Goal: Task Accomplishment & Management: Use online tool/utility

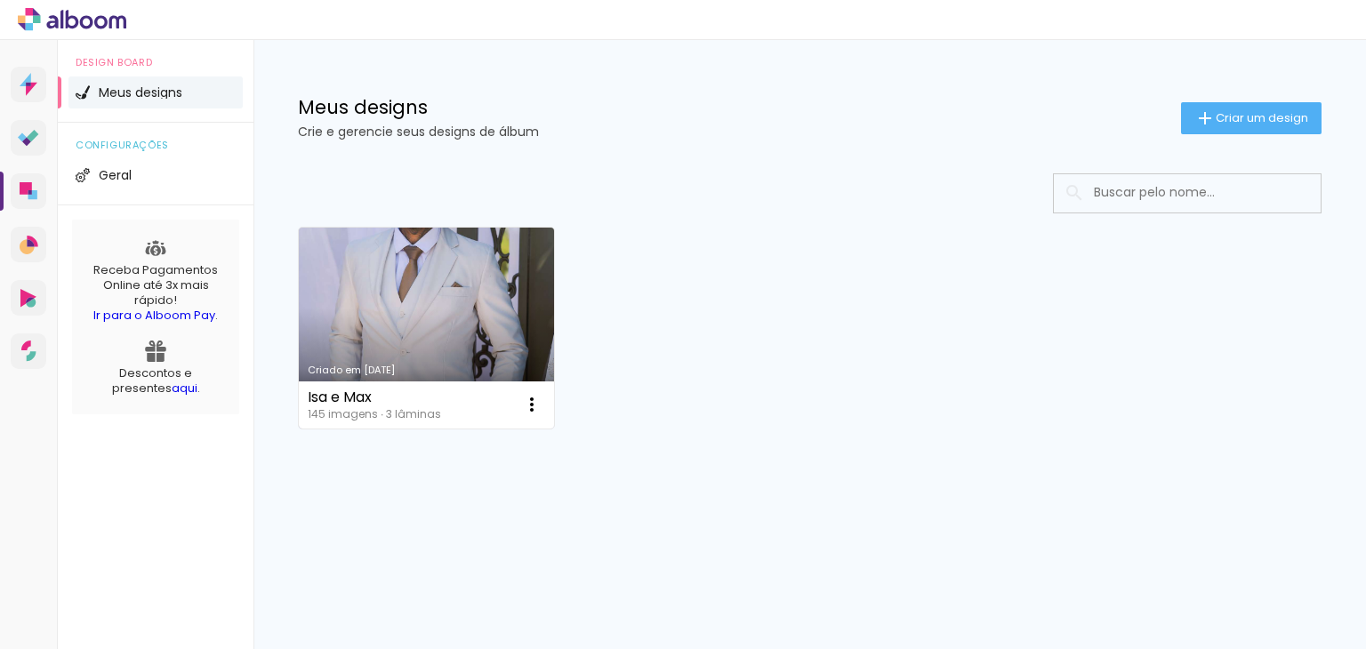
click at [465, 285] on link "Criado em [DATE]" at bounding box center [426, 328] width 255 height 201
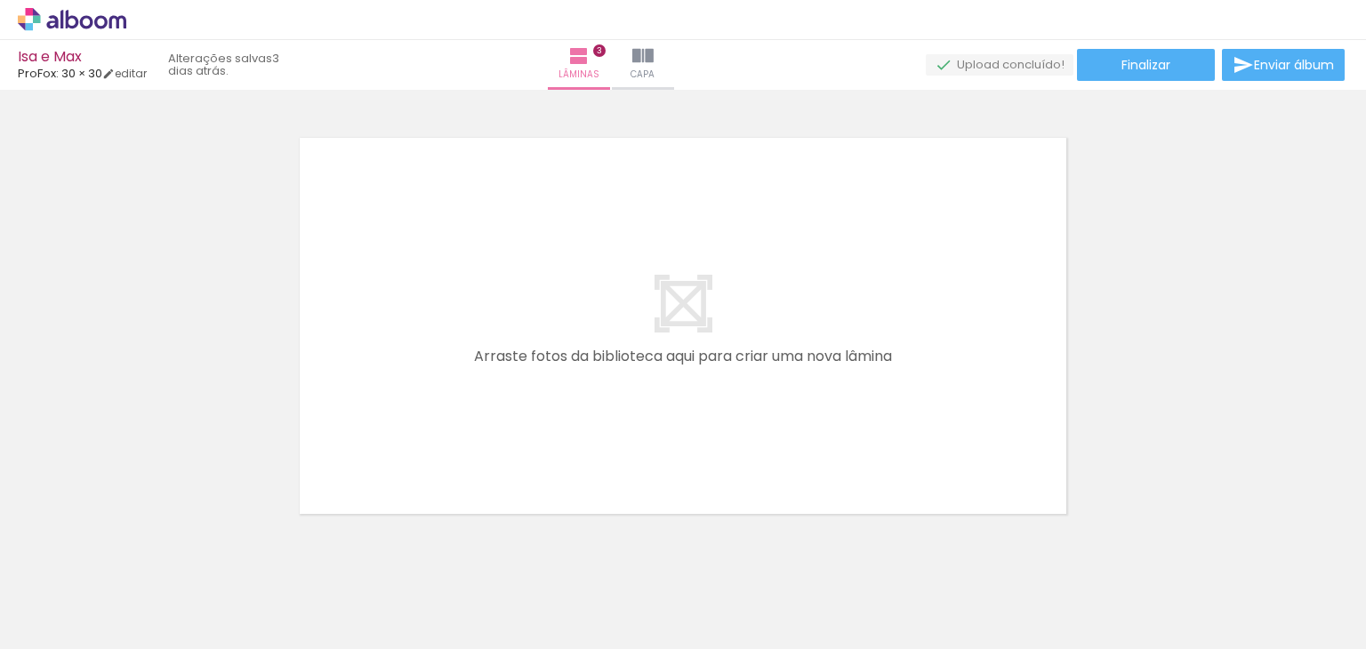
scroll to position [1360, 0]
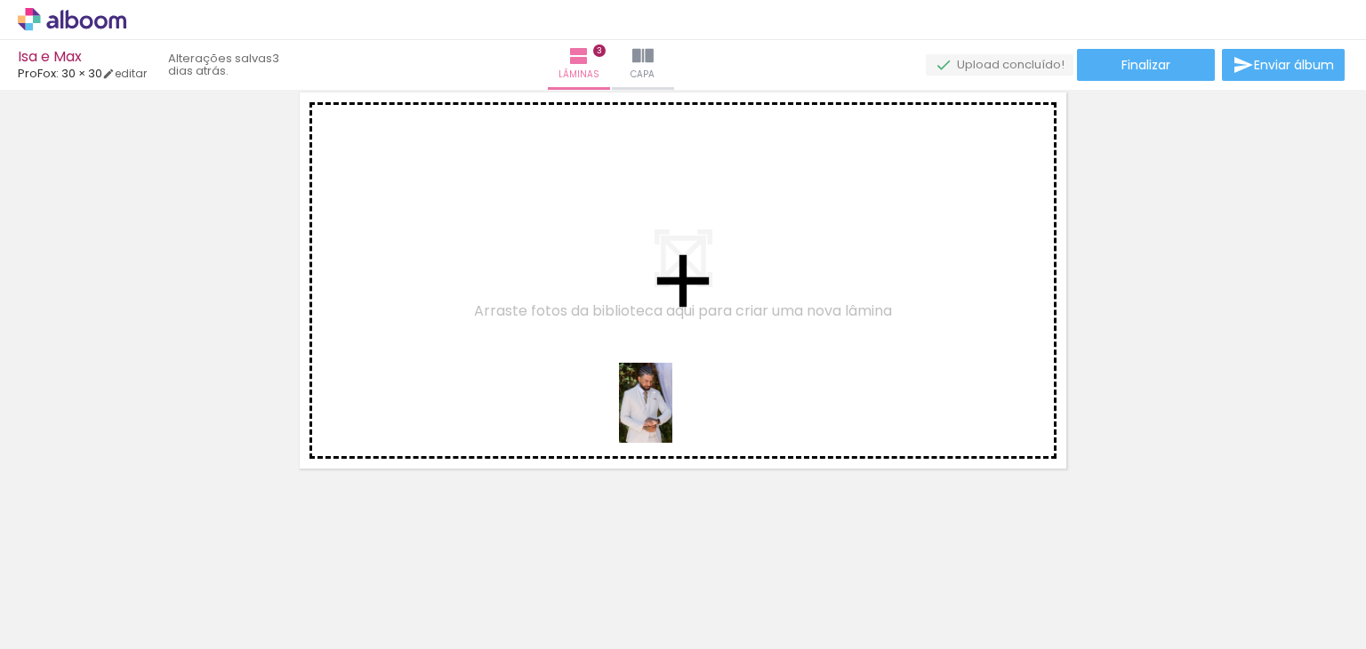
drag, startPoint x: 707, startPoint y: 598, endPoint x: 669, endPoint y: 407, distance: 194.9
click at [669, 407] on quentale-workspace at bounding box center [683, 324] width 1366 height 649
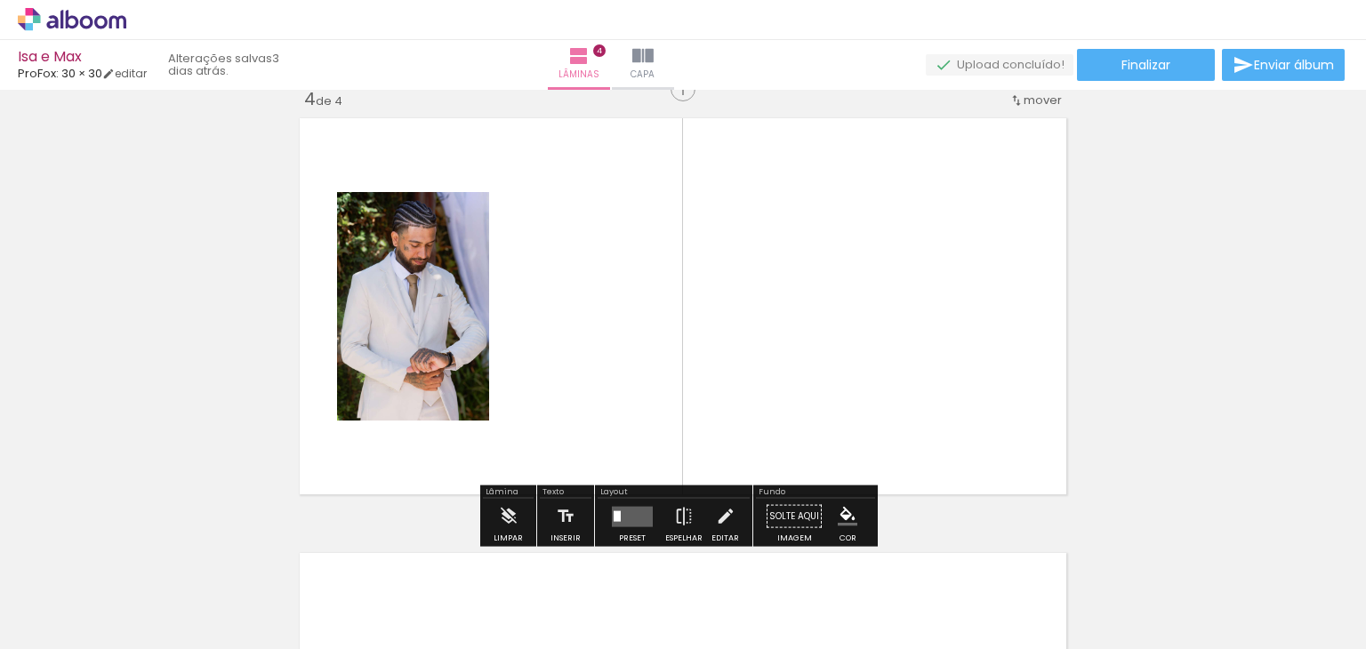
scroll to position [1326, 0]
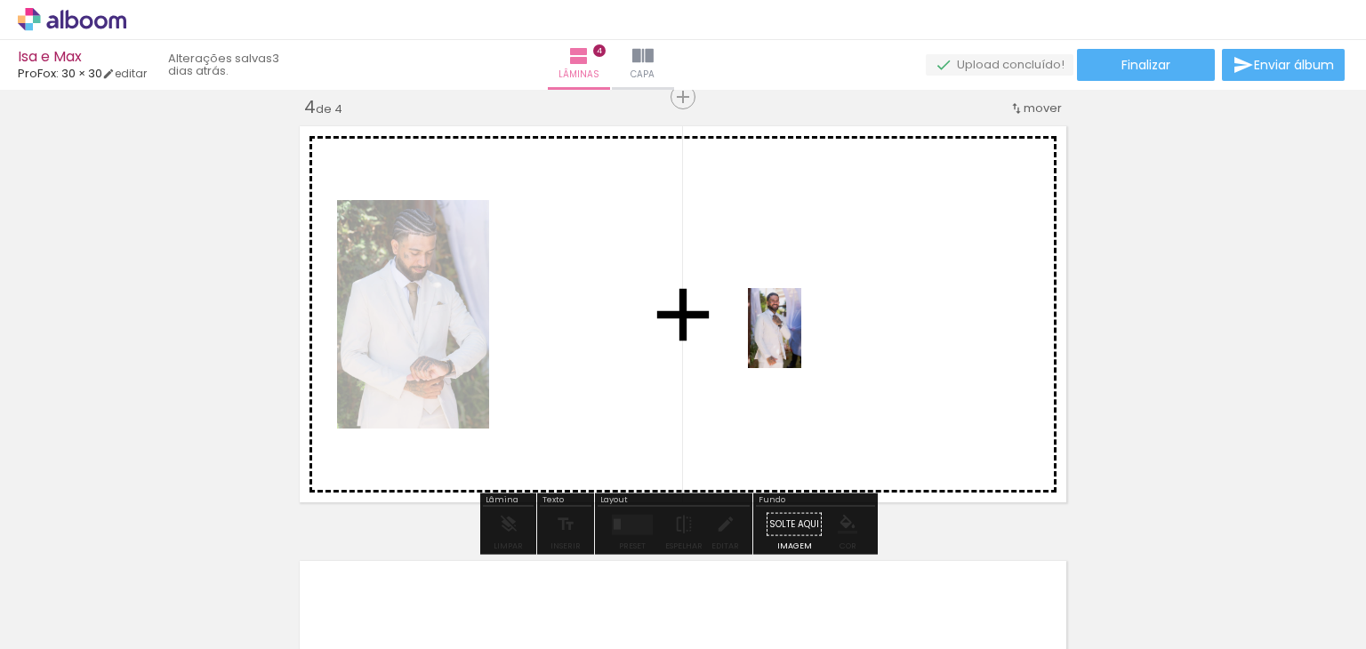
drag, startPoint x: 1184, startPoint y: 601, endPoint x: 801, endPoint y: 341, distance: 462.8
click at [801, 341] on quentale-workspace at bounding box center [683, 324] width 1366 height 649
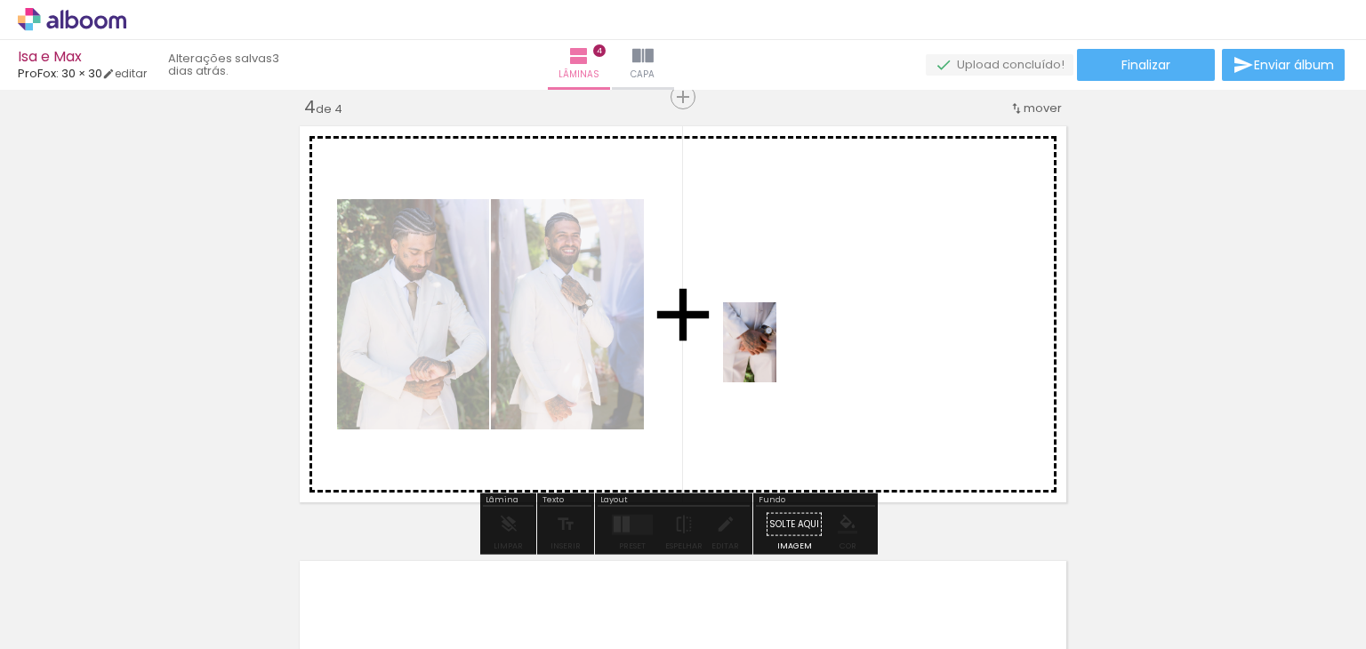
drag, startPoint x: 1276, startPoint y: 581, endPoint x: 766, endPoint y: 343, distance: 562.0
click at [766, 343] on quentale-workspace at bounding box center [683, 324] width 1366 height 649
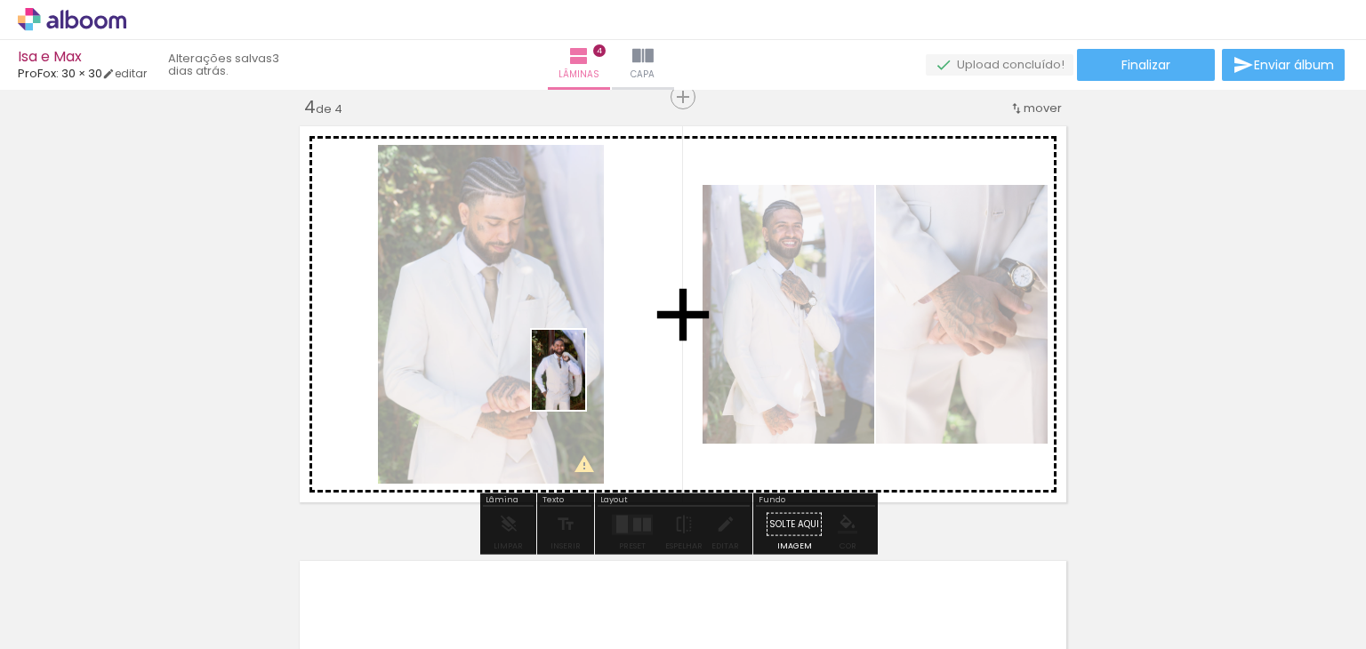
drag, startPoint x: 283, startPoint y: 605, endPoint x: 585, endPoint y: 383, distance: 375.2
click at [585, 383] on quentale-workspace at bounding box center [683, 324] width 1366 height 649
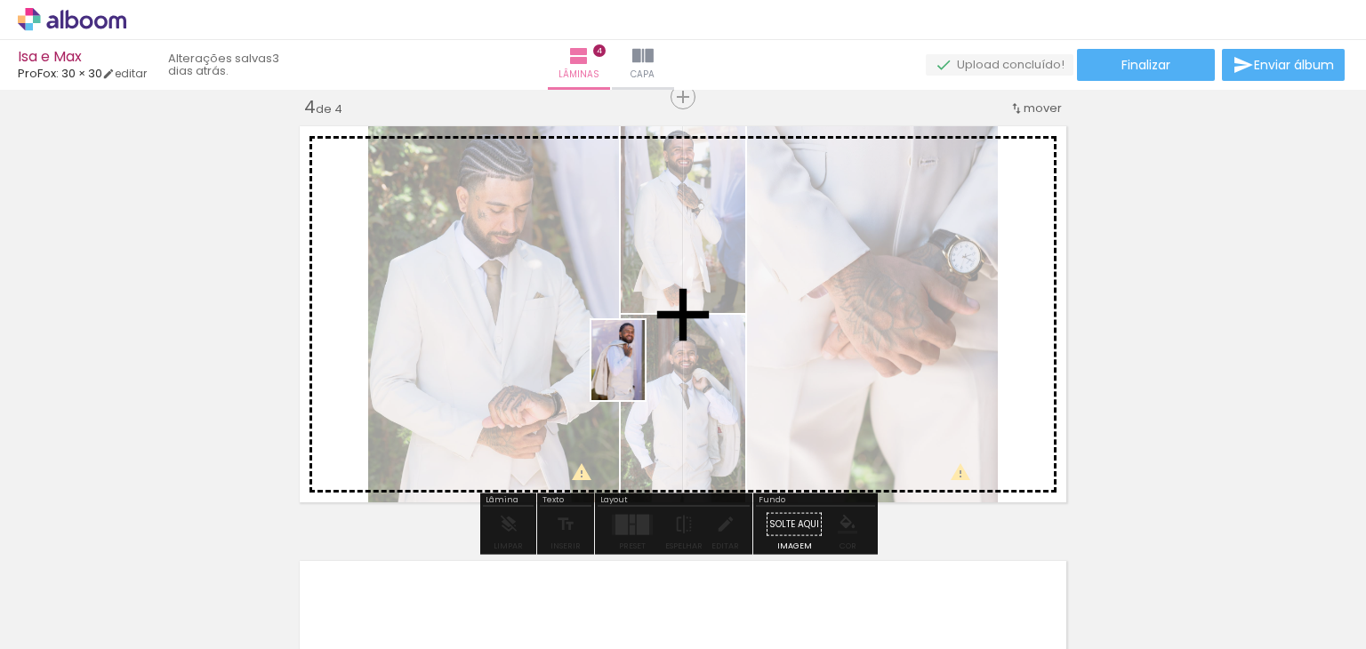
drag, startPoint x: 398, startPoint y: 612, endPoint x: 645, endPoint y: 373, distance: 342.7
click at [645, 373] on quentale-workspace at bounding box center [683, 324] width 1366 height 649
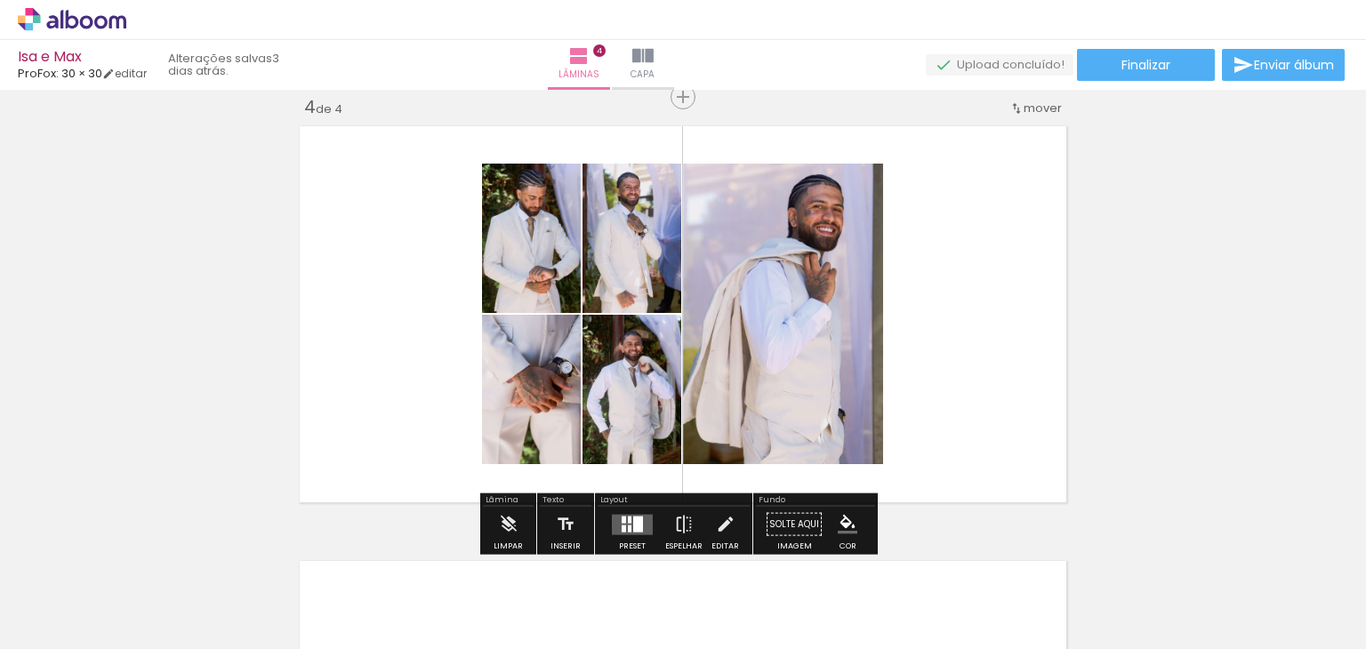
click at [807, 307] on quentale-photo at bounding box center [783, 314] width 200 height 300
drag, startPoint x: 807, startPoint y: 305, endPoint x: 733, endPoint y: 276, distance: 80.2
click at [733, 276] on quentale-photo at bounding box center [783, 314] width 200 height 300
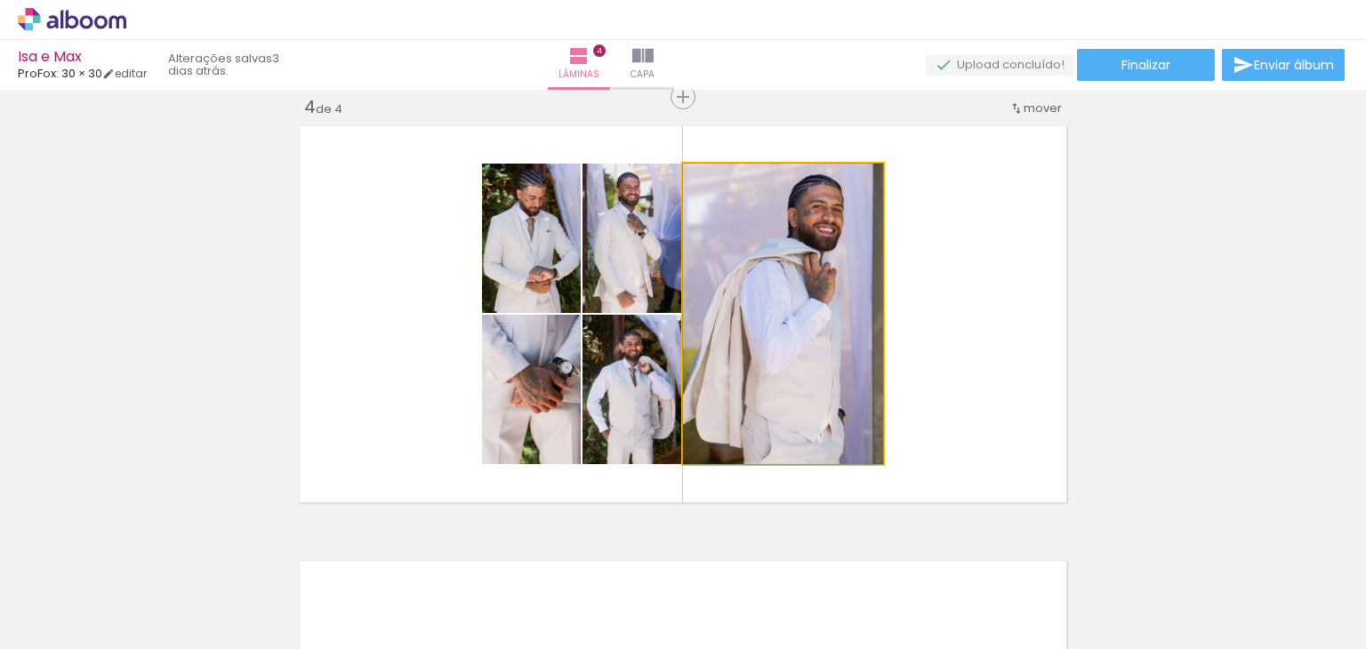
drag, startPoint x: 730, startPoint y: 250, endPoint x: 819, endPoint y: 275, distance: 92.3
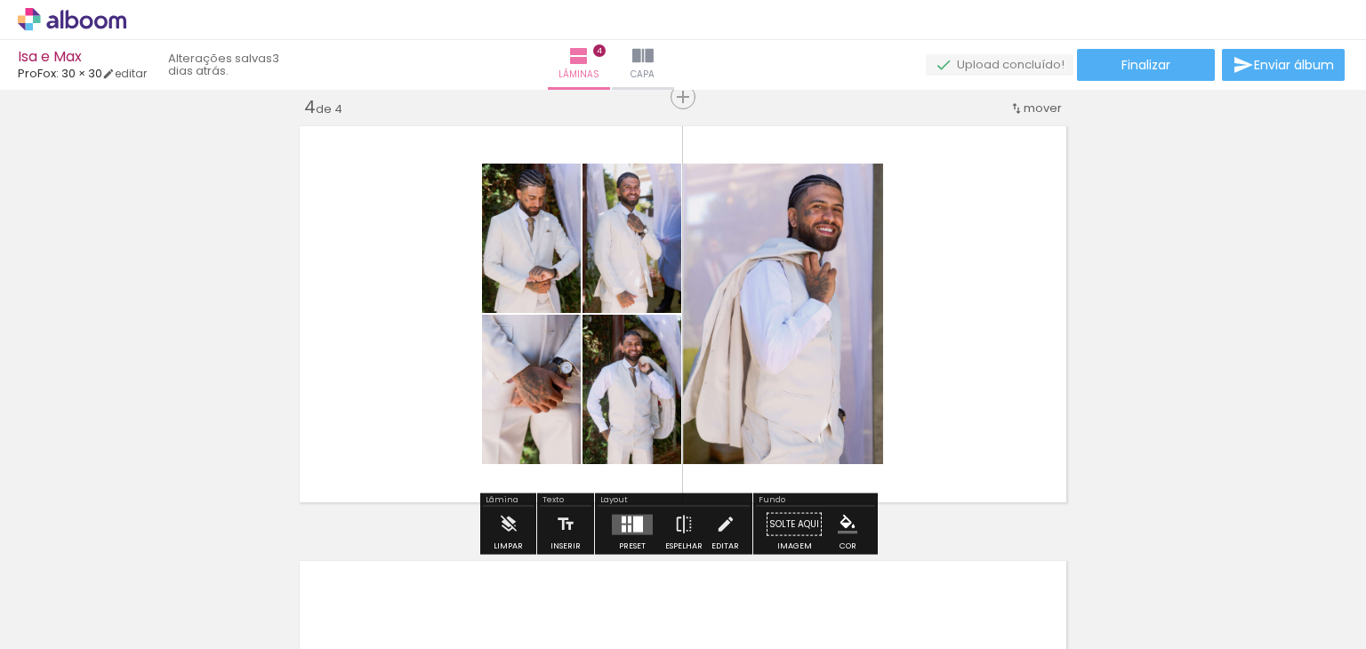
click at [733, 415] on quentale-photo at bounding box center [783, 314] width 200 height 300
click at [729, 520] on paper-button "Editar" at bounding box center [725, 529] width 36 height 45
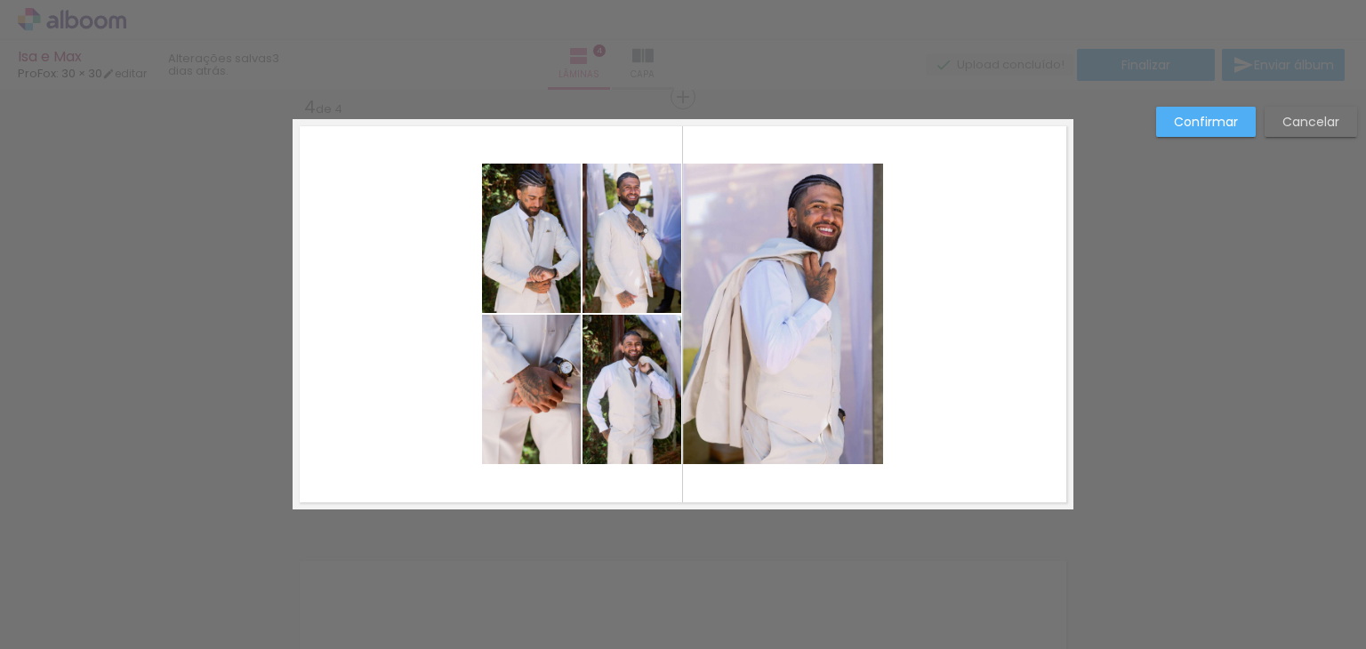
click at [773, 332] on quentale-photo at bounding box center [783, 314] width 200 height 300
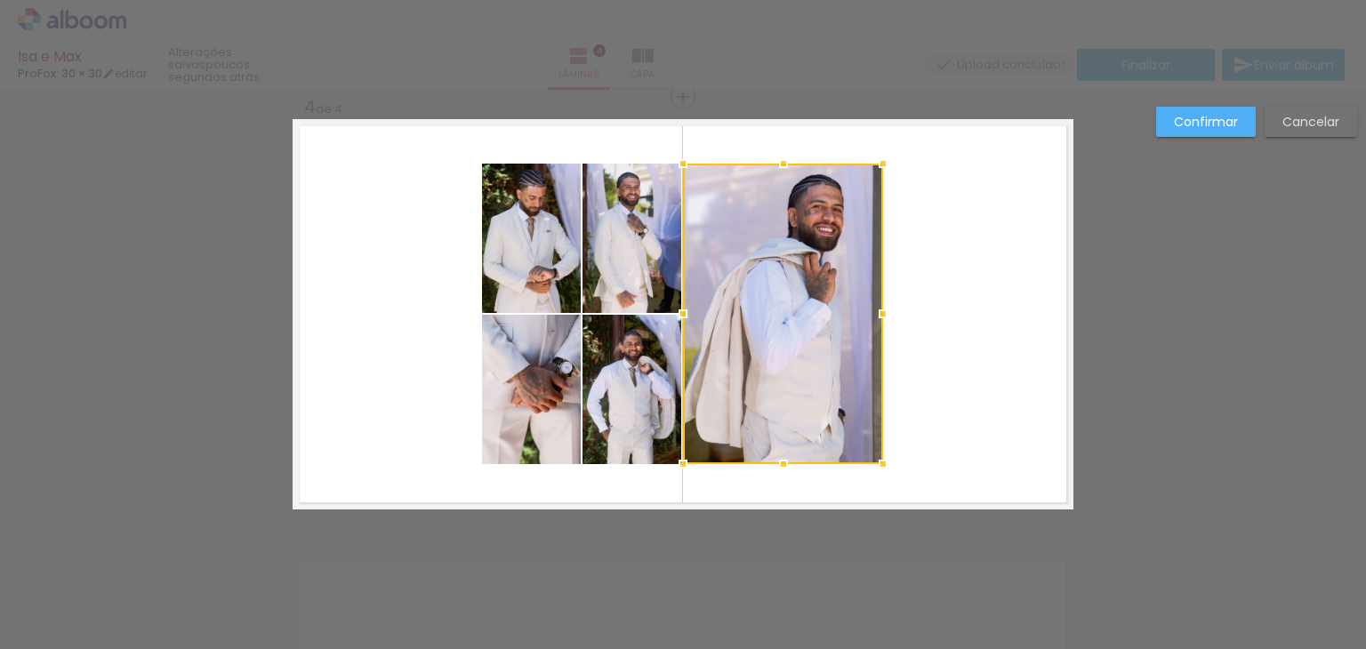
click at [773, 332] on div at bounding box center [783, 314] width 200 height 300
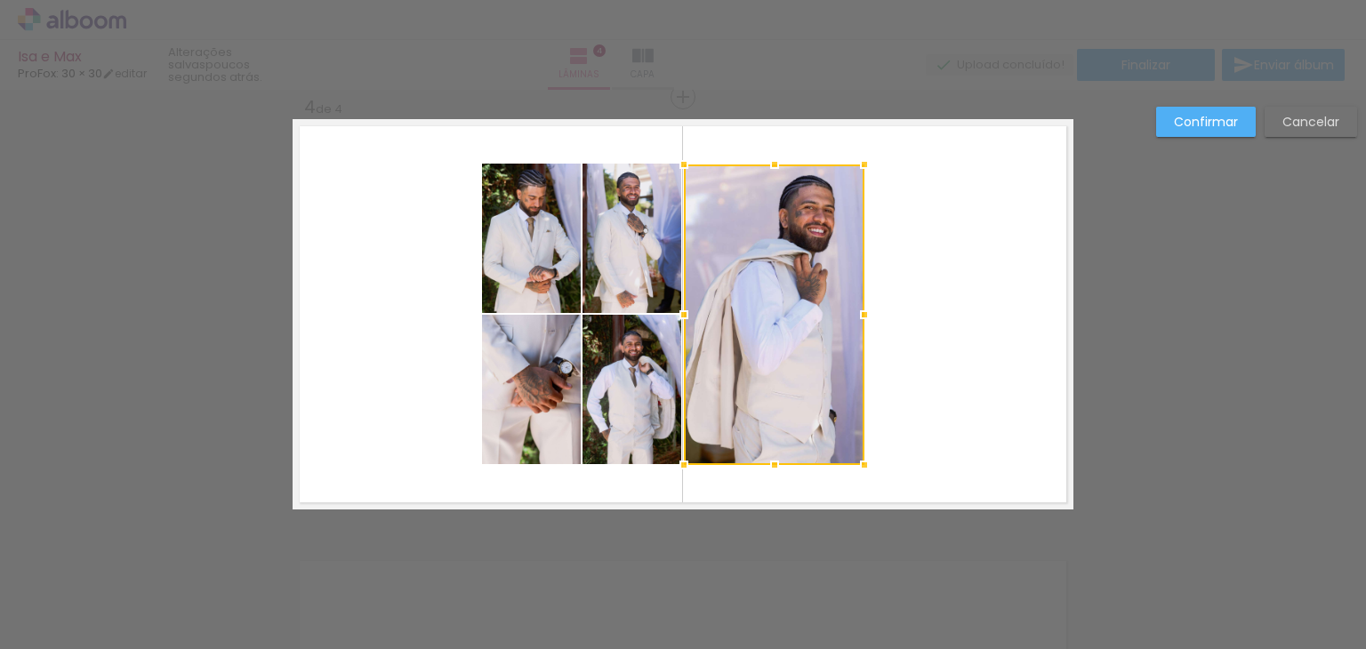
drag, startPoint x: 877, startPoint y: 315, endPoint x: 857, endPoint y: 322, distance: 20.8
click at [857, 322] on div at bounding box center [864, 315] width 36 height 36
click at [775, 326] on div at bounding box center [774, 314] width 180 height 300
click at [0, 0] on slot "Cancelar" at bounding box center [0, 0] width 0 height 0
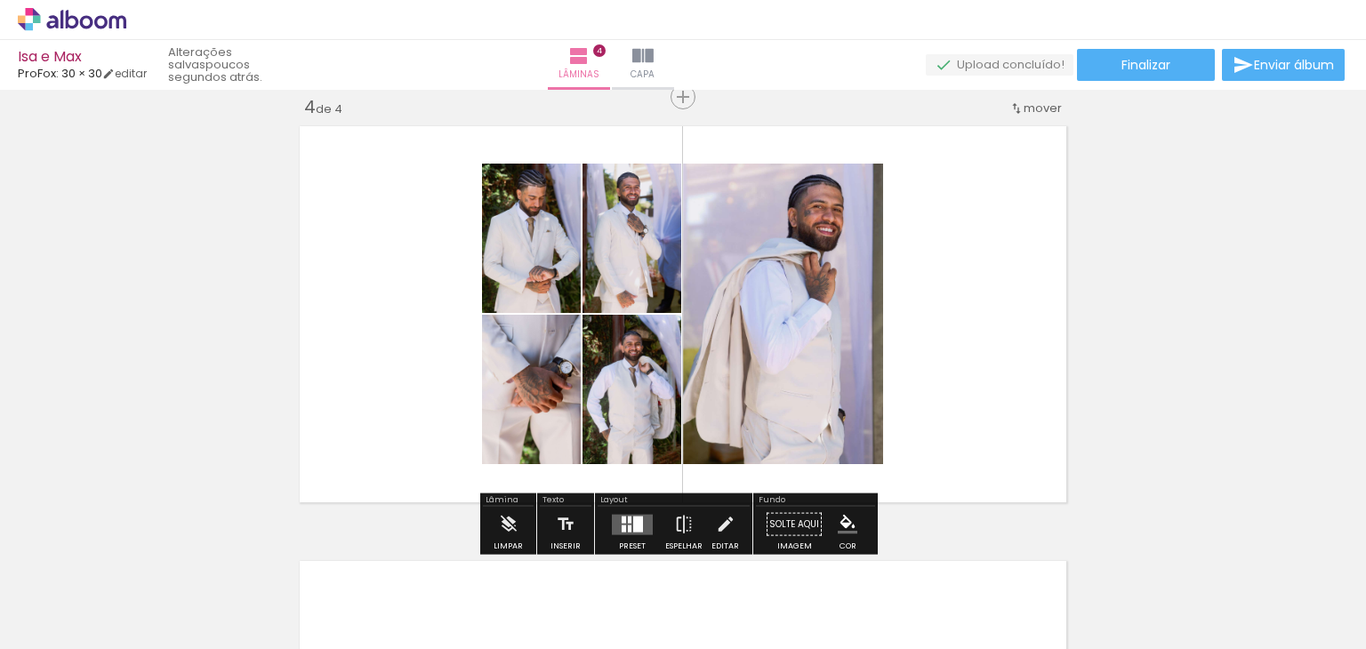
click at [831, 332] on quentale-photo at bounding box center [783, 314] width 200 height 300
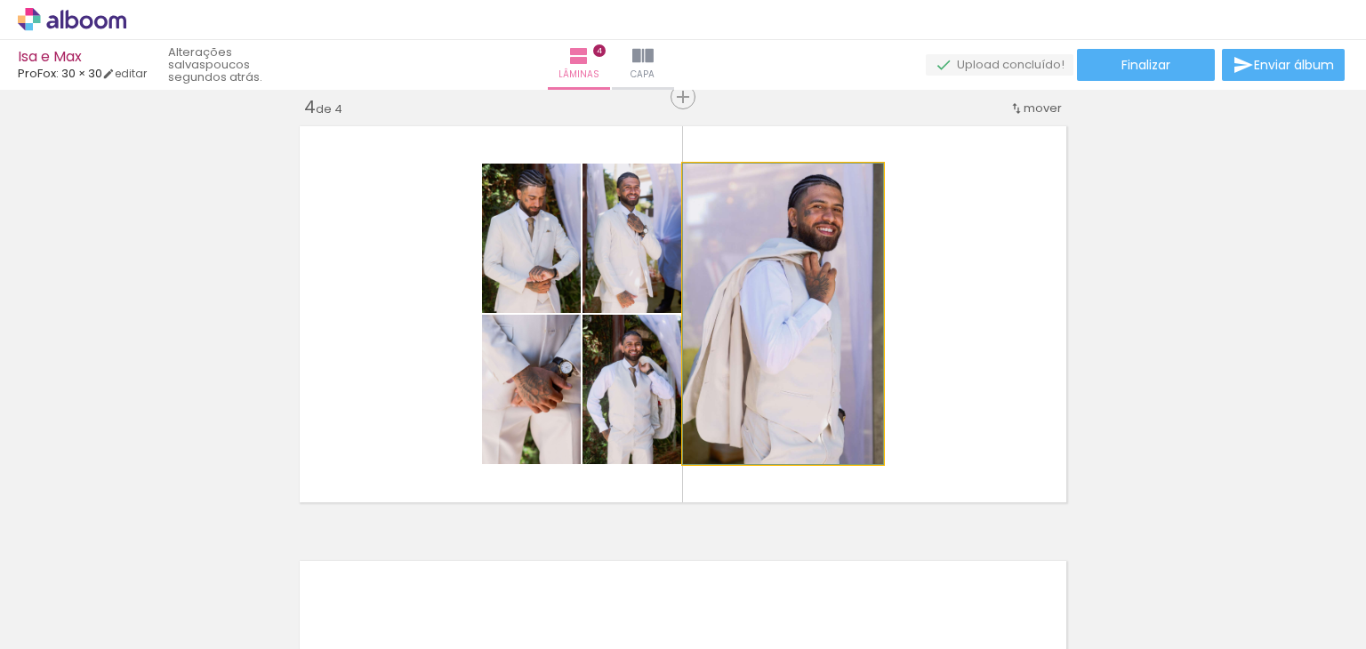
click at [830, 332] on quentale-photo at bounding box center [783, 314] width 200 height 300
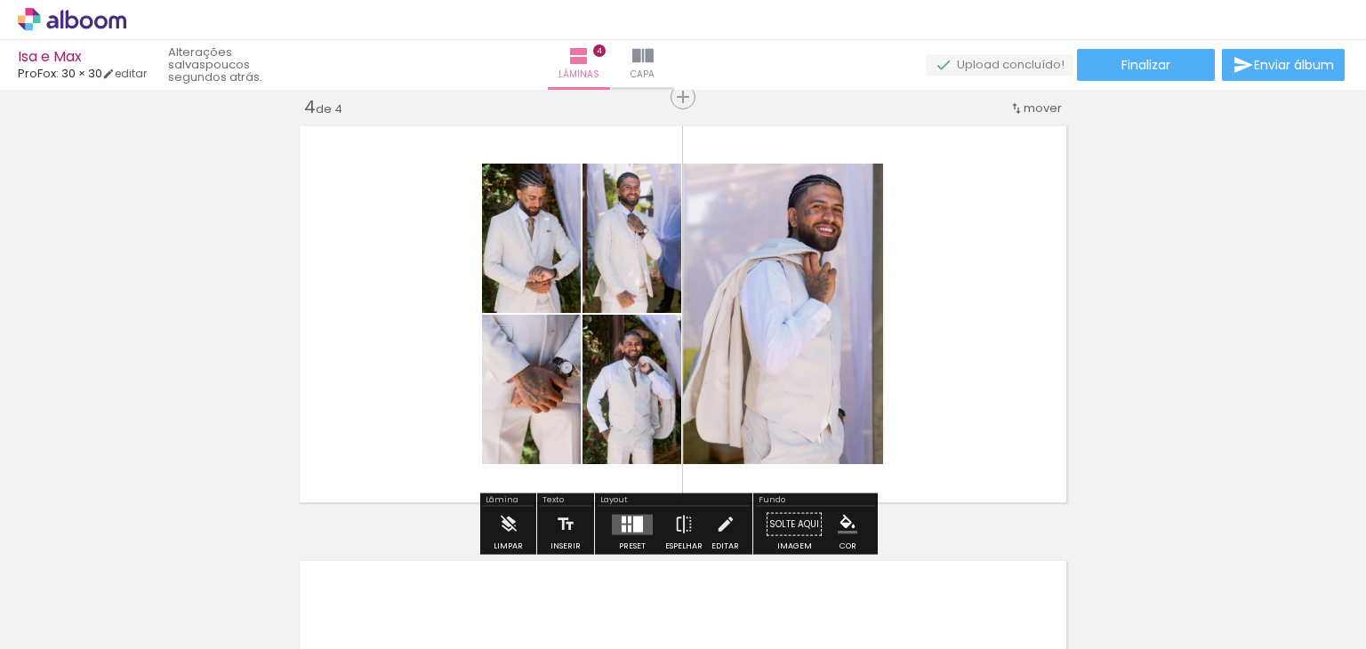
click at [830, 332] on quentale-photo at bounding box center [783, 314] width 200 height 300
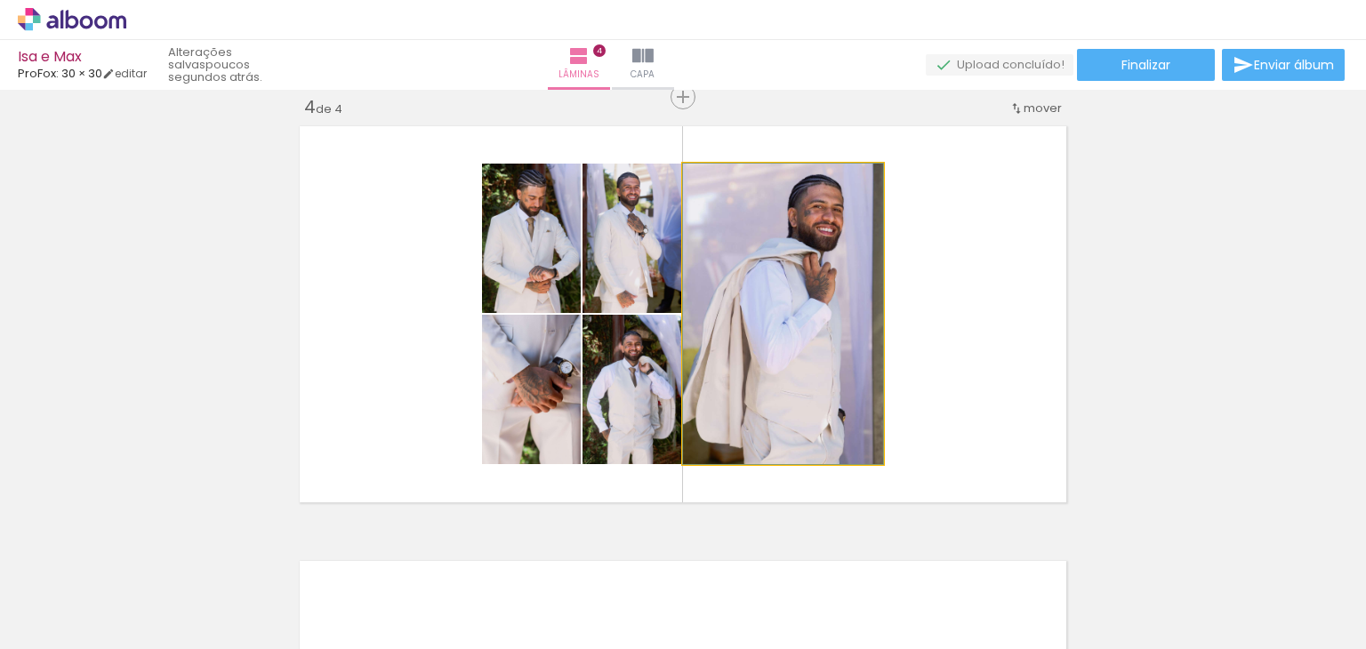
click at [830, 332] on quentale-photo at bounding box center [783, 314] width 200 height 300
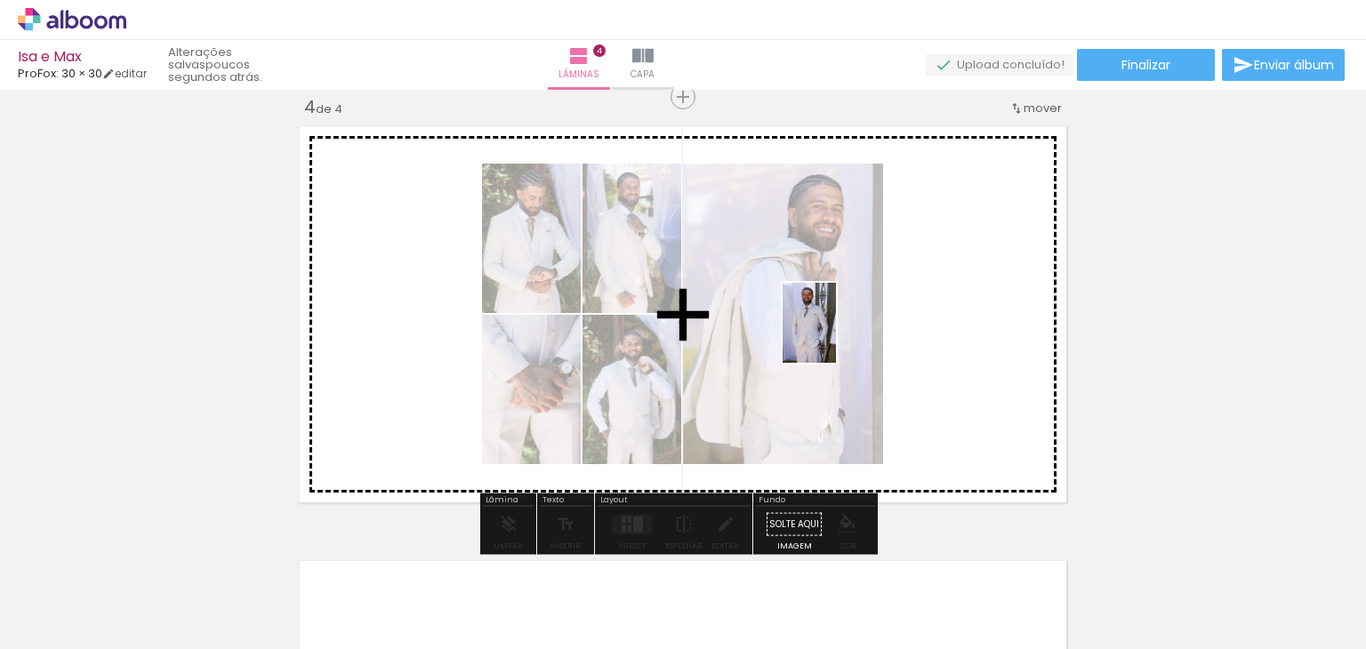
drag, startPoint x: 188, startPoint y: 597, endPoint x: 836, endPoint y: 336, distance: 698.0
click at [836, 336] on quentale-workspace at bounding box center [683, 324] width 1366 height 649
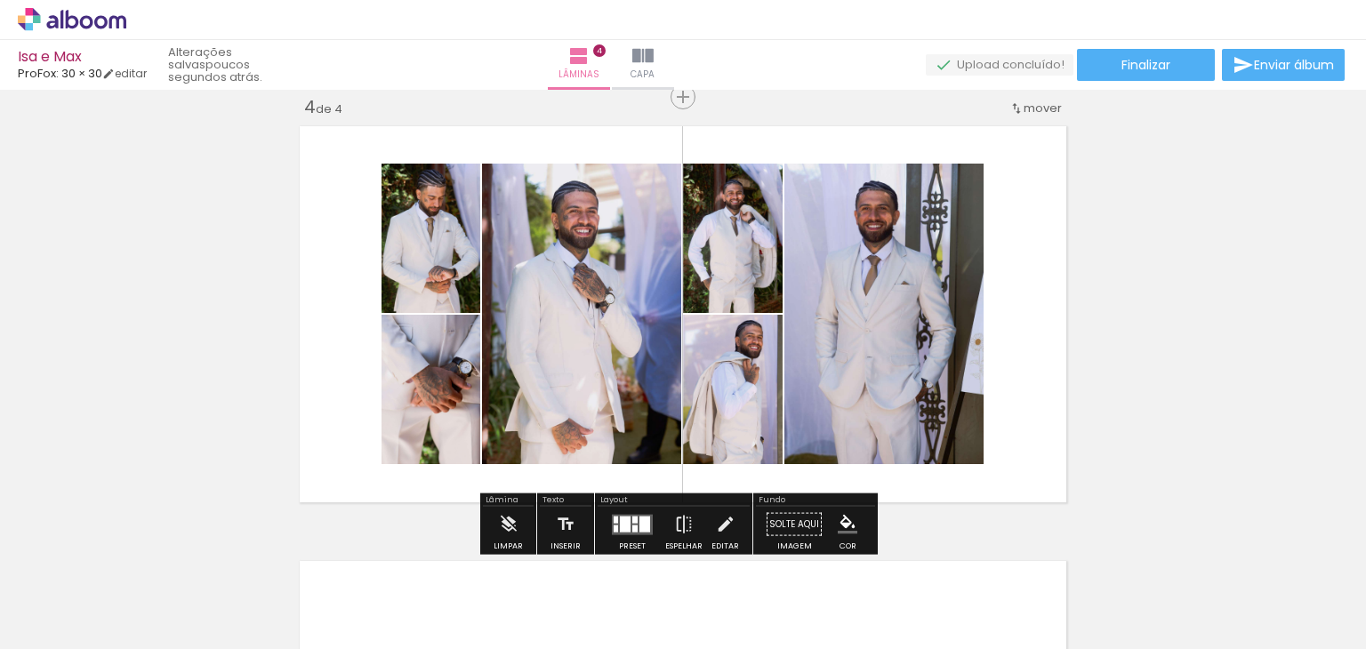
click at [740, 394] on paper-item at bounding box center [740, 390] width 32 height 12
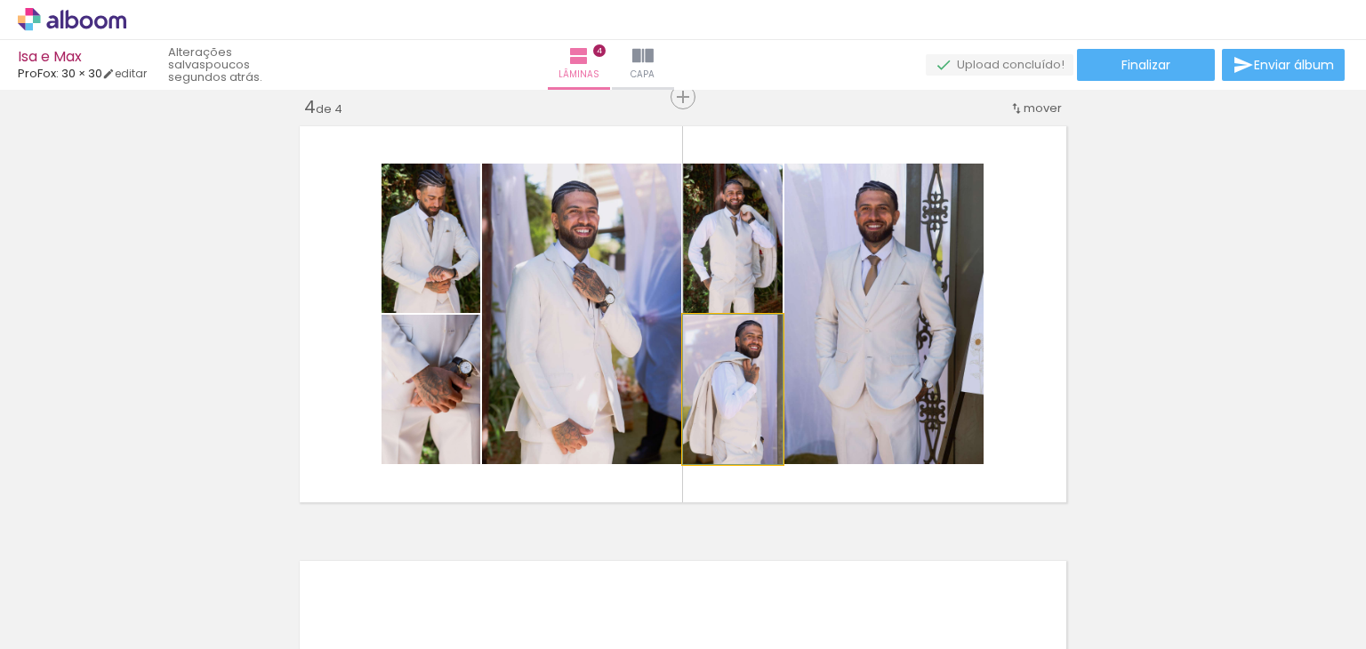
click at [704, 388] on quentale-photo at bounding box center [733, 389] width 100 height 149
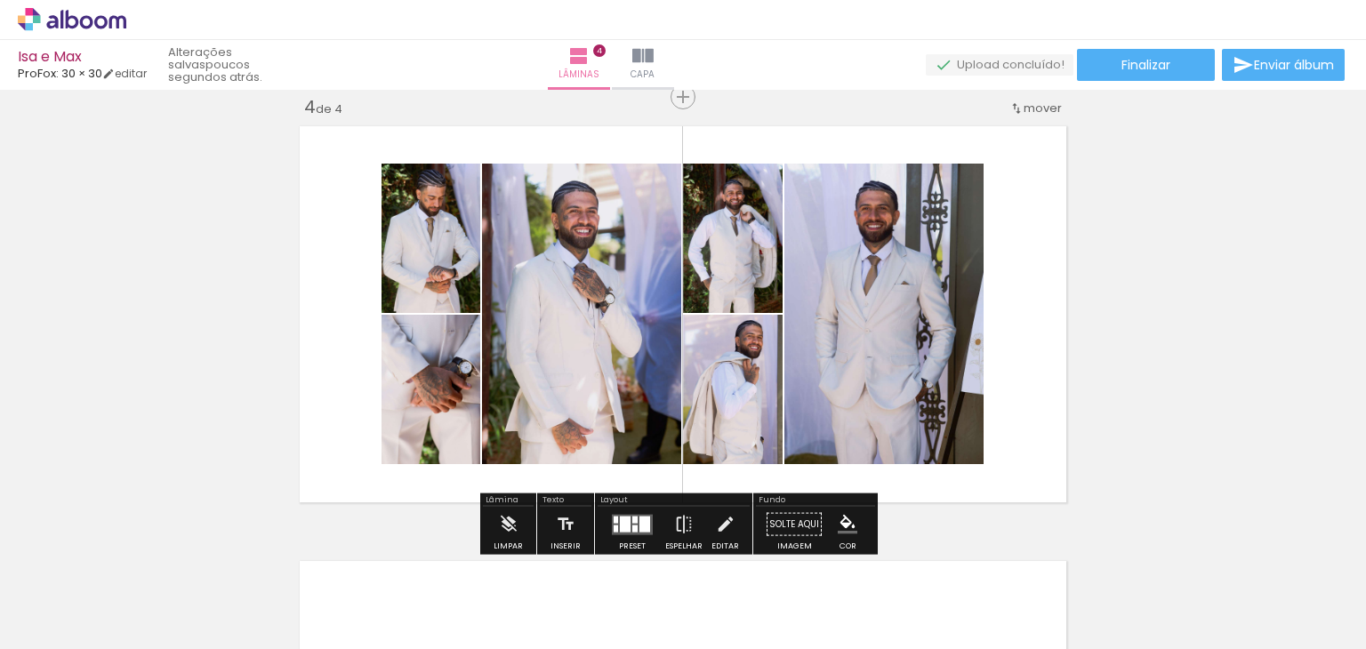
drag, startPoint x: 704, startPoint y: 388, endPoint x: 690, endPoint y: 431, distance: 45.8
click at [690, 431] on quentale-photo at bounding box center [733, 389] width 100 height 149
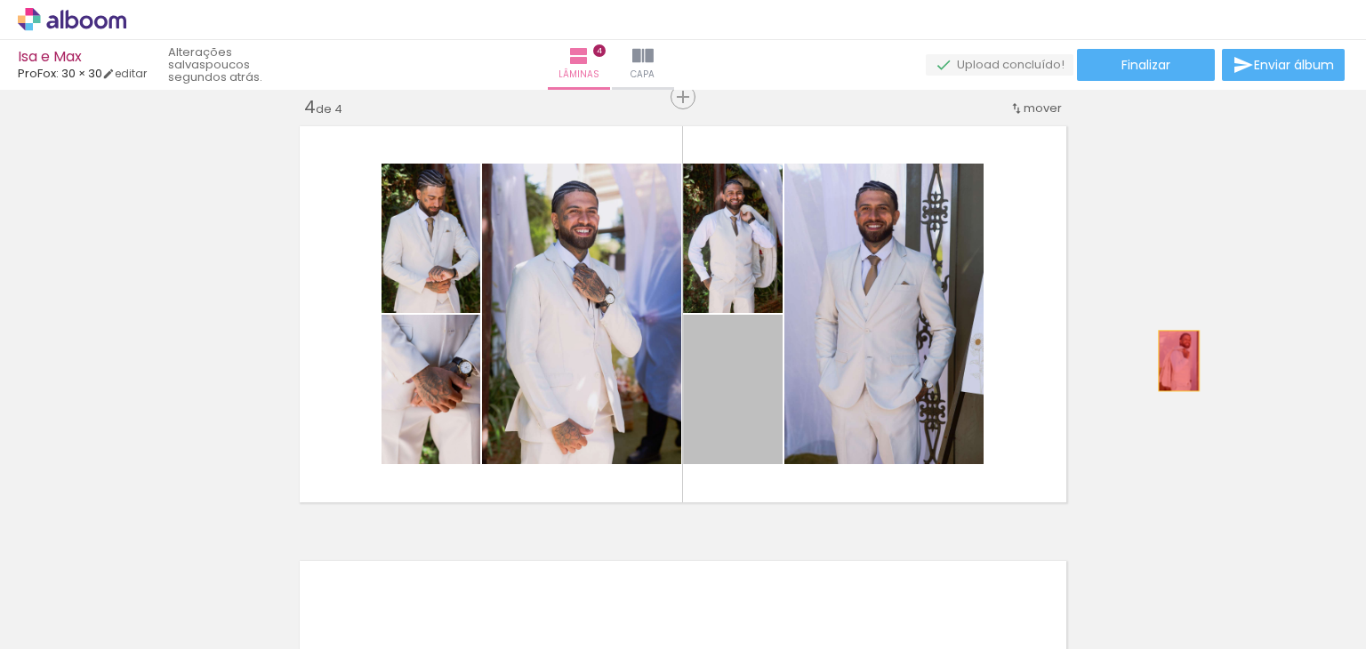
drag, startPoint x: 711, startPoint y: 424, endPoint x: 1172, endPoint y: 360, distance: 465.0
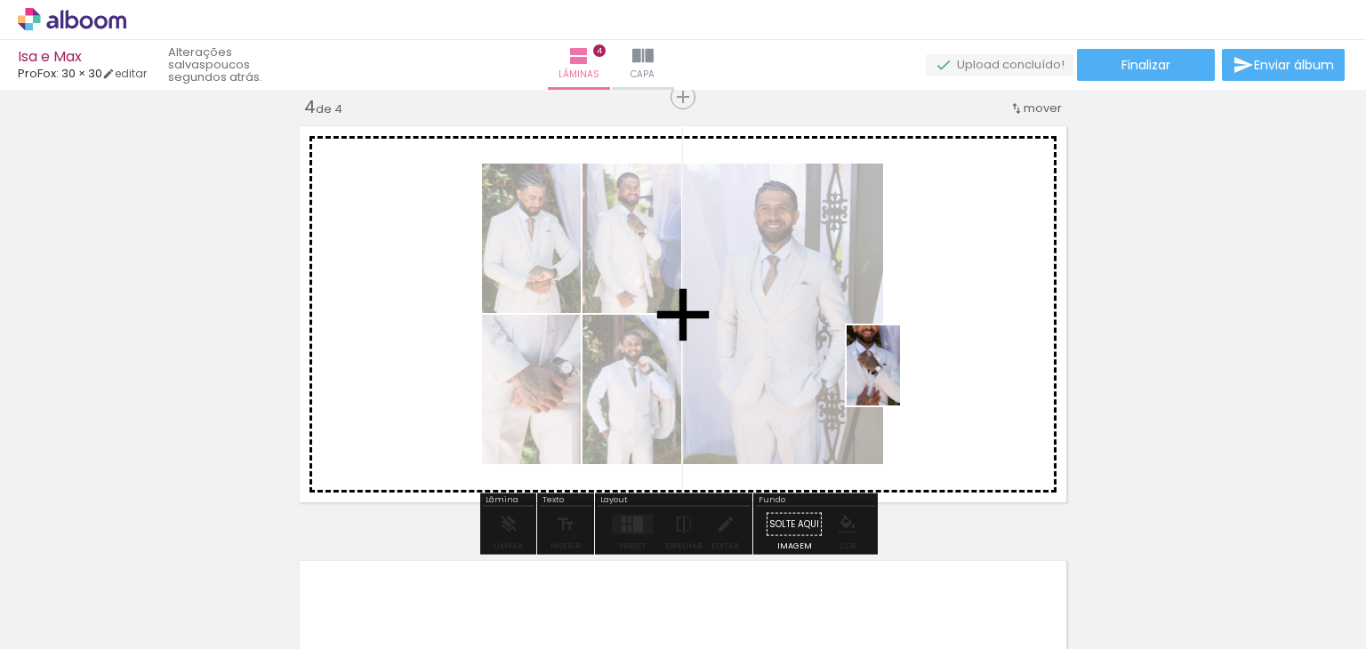
drag, startPoint x: 966, startPoint y: 550, endPoint x: 897, endPoint y: 374, distance: 188.9
click at [897, 374] on quentale-workspace at bounding box center [683, 324] width 1366 height 649
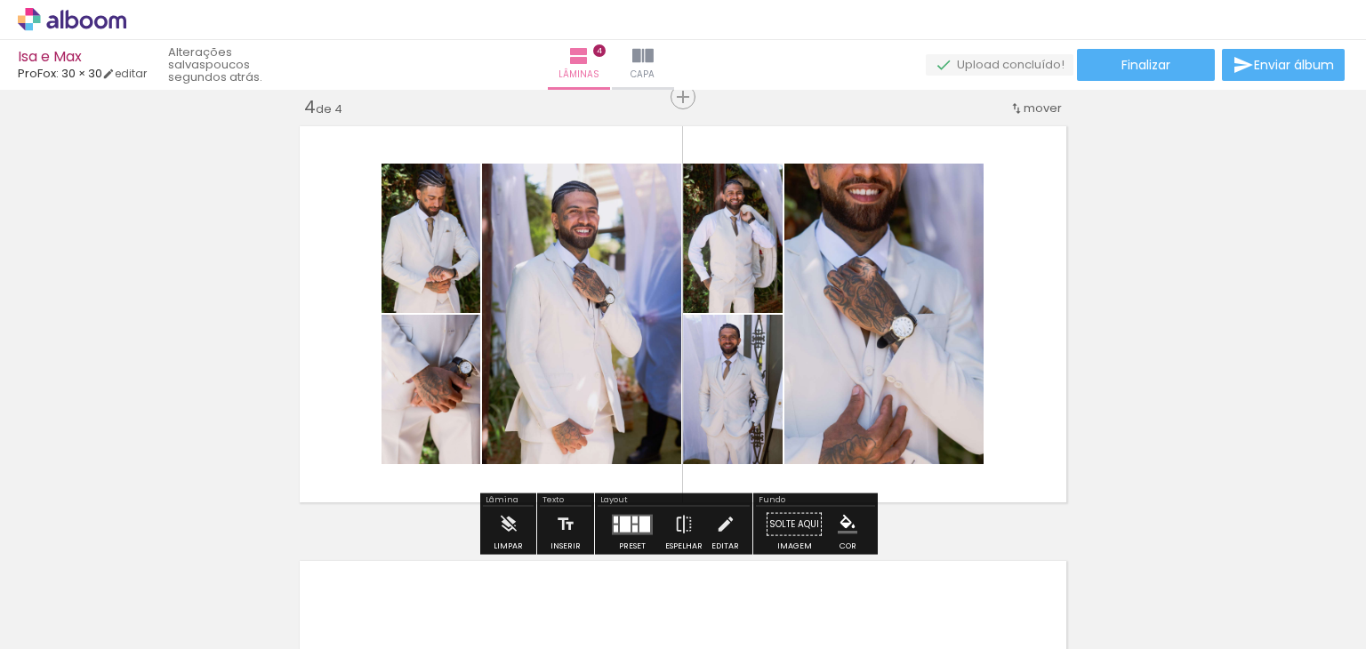
click at [626, 517] on quentale-layouter at bounding box center [632, 524] width 41 height 20
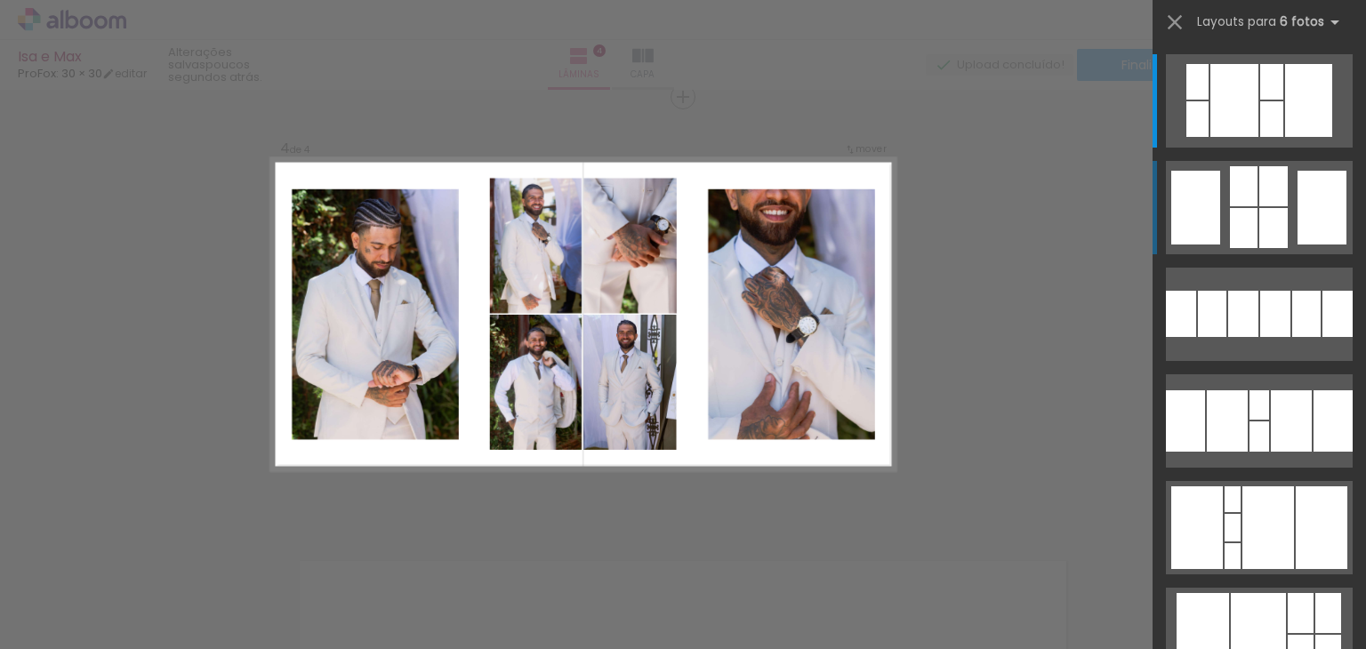
click at [1259, 172] on div at bounding box center [1273, 186] width 28 height 40
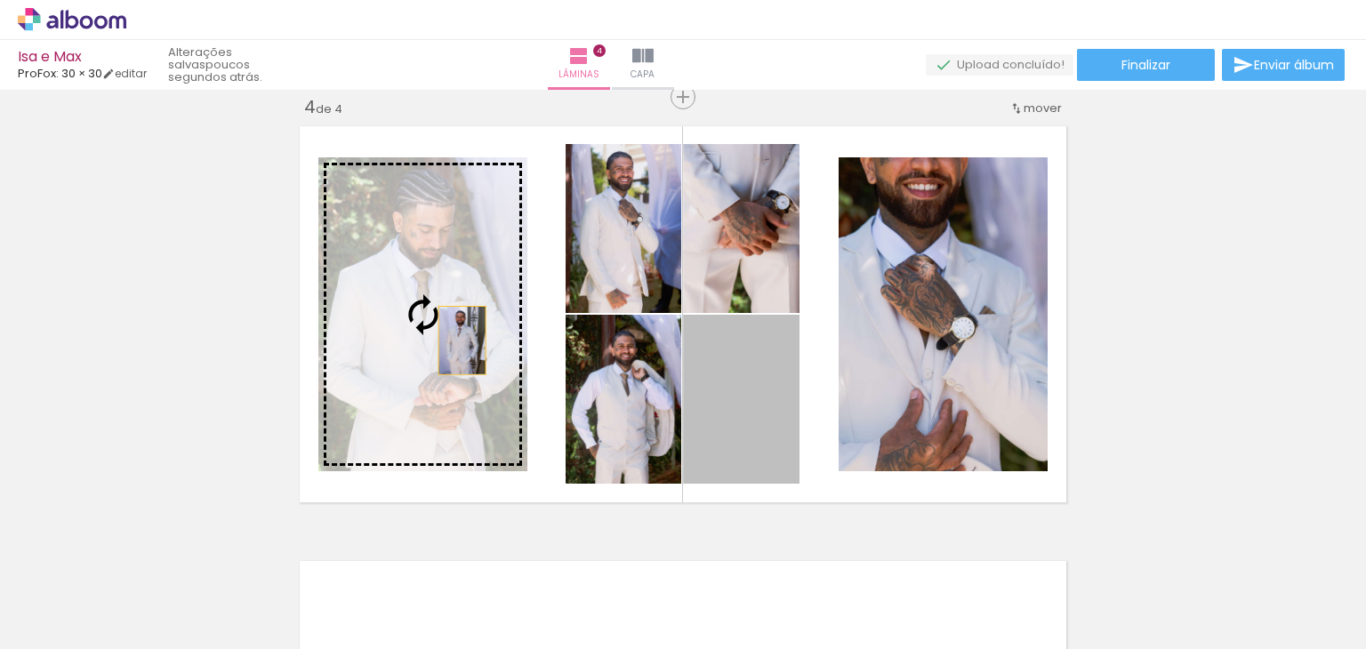
drag, startPoint x: 747, startPoint y: 422, endPoint x: 455, endPoint y: 340, distance: 303.1
click at [0, 0] on slot at bounding box center [0, 0] width 0 height 0
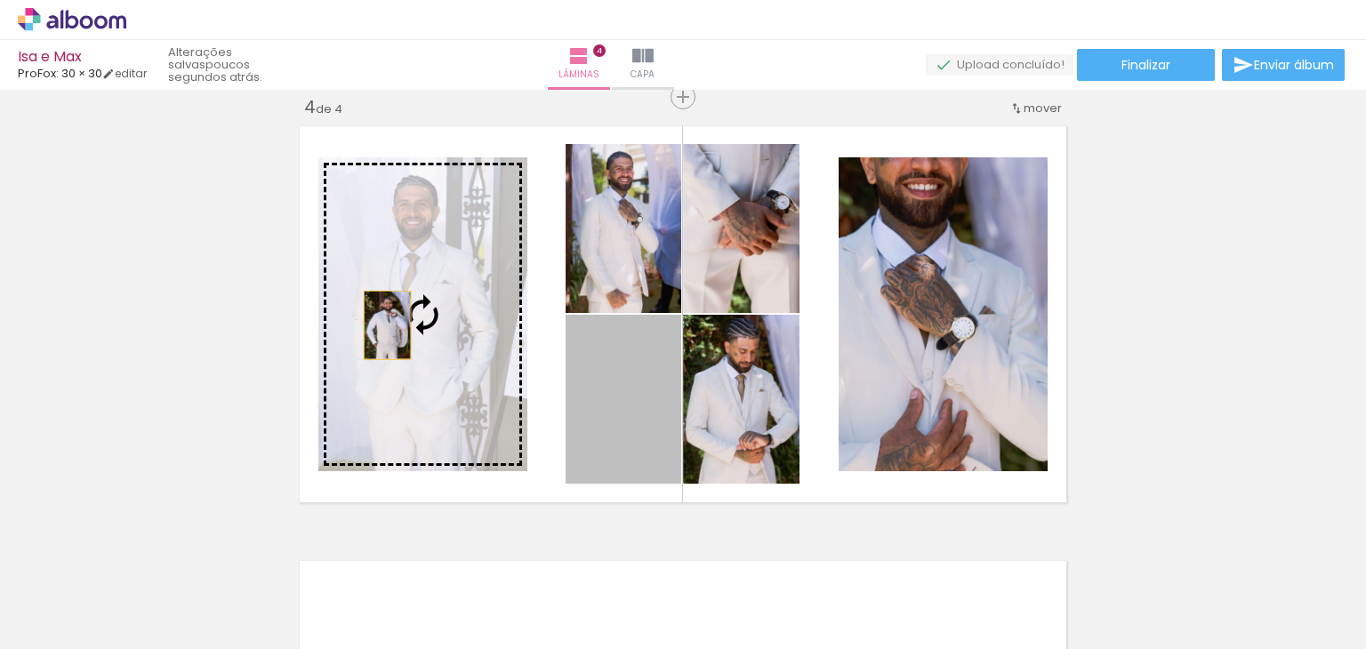
drag, startPoint x: 627, startPoint y: 413, endPoint x: 381, endPoint y: 325, distance: 261.8
click at [0, 0] on slot at bounding box center [0, 0] width 0 height 0
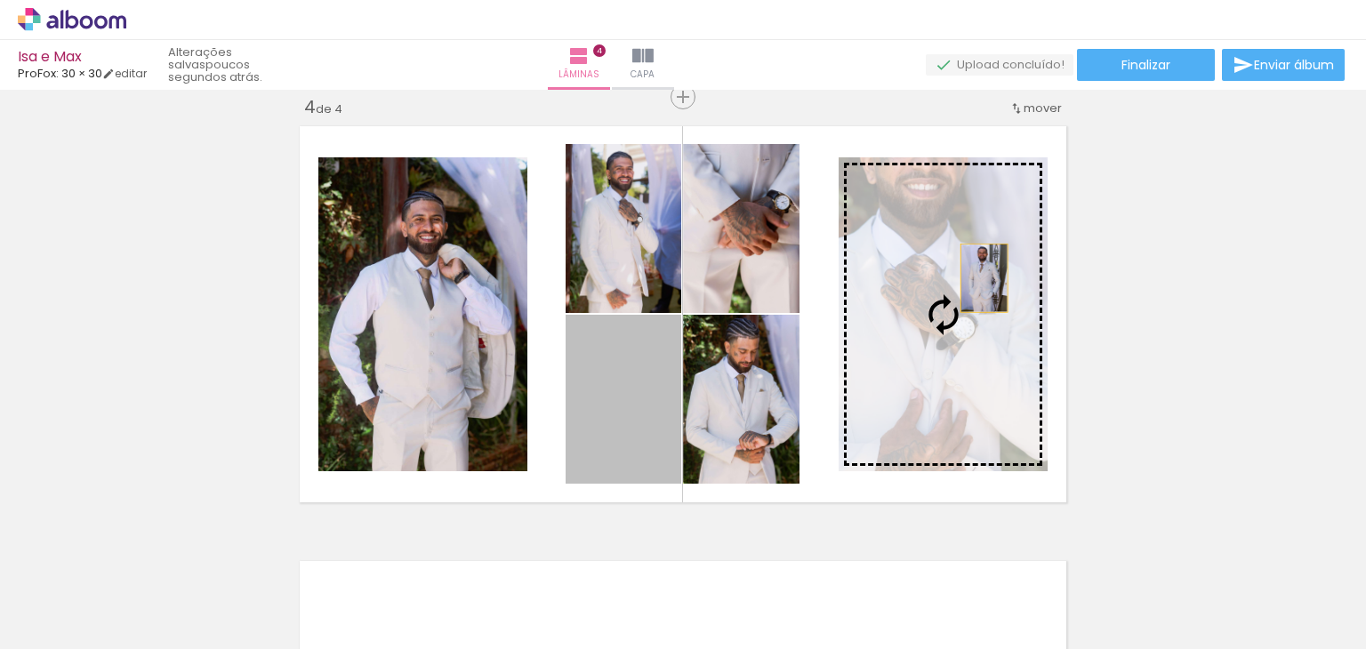
drag, startPoint x: 621, startPoint y: 416, endPoint x: 977, endPoint y: 277, distance: 382.5
click at [0, 0] on slot at bounding box center [0, 0] width 0 height 0
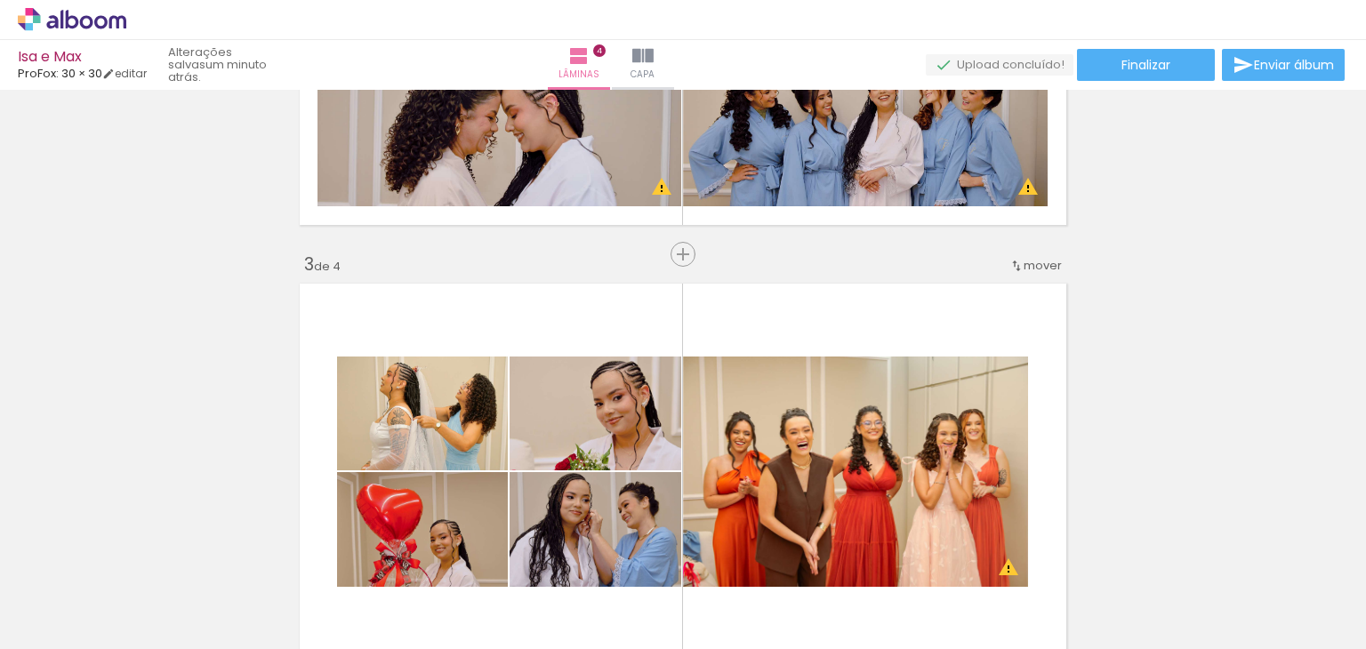
scroll to position [1030, 0]
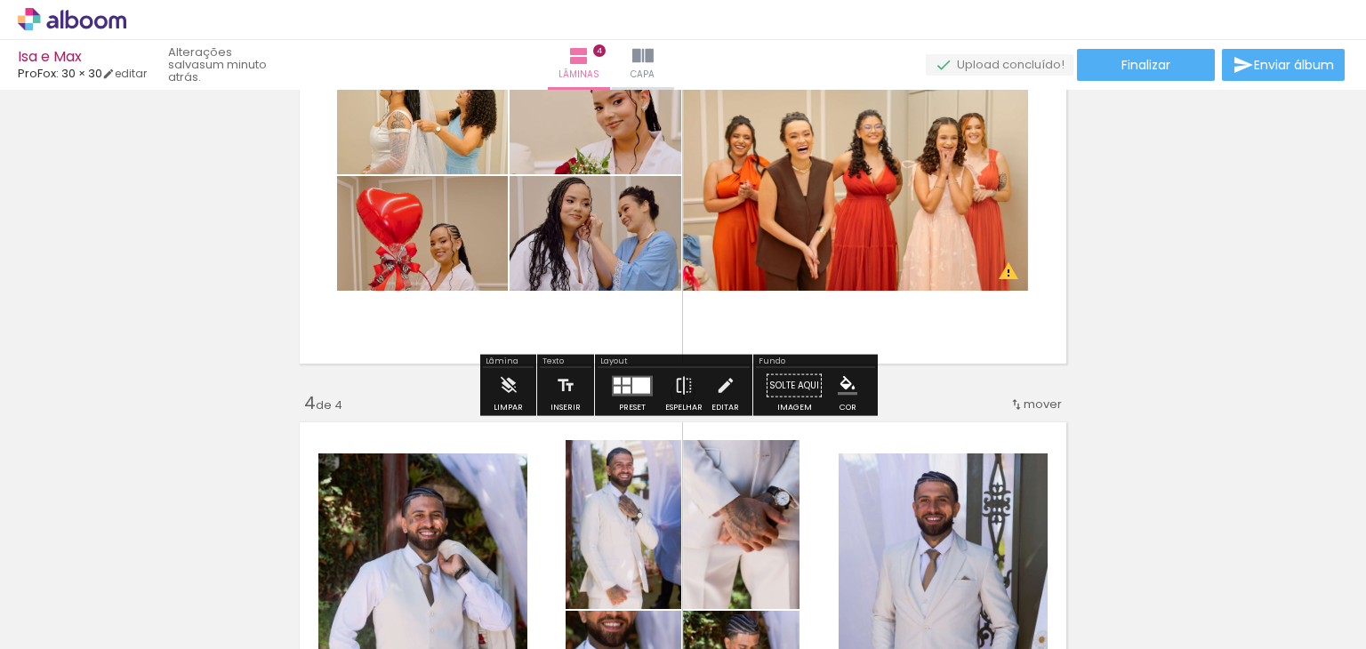
click at [829, 212] on quentale-photo at bounding box center [855, 175] width 345 height 230
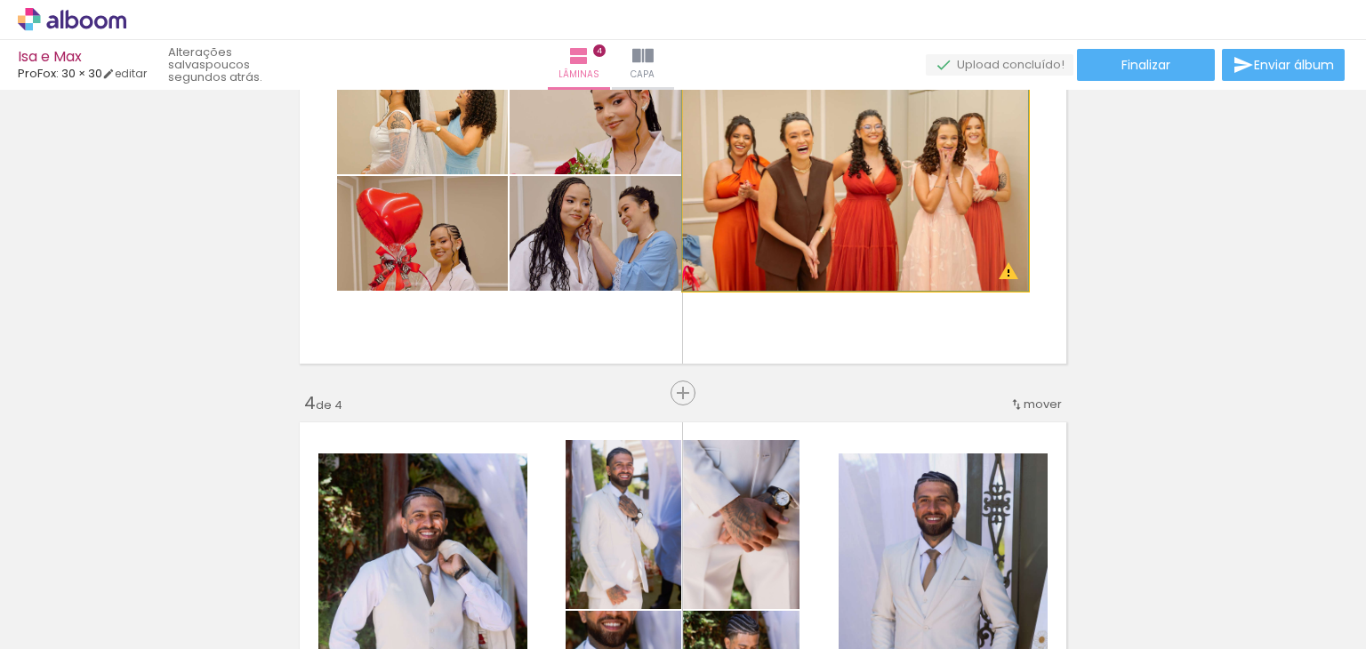
click at [765, 212] on quentale-photo at bounding box center [855, 175] width 345 height 230
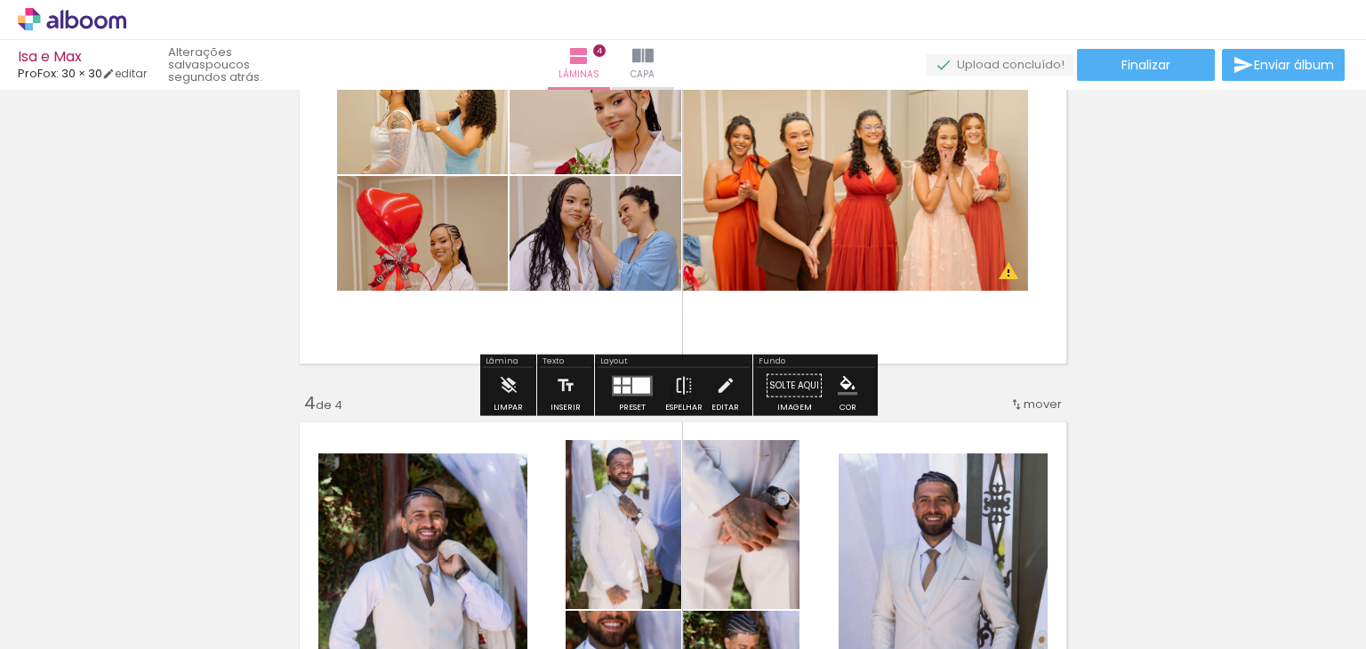
click at [733, 328] on quentale-layouter at bounding box center [682, 175] width 781 height 390
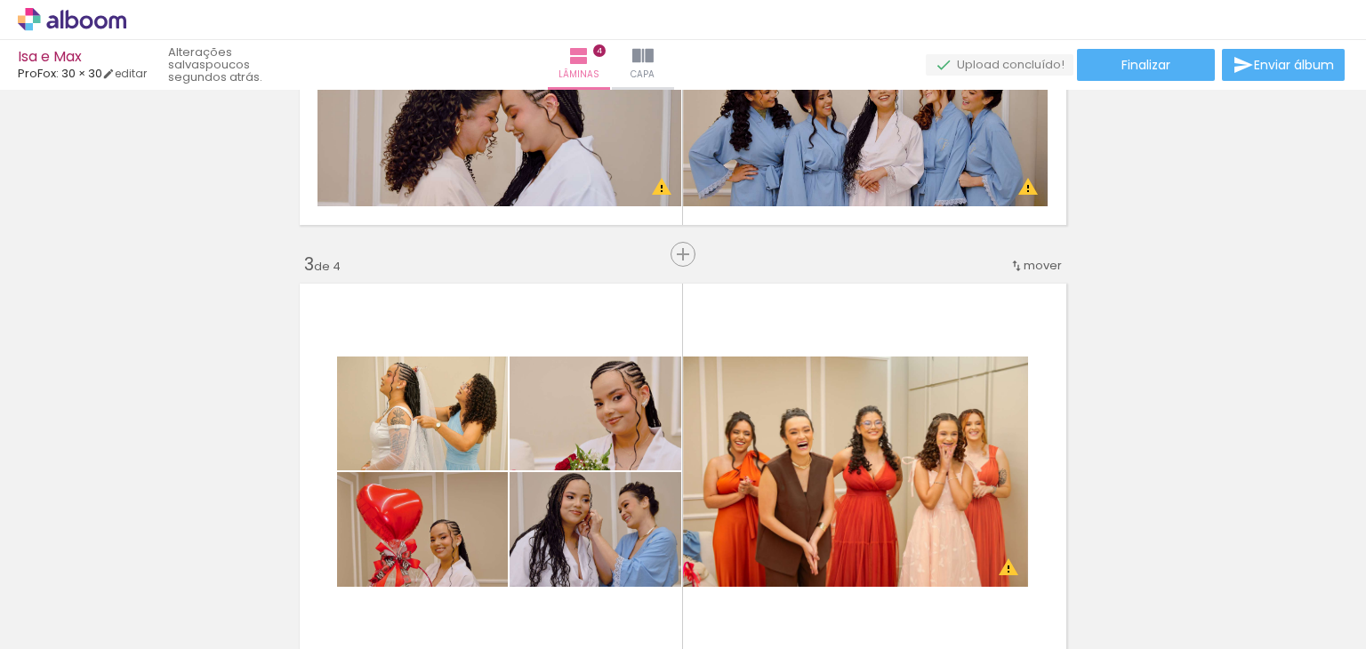
click at [747, 318] on quentale-layouter at bounding box center [682, 471] width 781 height 390
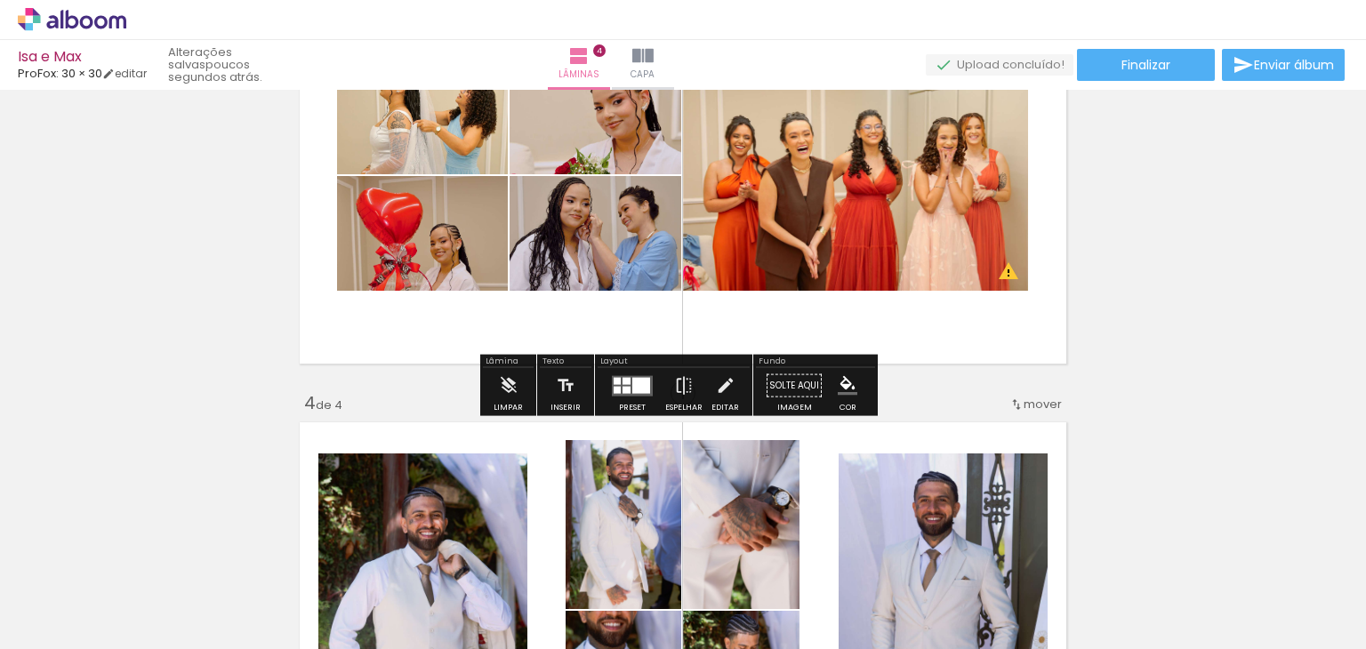
click at [765, 221] on quentale-photo at bounding box center [855, 175] width 345 height 230
click at [717, 389] on iron-icon at bounding box center [726, 386] width 20 height 36
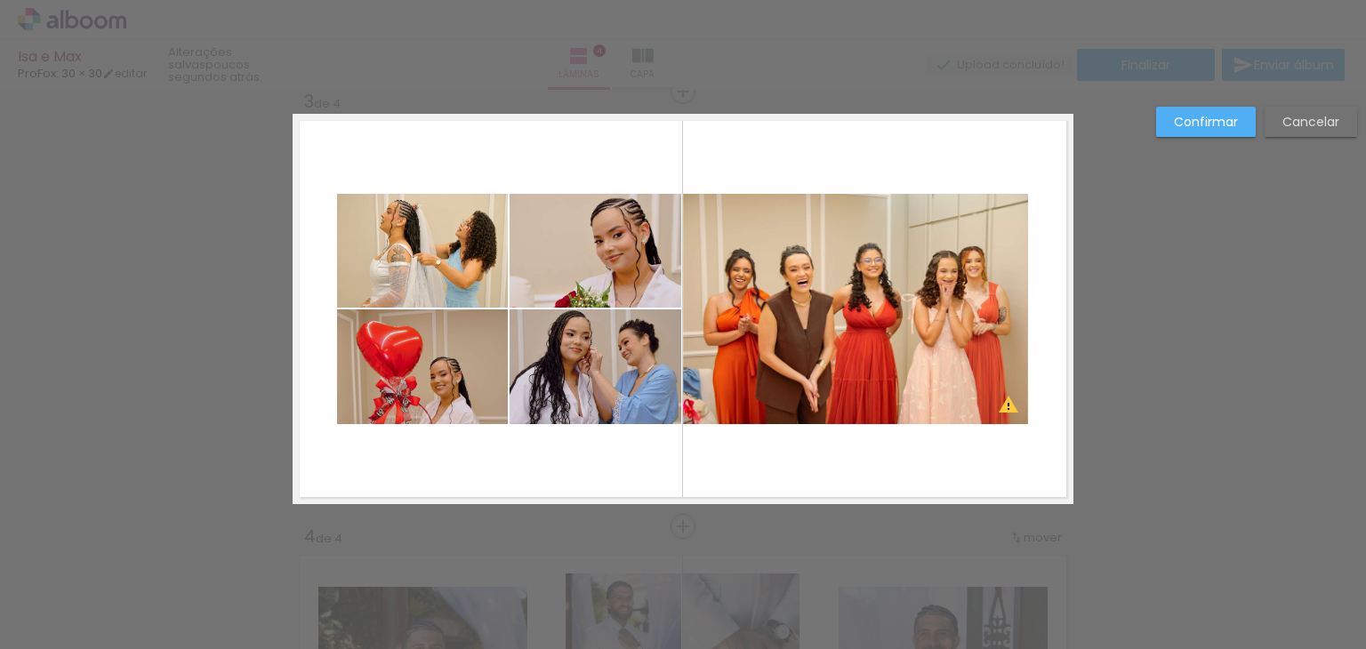
scroll to position [893, 0]
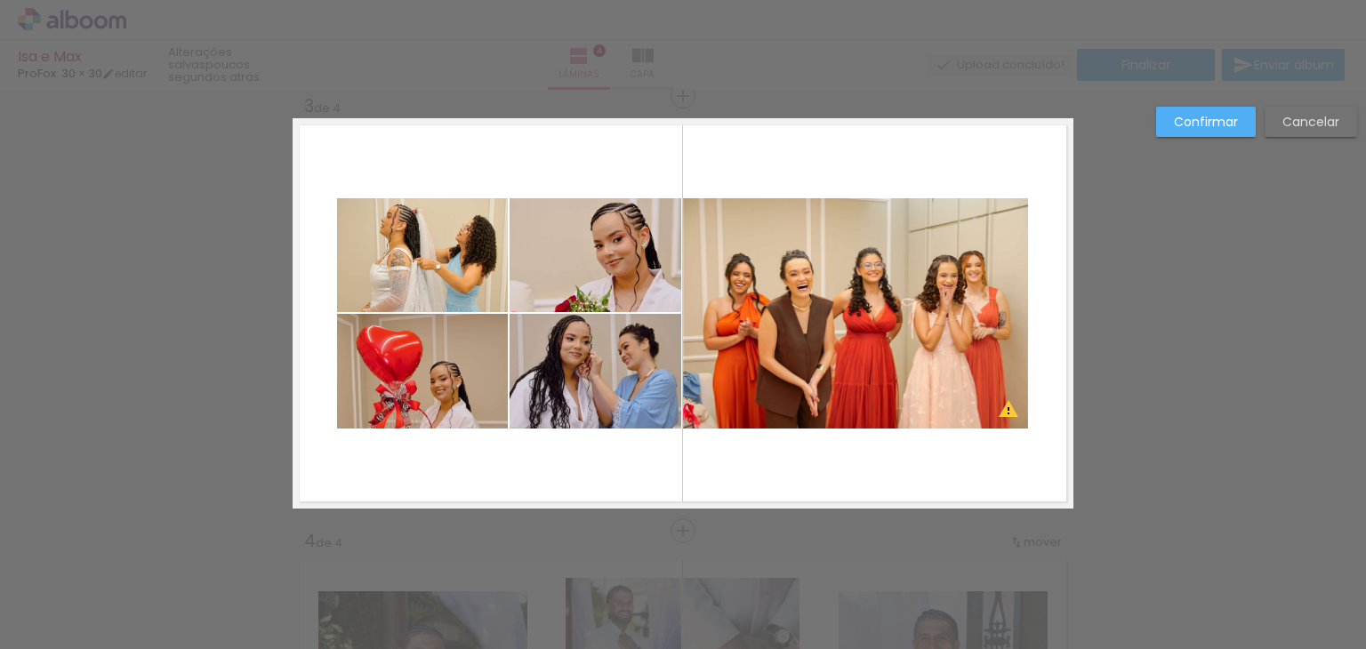
click at [921, 306] on quentale-photo at bounding box center [855, 313] width 345 height 230
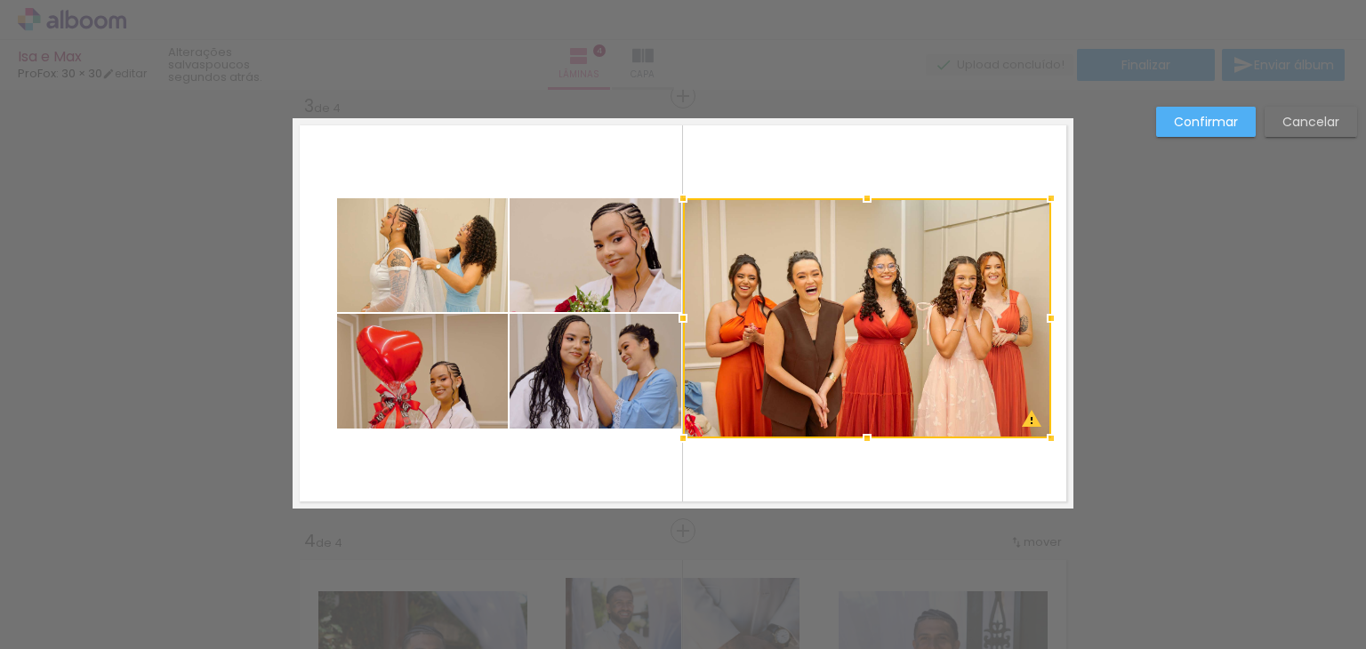
drag, startPoint x: 1029, startPoint y: 431, endPoint x: 1045, endPoint y: 439, distance: 17.9
click at [1045, 439] on div at bounding box center [1051, 439] width 36 height 36
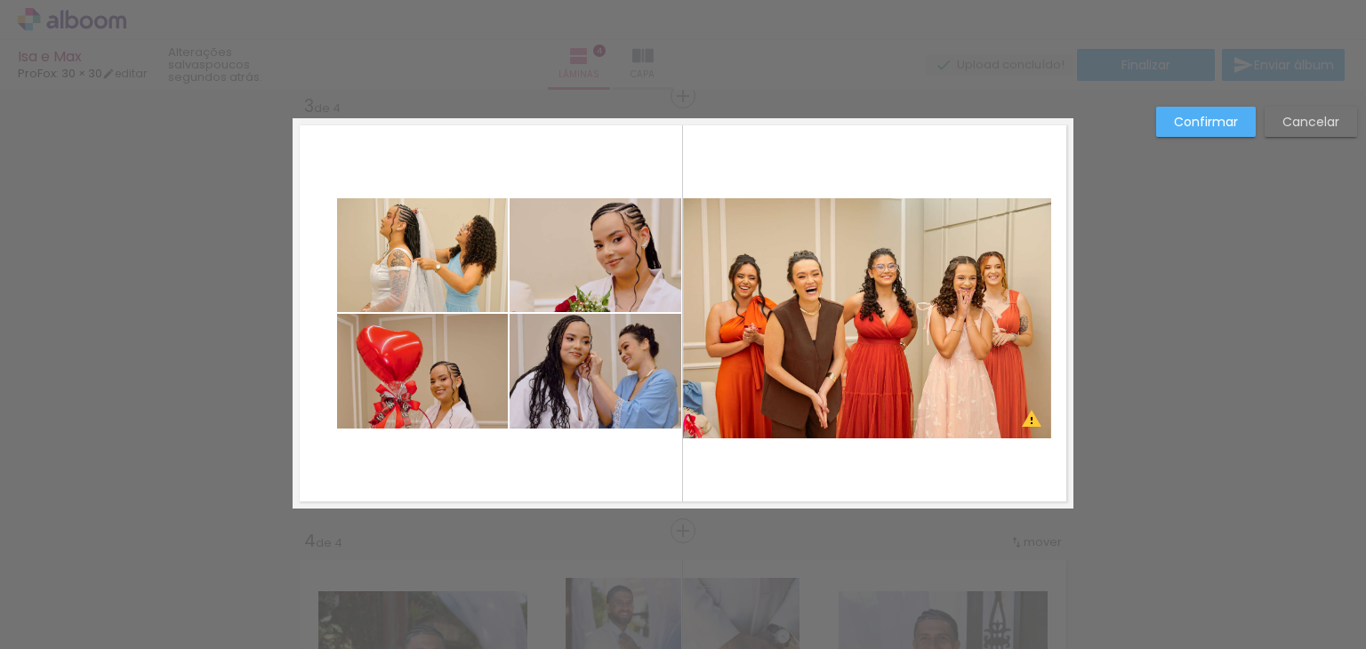
click at [1016, 399] on quentale-photo at bounding box center [867, 318] width 368 height 240
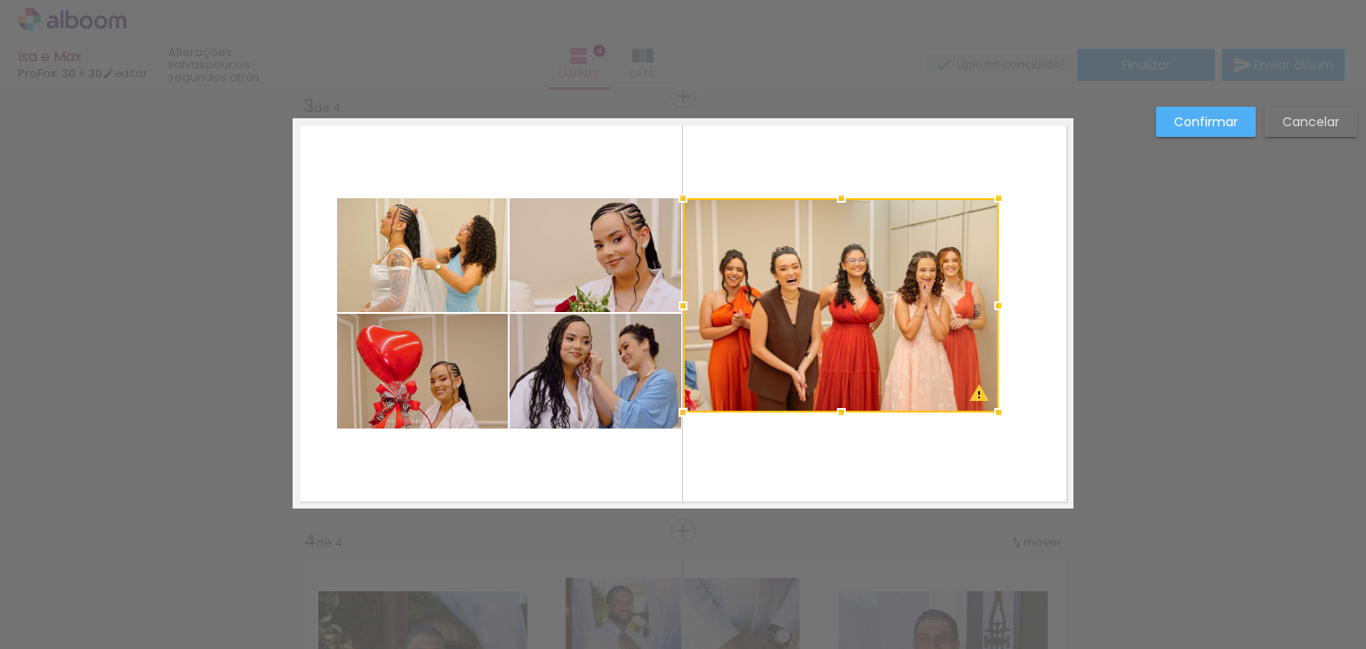
drag, startPoint x: 1044, startPoint y: 439, endPoint x: 992, endPoint y: 413, distance: 57.7
click at [992, 413] on div at bounding box center [999, 413] width 36 height 36
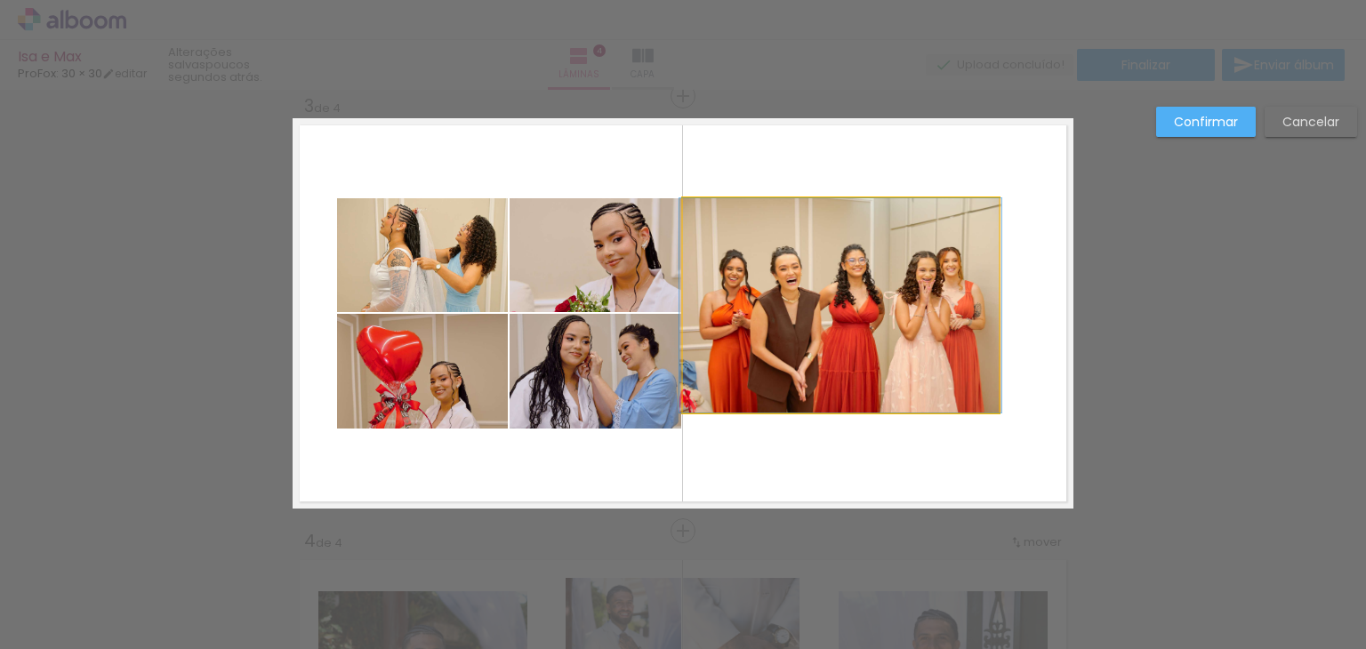
click at [946, 363] on quentale-photo at bounding box center [841, 305] width 316 height 214
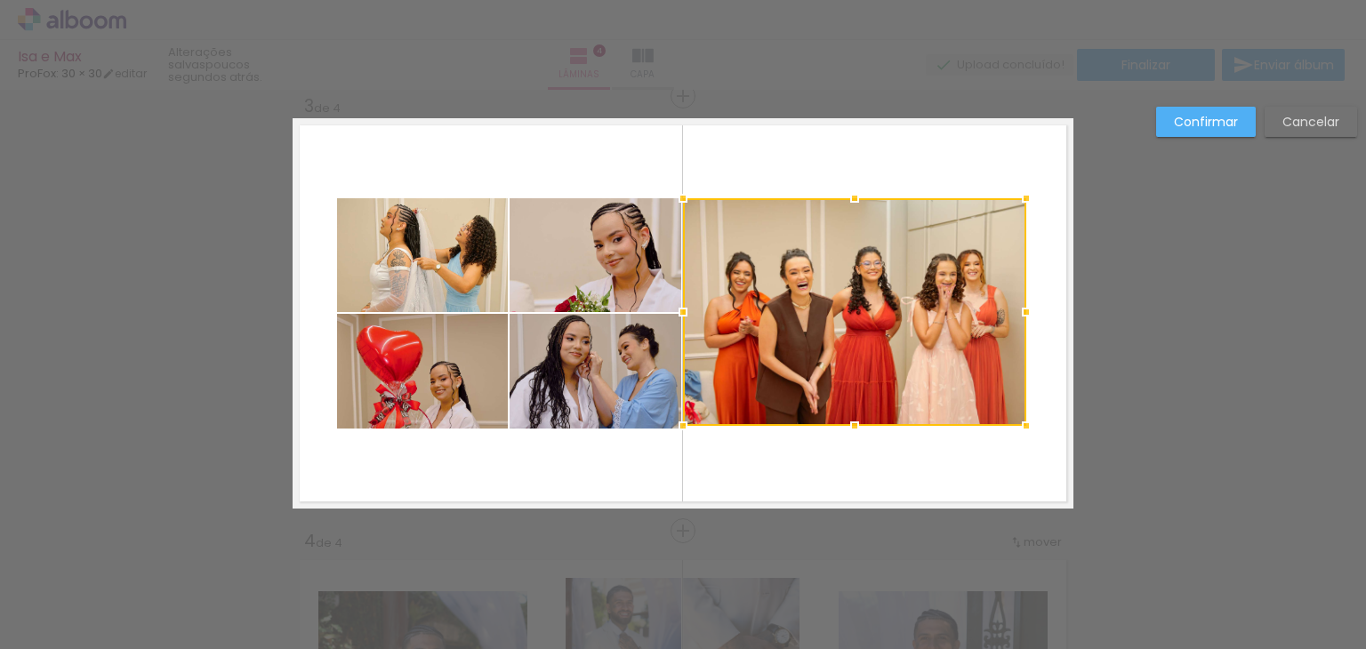
drag, startPoint x: 992, startPoint y: 414, endPoint x: 1020, endPoint y: 428, distance: 30.6
click at [1020, 428] on div at bounding box center [1026, 426] width 36 height 36
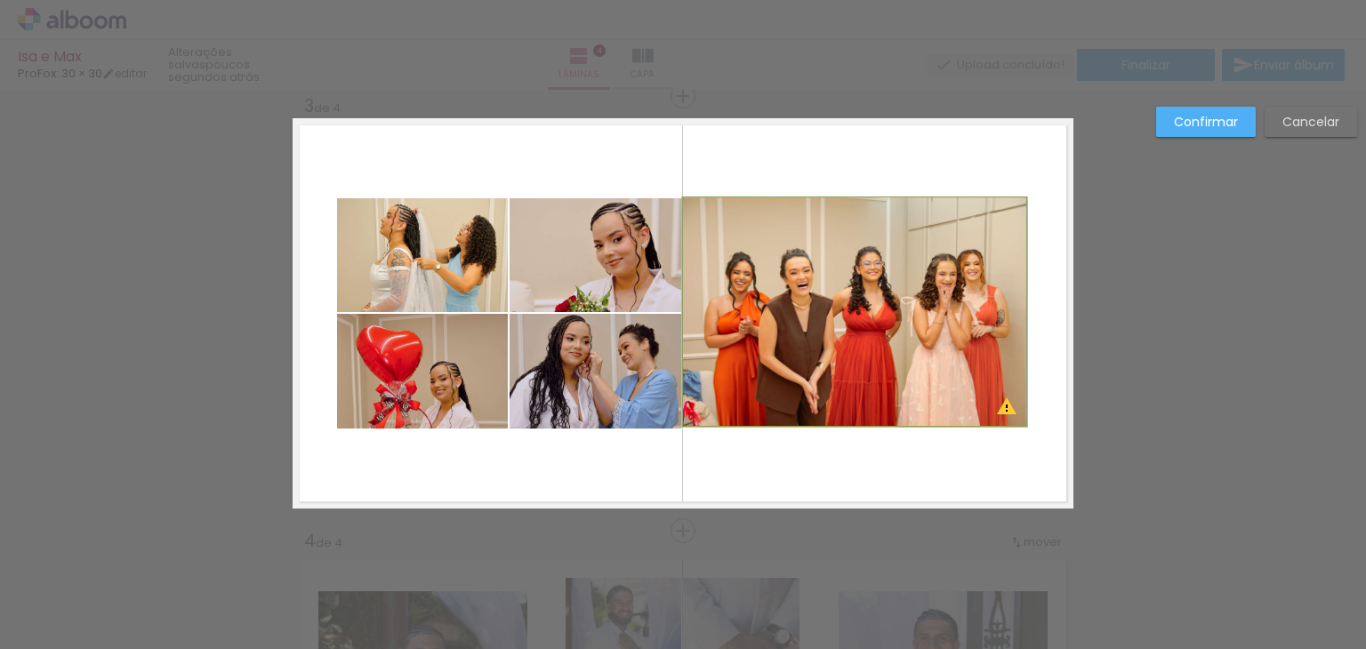
click at [957, 393] on quentale-photo at bounding box center [854, 312] width 343 height 228
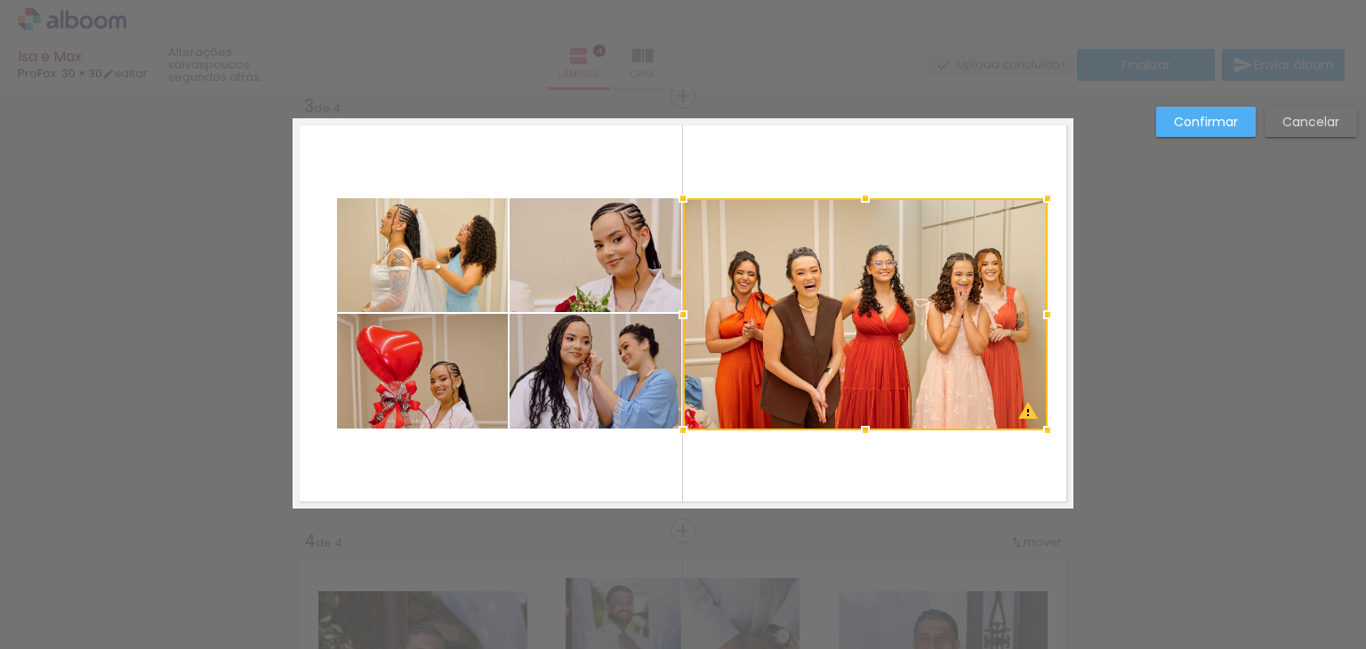
drag, startPoint x: 1017, startPoint y: 429, endPoint x: 1038, endPoint y: 434, distance: 22.0
click at [1038, 434] on div at bounding box center [1048, 431] width 36 height 36
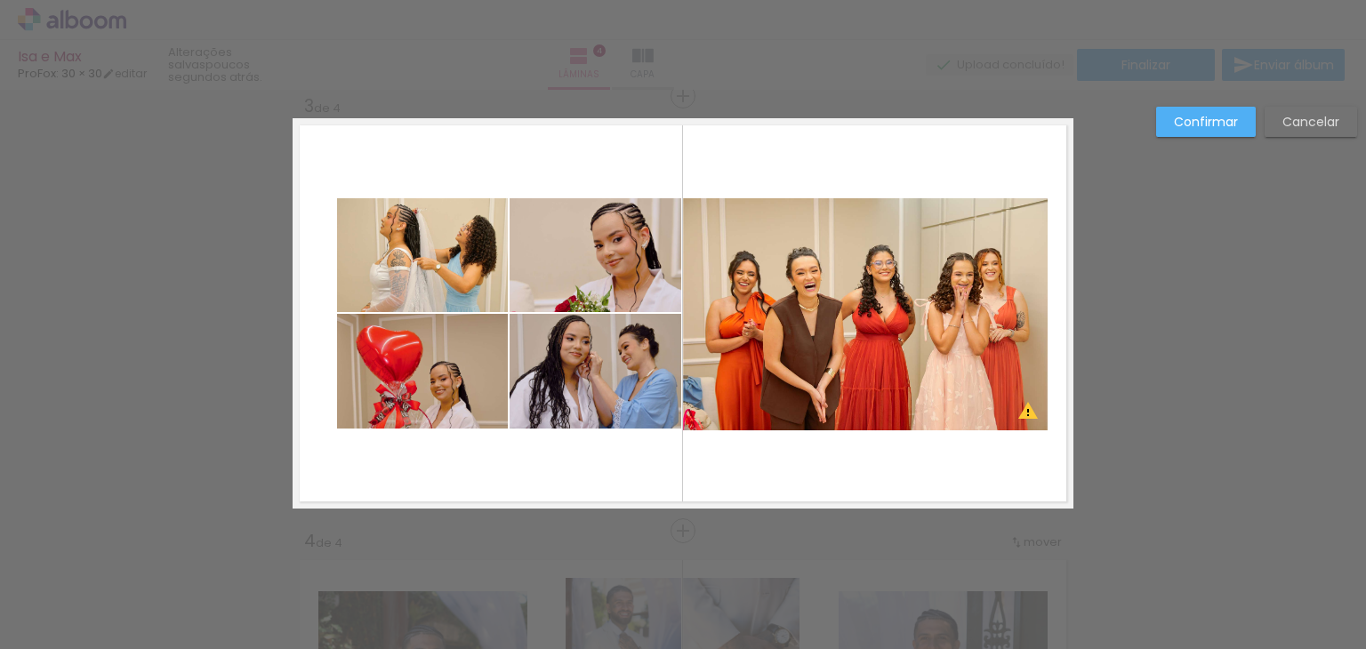
click at [842, 318] on quentale-photo at bounding box center [865, 314] width 365 height 232
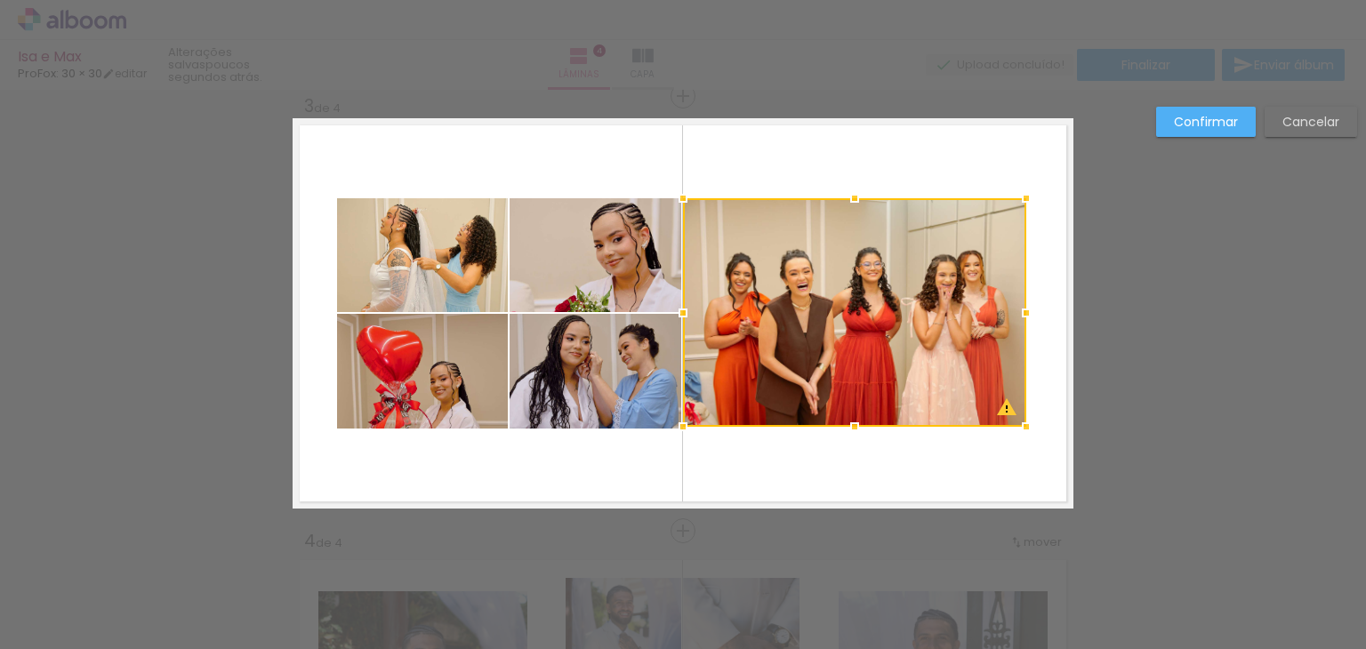
drag, startPoint x: 1038, startPoint y: 427, endPoint x: 1015, endPoint y: 422, distance: 22.7
click at [1015, 422] on div at bounding box center [1026, 427] width 36 height 36
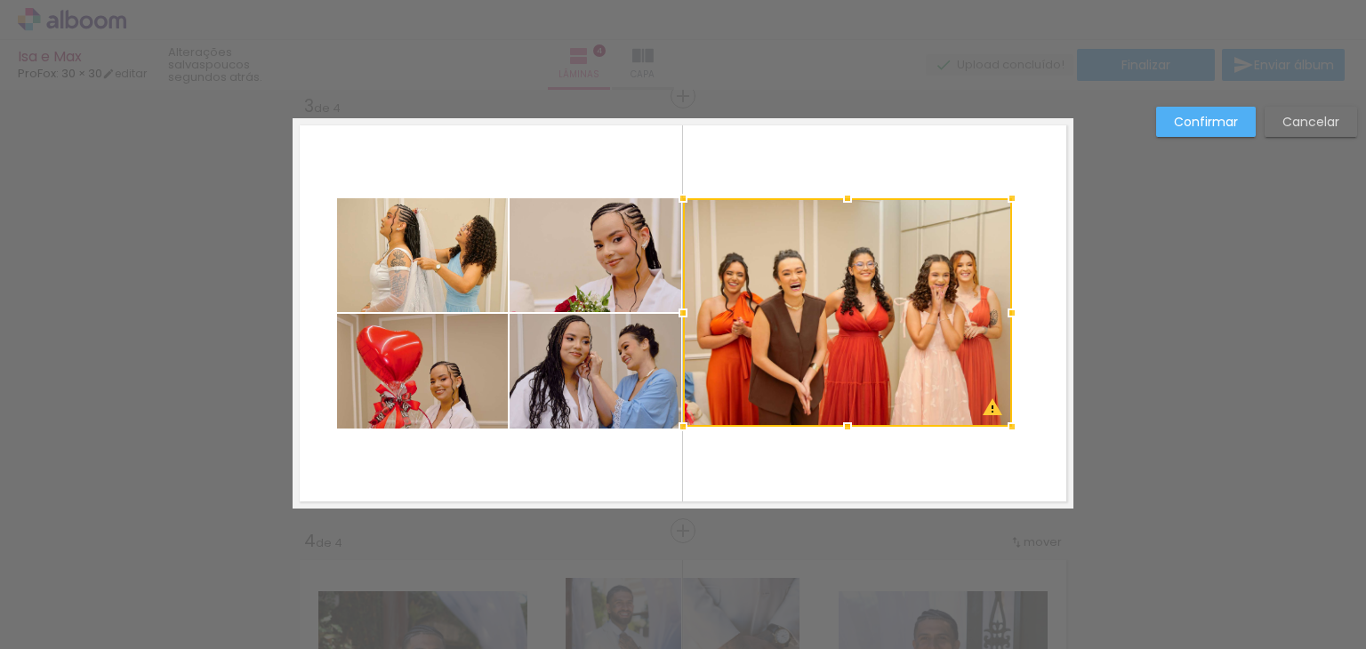
drag, startPoint x: 1018, startPoint y: 424, endPoint x: 1004, endPoint y: 424, distance: 14.2
click at [1004, 424] on div at bounding box center [1012, 427] width 36 height 36
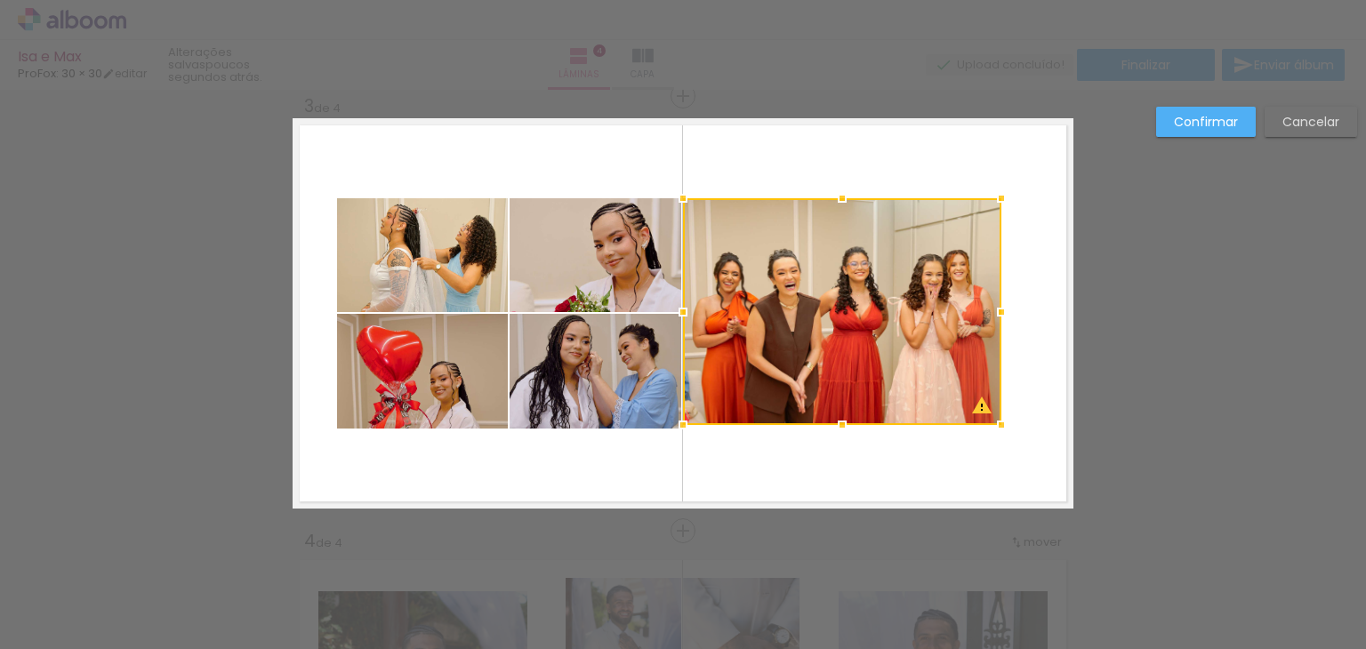
drag, startPoint x: 1006, startPoint y: 431, endPoint x: 996, endPoint y: 428, distance: 11.2
click at [996, 428] on div at bounding box center [1001, 425] width 36 height 36
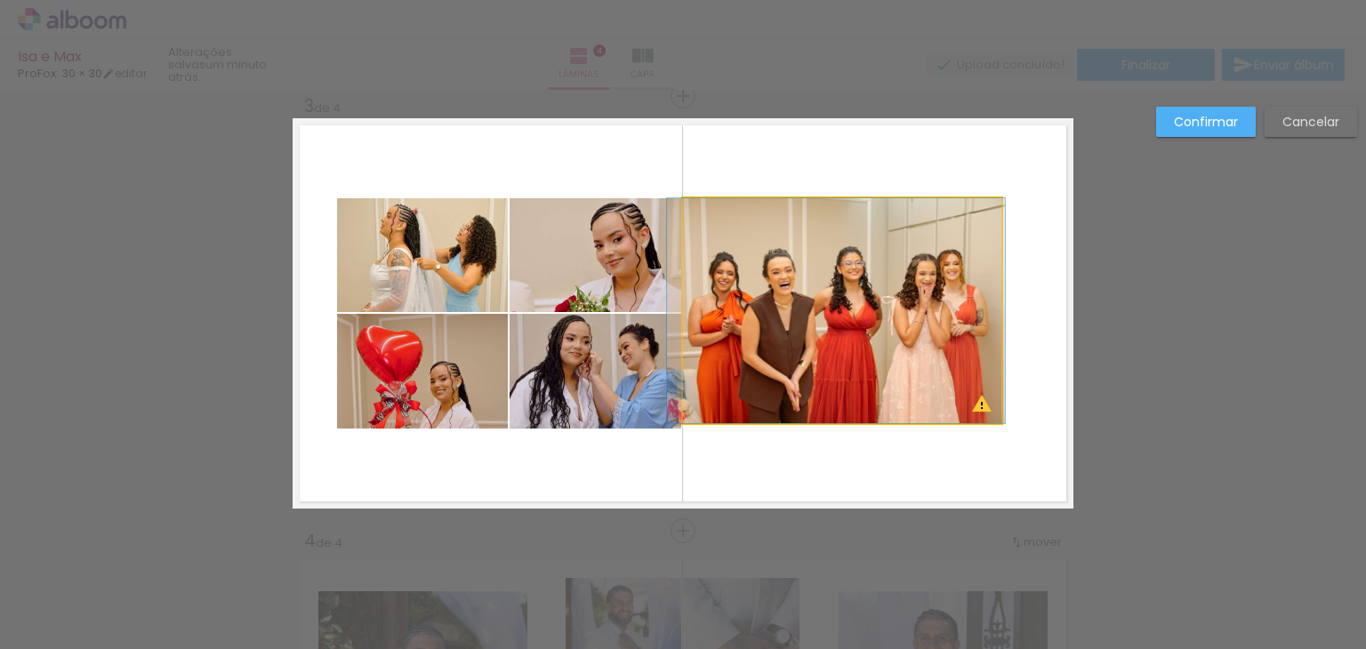
drag, startPoint x: 918, startPoint y: 339, endPoint x: 912, endPoint y: 385, distance: 46.6
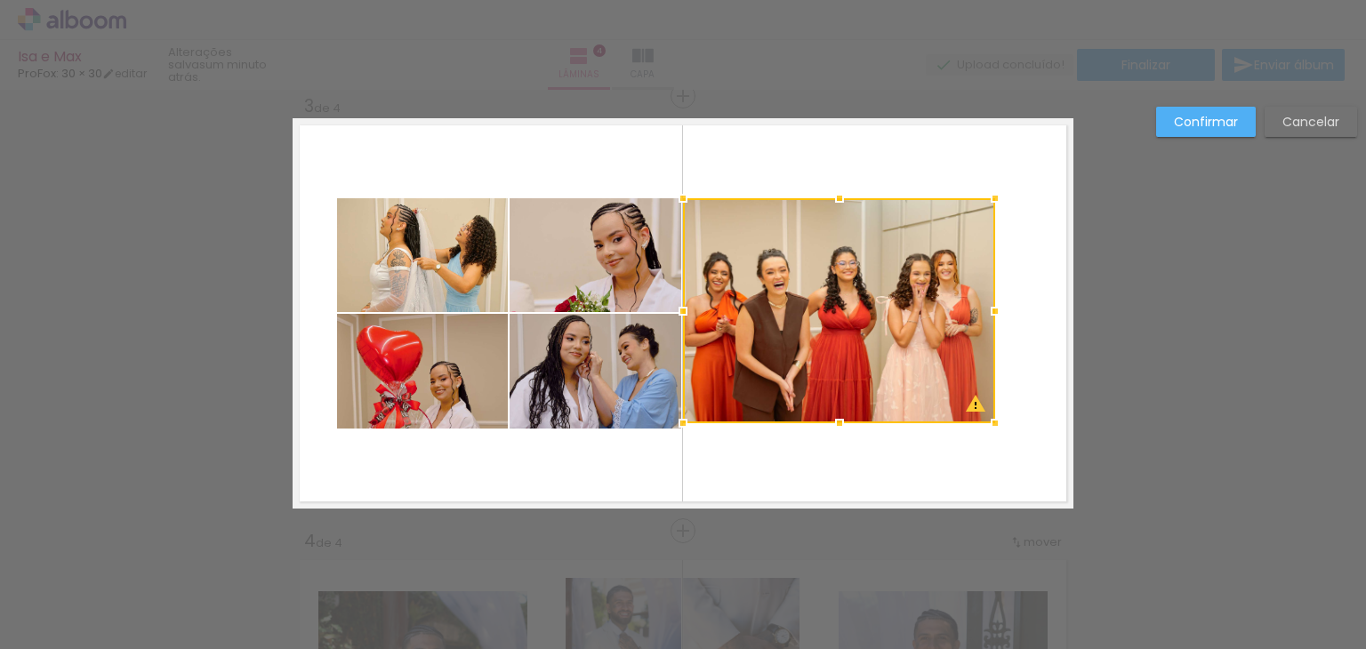
click at [983, 424] on div at bounding box center [995, 423] width 36 height 36
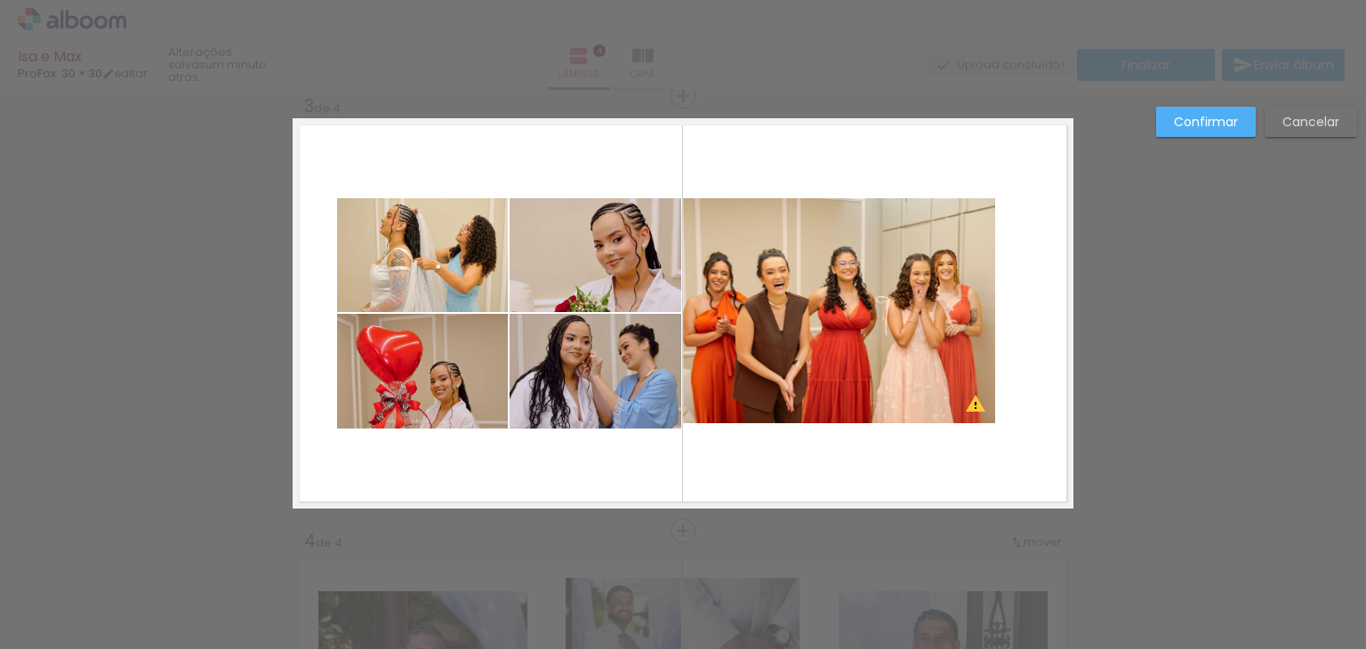
click at [1044, 283] on quentale-layouter at bounding box center [682, 313] width 781 height 390
click at [1278, 113] on paper-button "Cancelar" at bounding box center [1310, 122] width 92 height 30
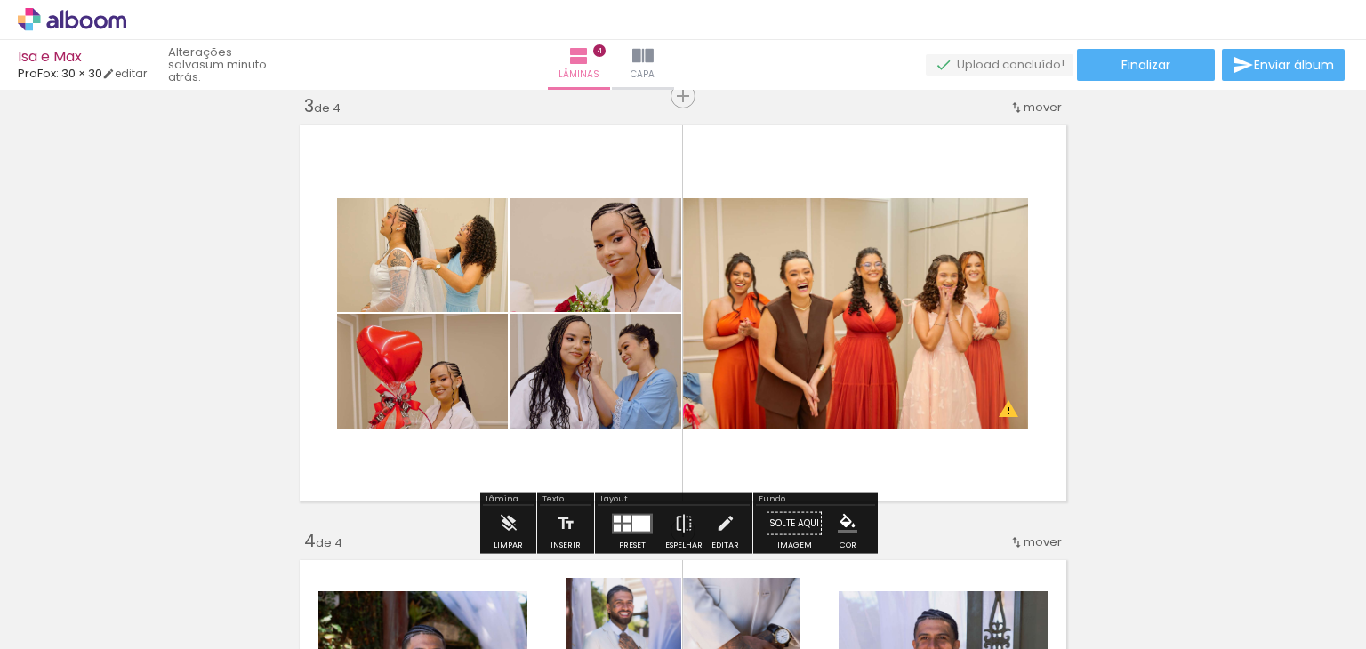
click at [632, 515] on div at bounding box center [641, 523] width 18 height 16
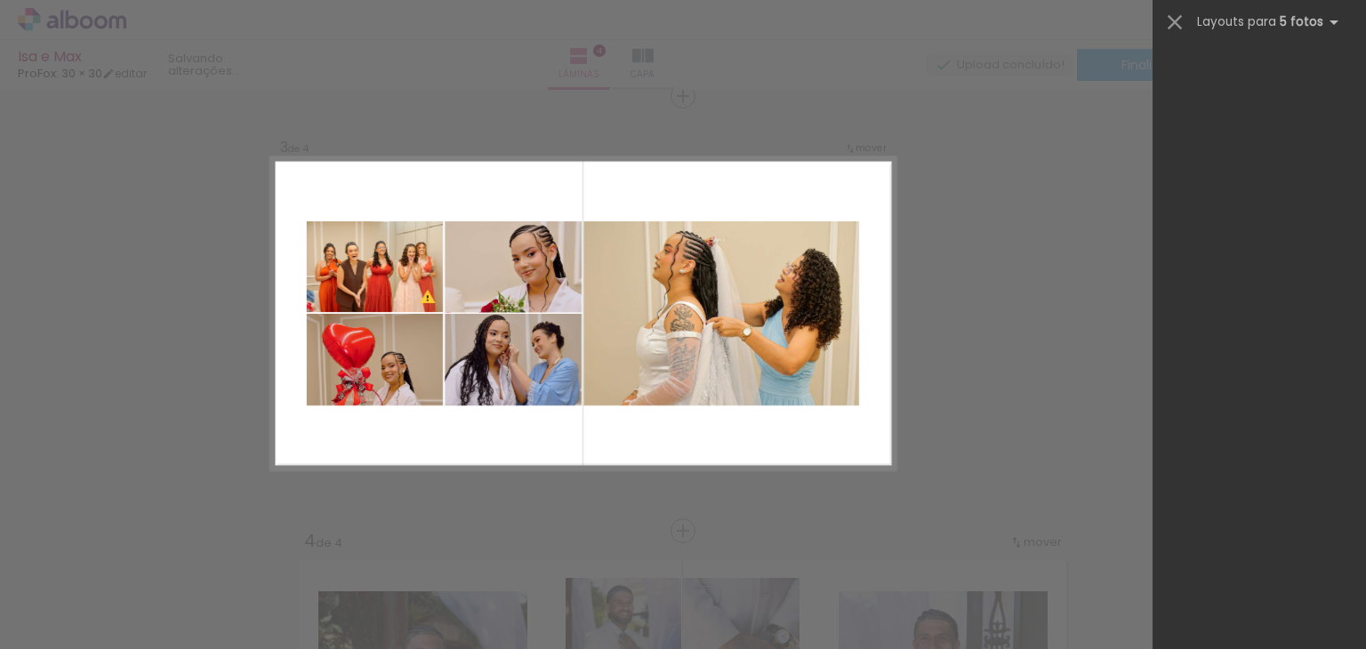
scroll to position [45661, 0]
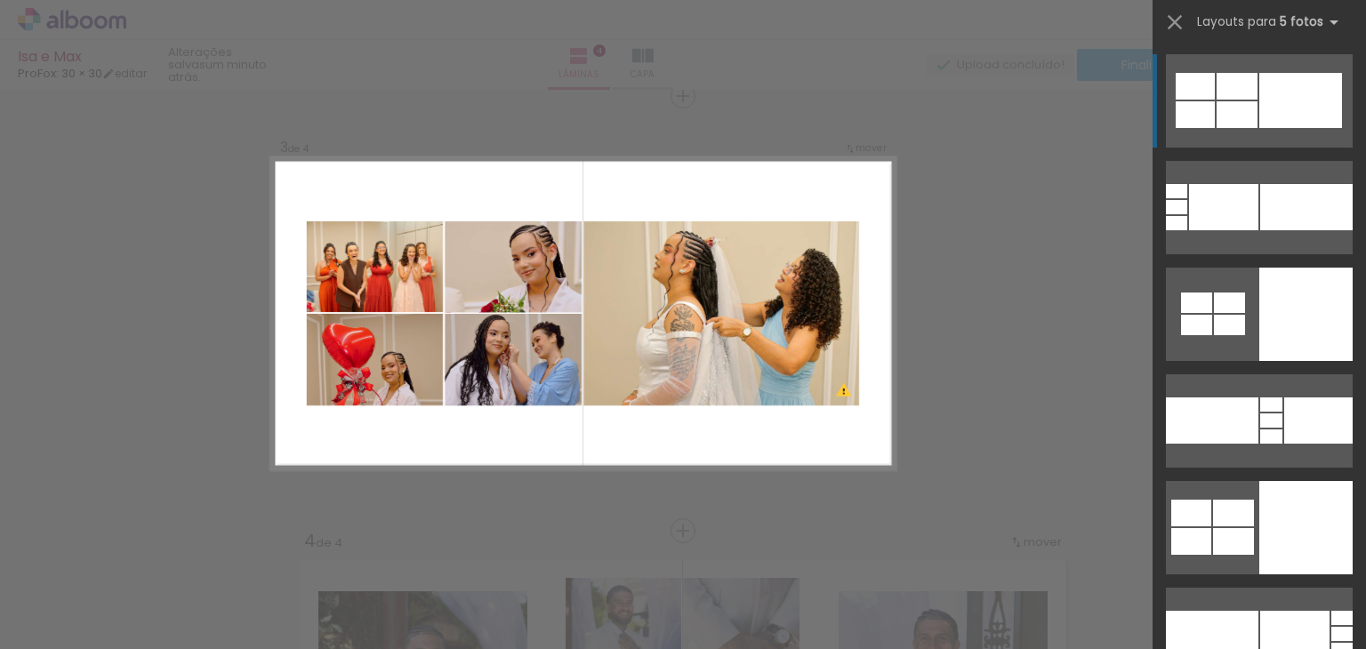
click at [953, 172] on div "Confirmar Cancelar" at bounding box center [683, 305] width 1366 height 2216
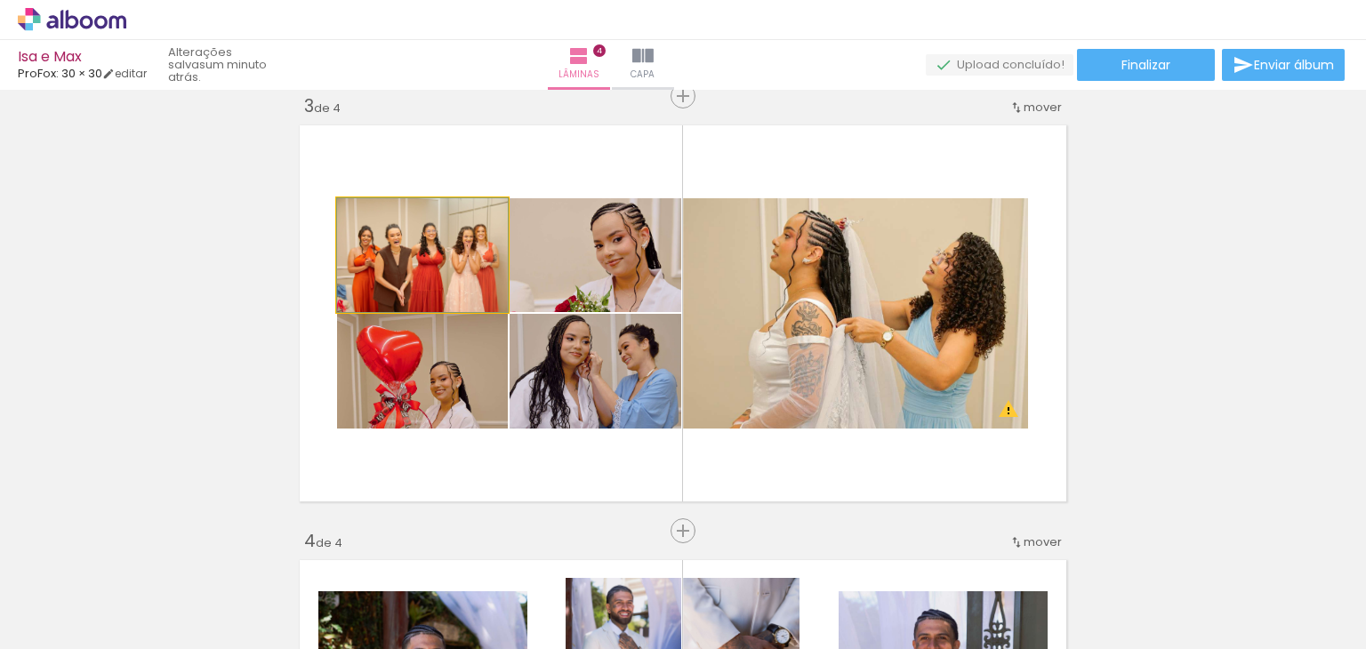
click at [389, 268] on quentale-photo at bounding box center [422, 255] width 171 height 114
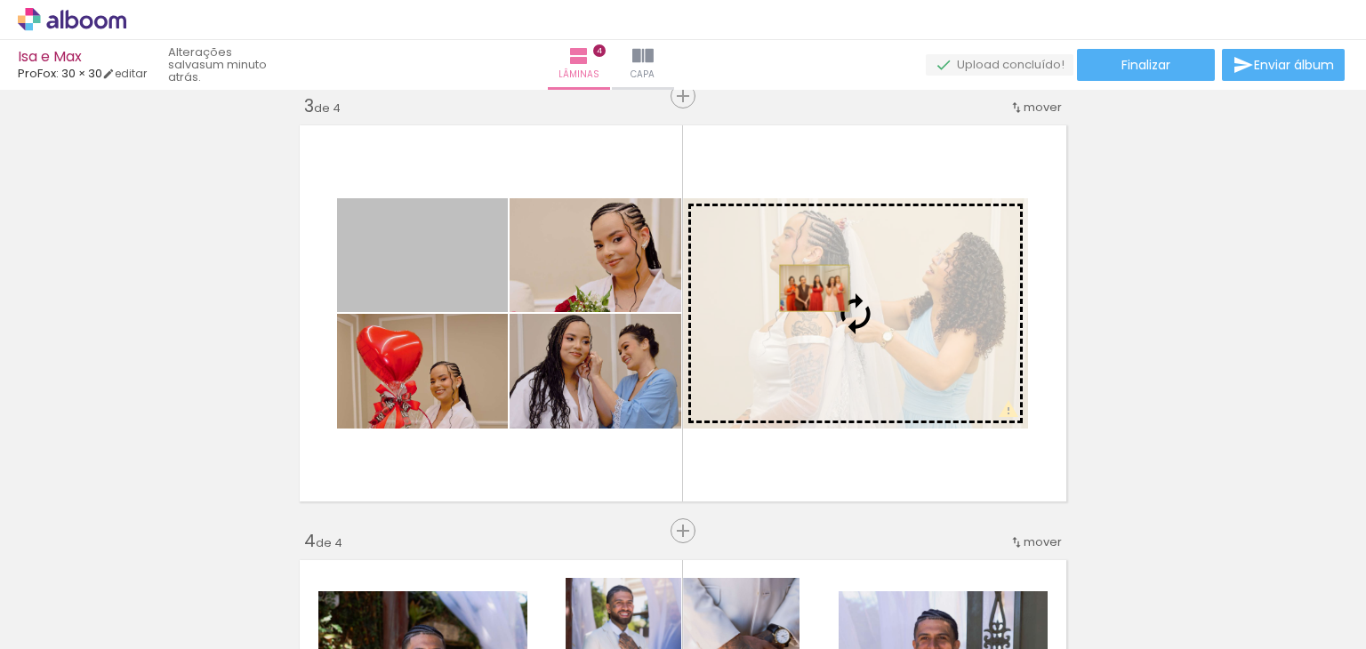
drag, startPoint x: 403, startPoint y: 268, endPoint x: 807, endPoint y: 288, distance: 405.0
click at [0, 0] on slot at bounding box center [0, 0] width 0 height 0
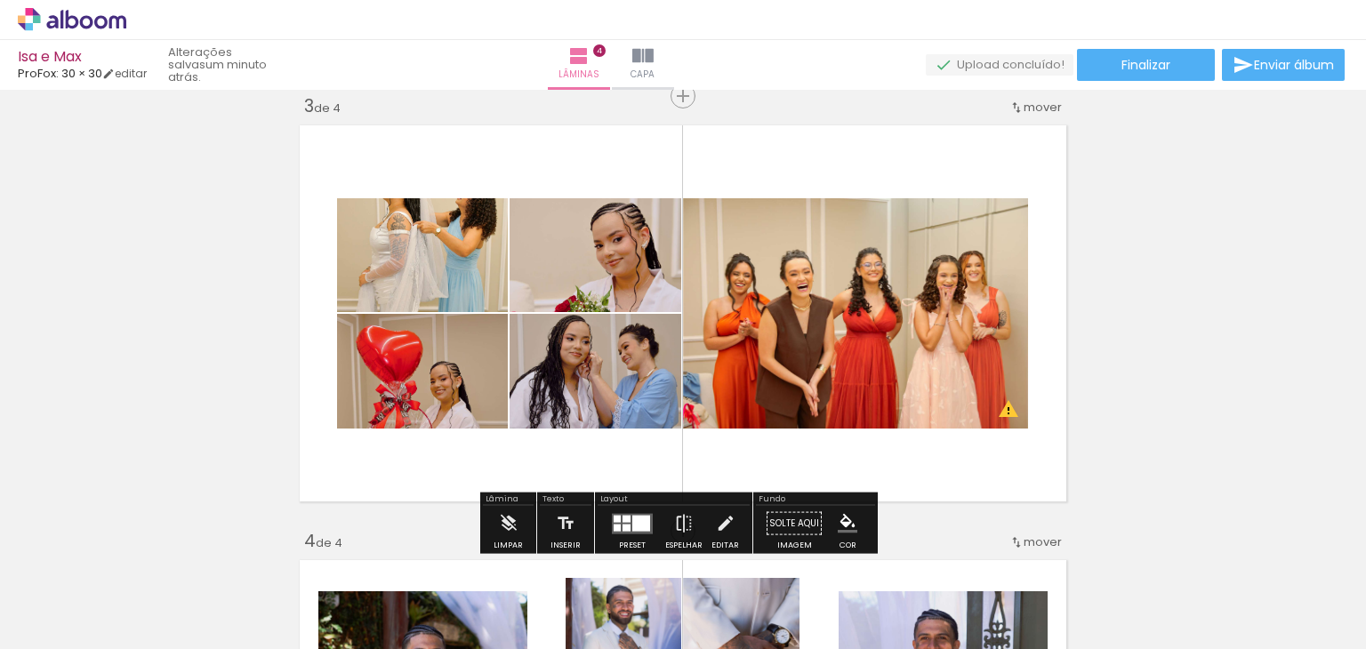
click at [595, 520] on div "Layout Preset Espelhar Editar" at bounding box center [673, 523] width 157 height 61
click at [613, 520] on div at bounding box center [616, 518] width 7 height 7
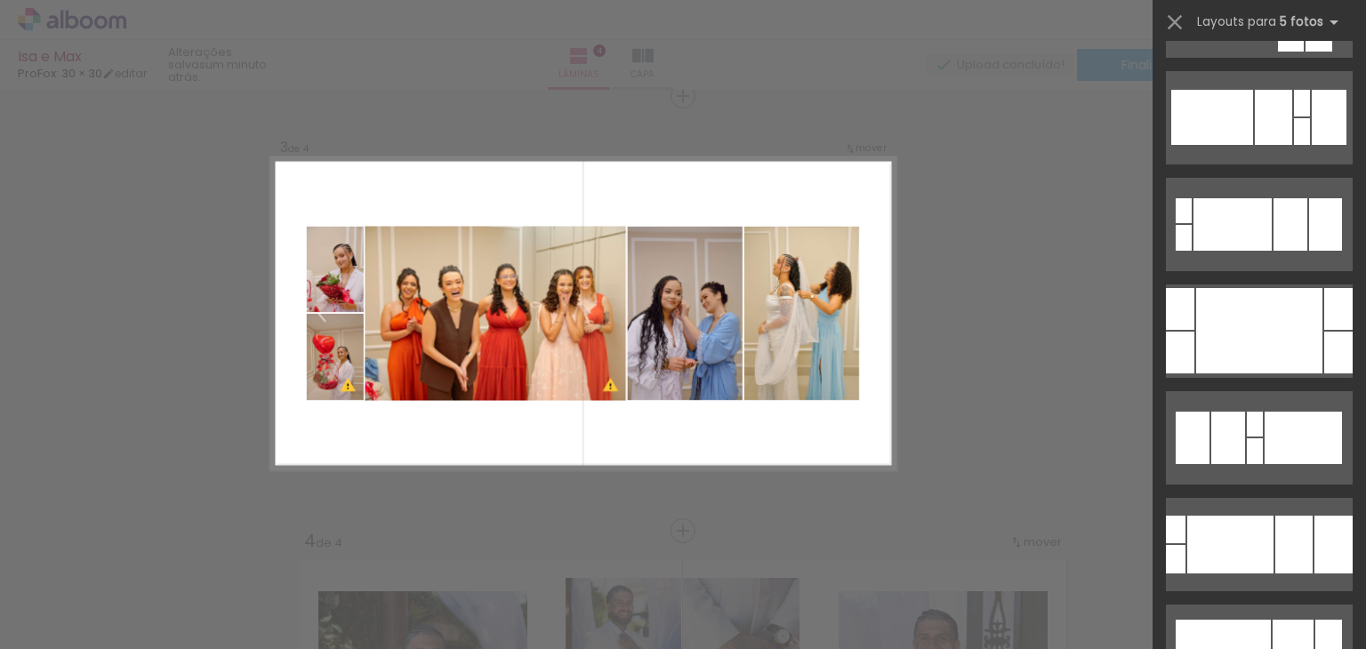
scroll to position [387, 0]
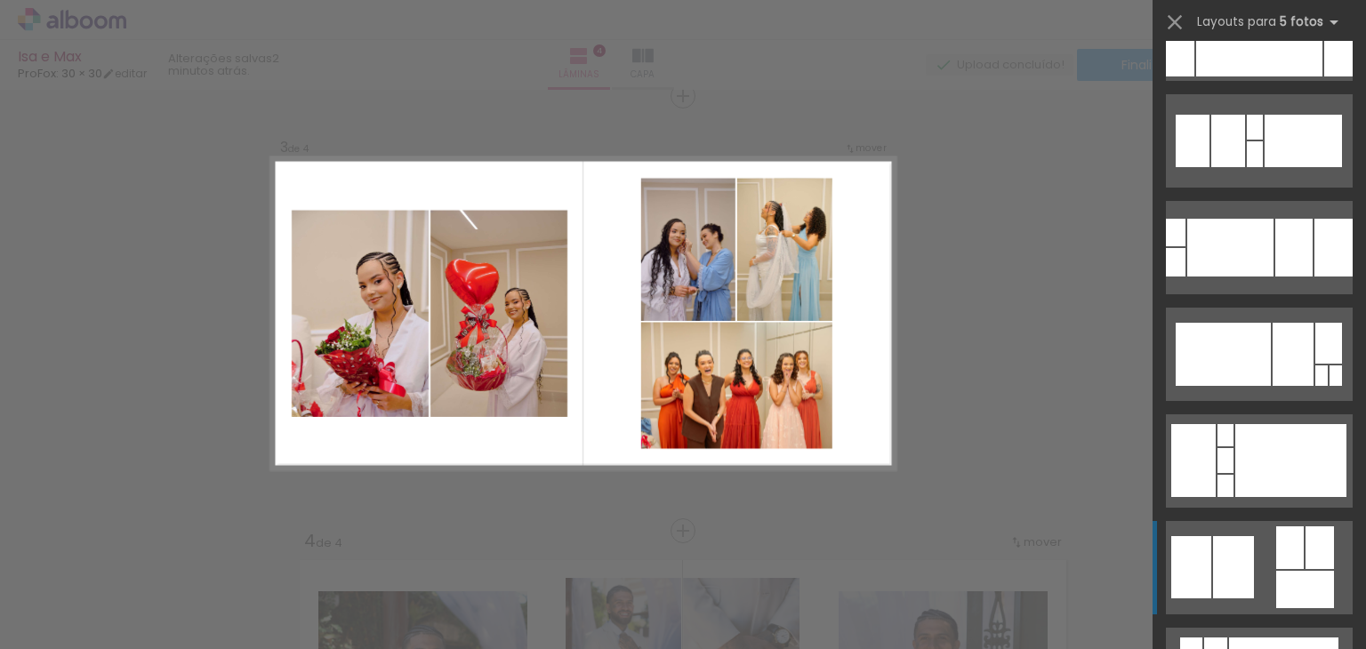
click at [1238, 548] on div at bounding box center [1233, 567] width 41 height 62
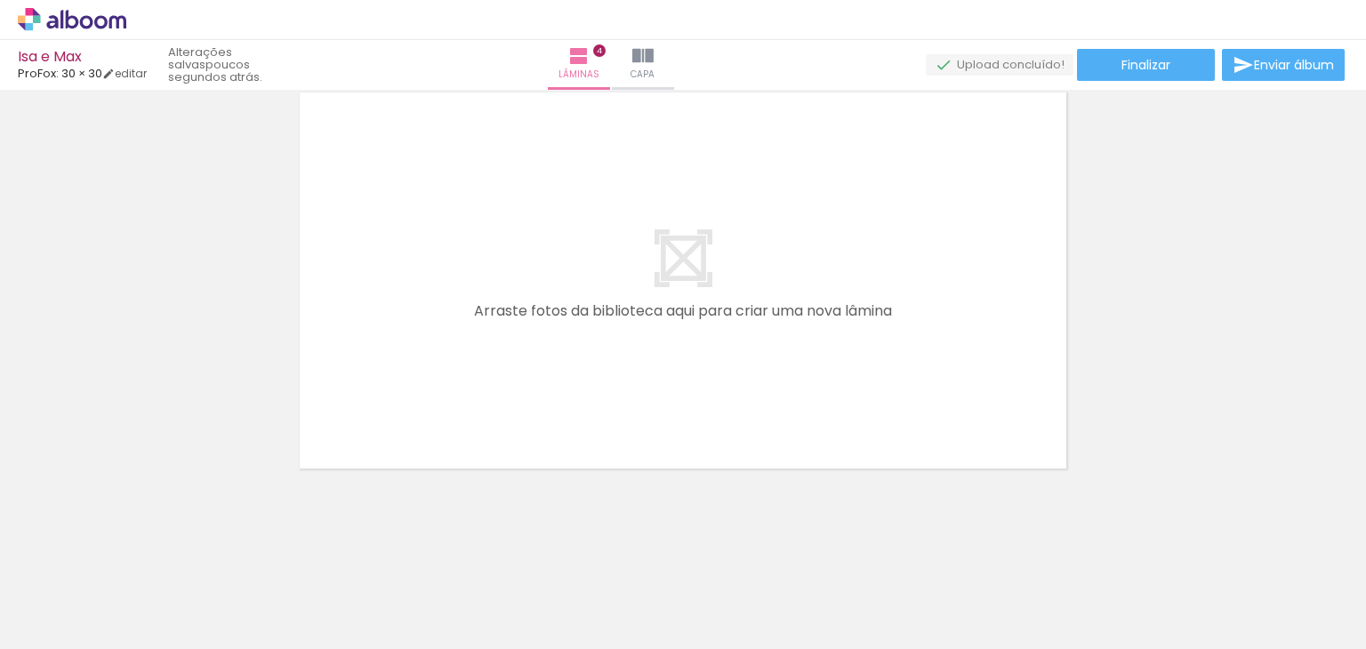
scroll to position [0, 4010]
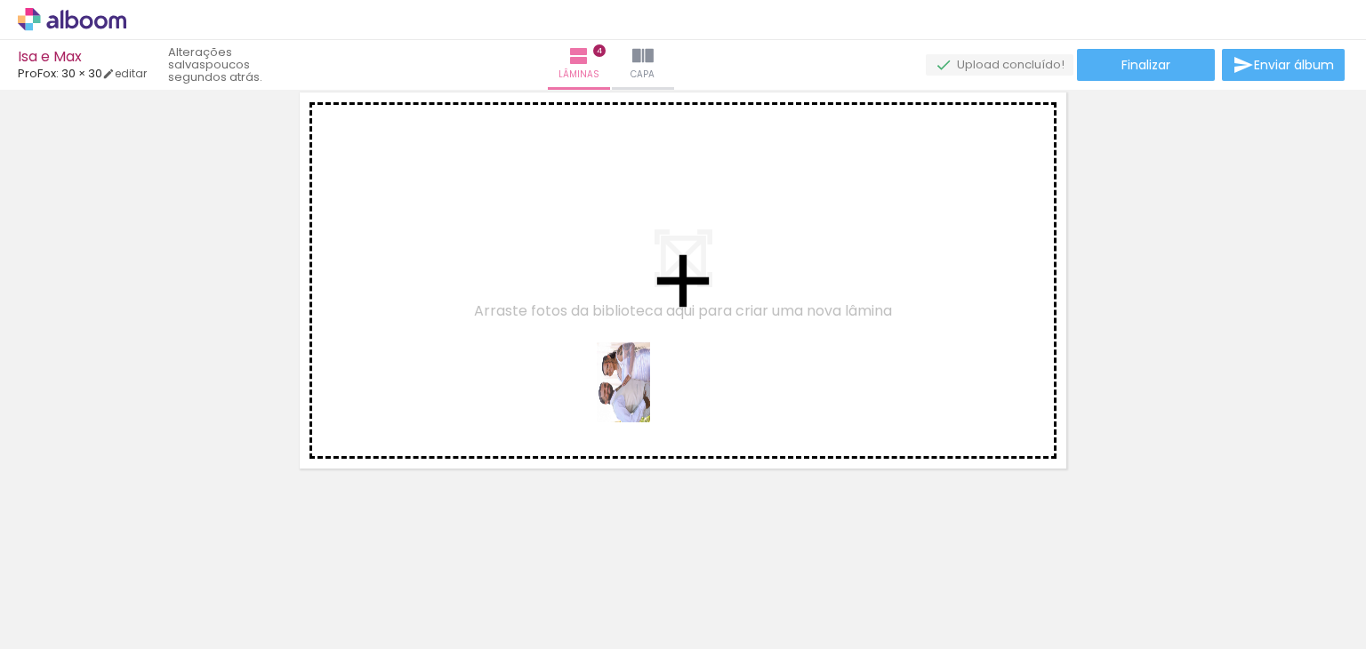
drag, startPoint x: 652, startPoint y: 605, endPoint x: 650, endPoint y: 396, distance: 209.8
click at [650, 396] on quentale-workspace at bounding box center [683, 324] width 1366 height 649
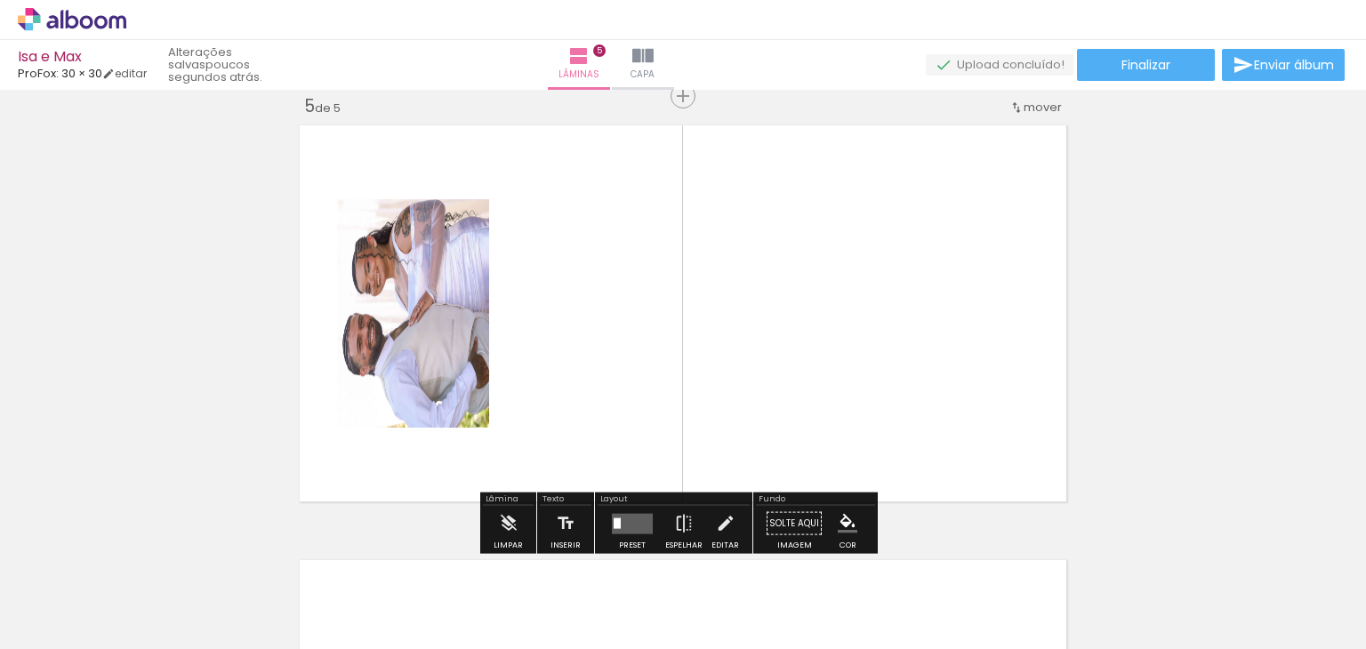
scroll to position [1761, 0]
click at [426, 373] on quentale-photo at bounding box center [413, 314] width 152 height 228
click at [723, 528] on iron-icon at bounding box center [726, 525] width 20 height 36
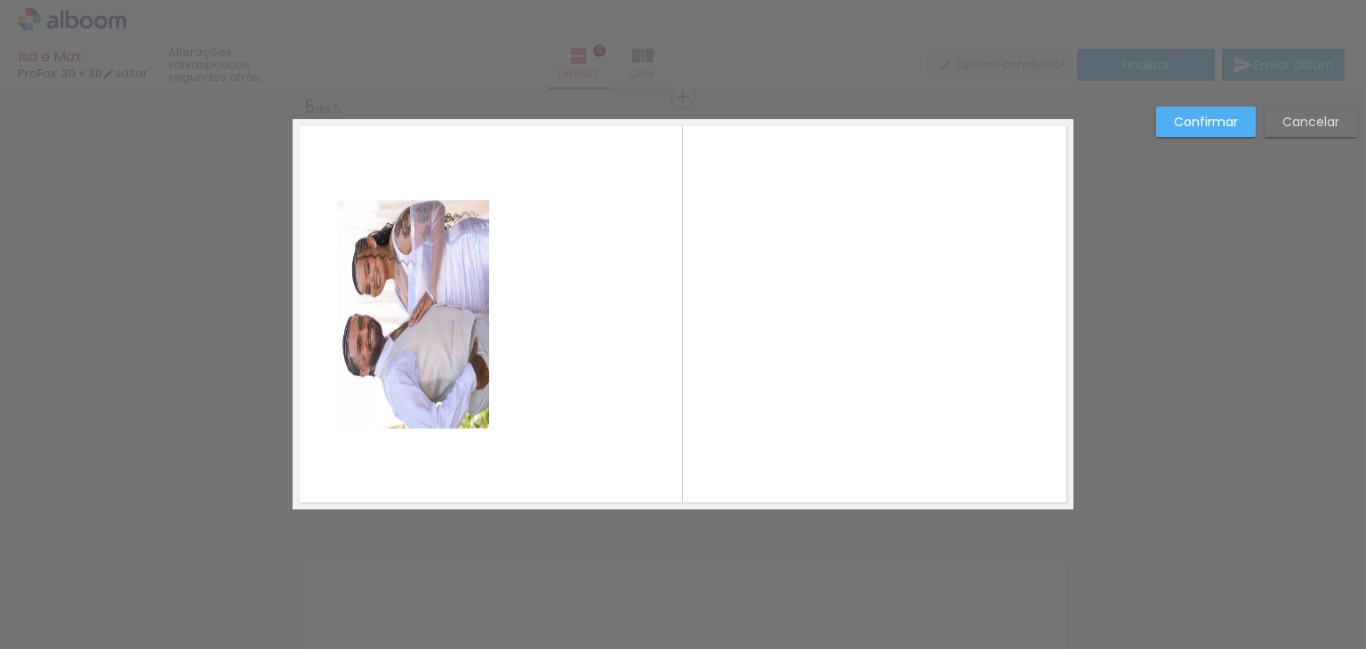
click at [388, 310] on quentale-photo at bounding box center [413, 314] width 152 height 228
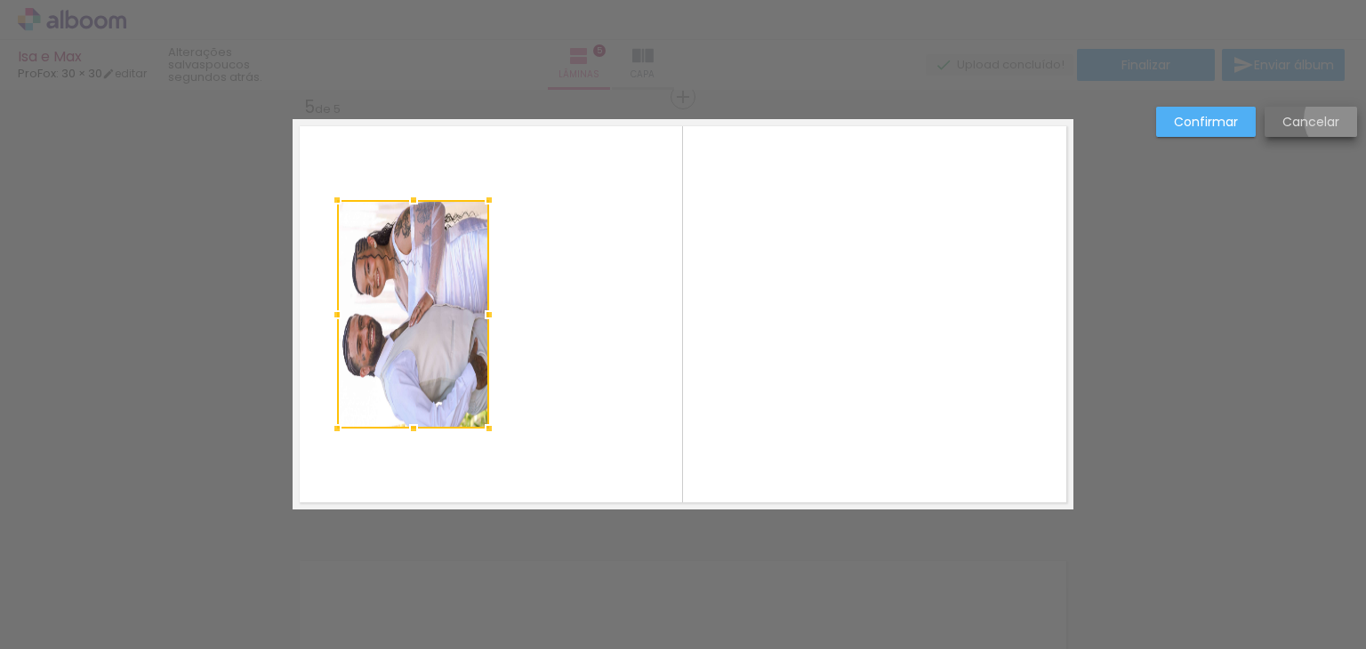
click at [1341, 118] on paper-button "Cancelar" at bounding box center [1310, 122] width 92 height 30
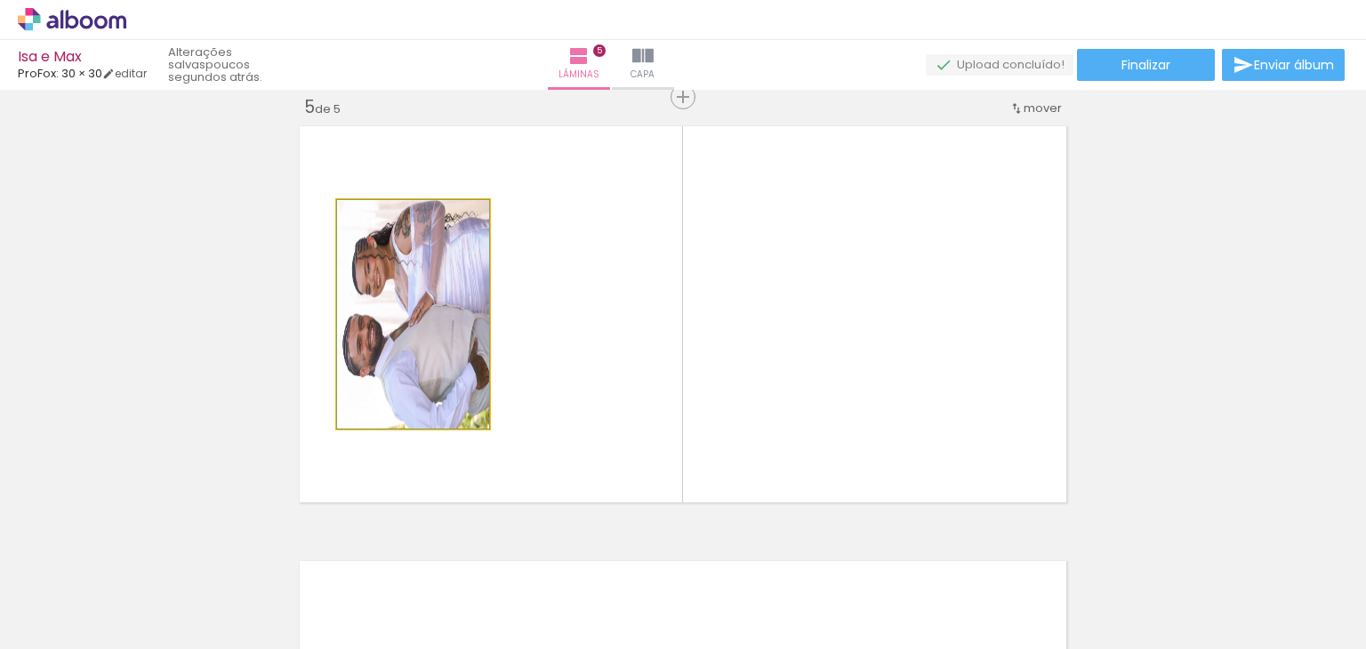
click at [420, 343] on quentale-photo at bounding box center [413, 314] width 152 height 228
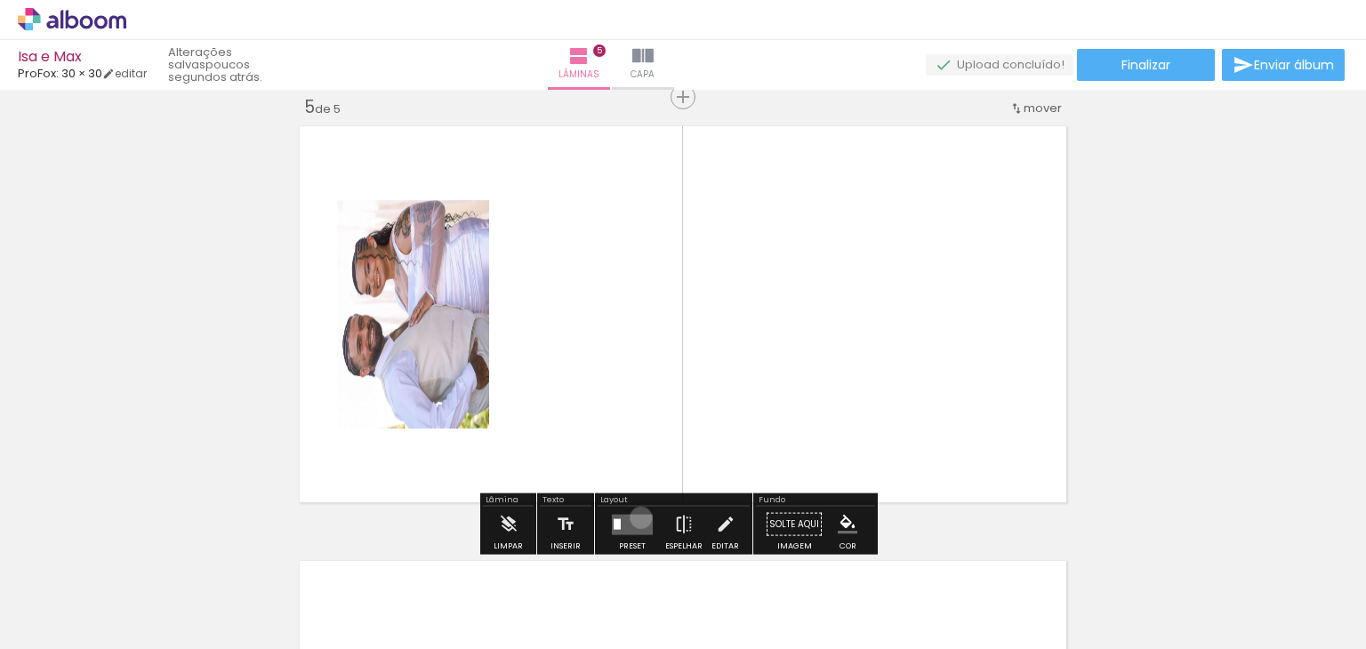
click at [637, 517] on quentale-layouter at bounding box center [632, 524] width 41 height 20
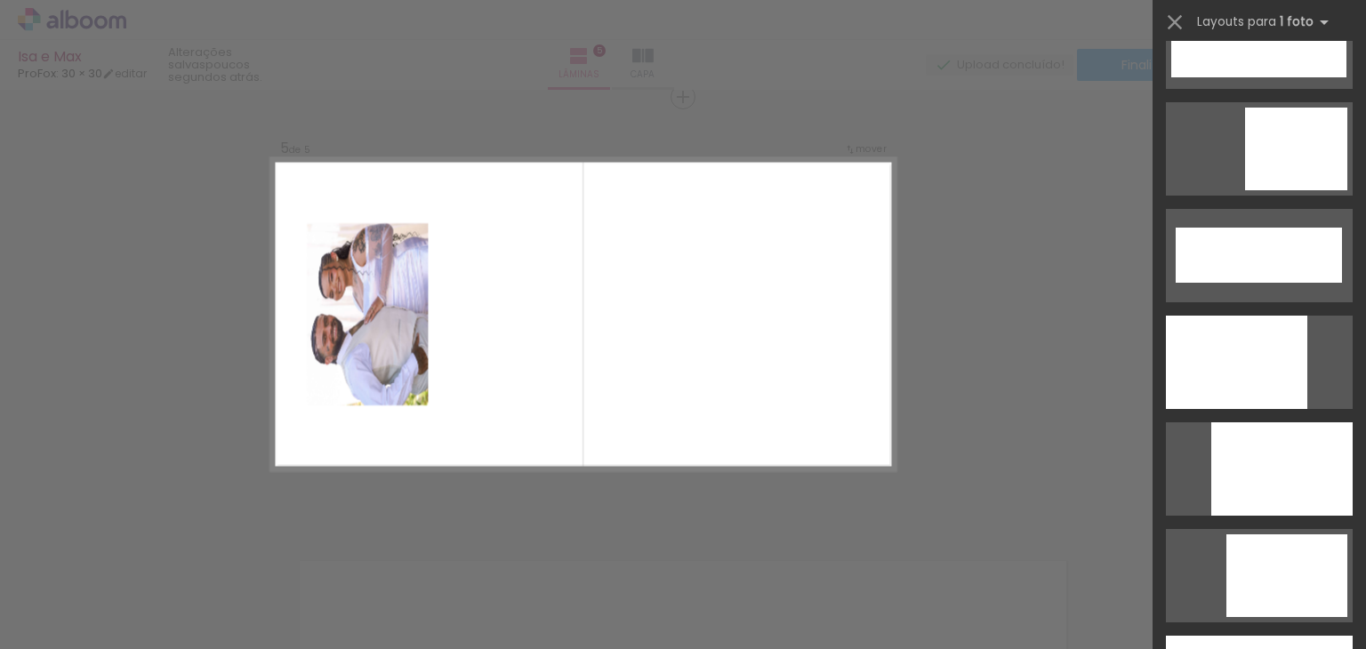
scroll to position [4711, 0]
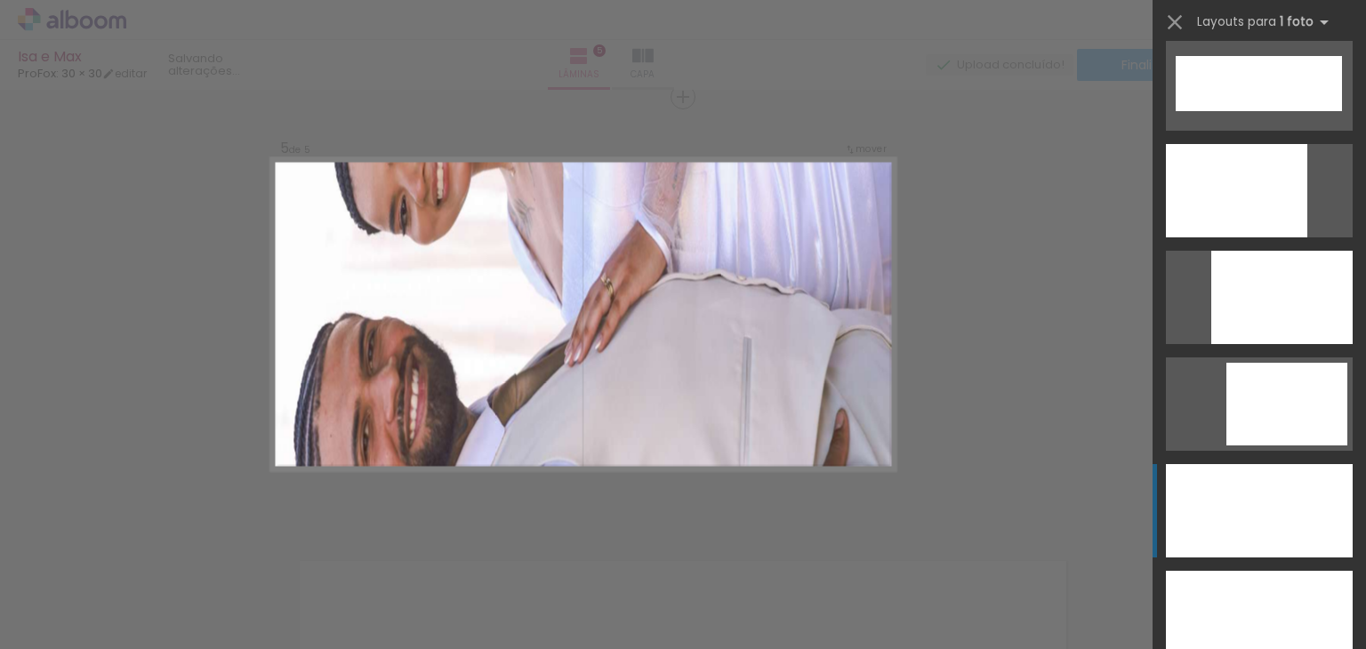
click at [1257, 529] on div at bounding box center [1259, 510] width 187 height 93
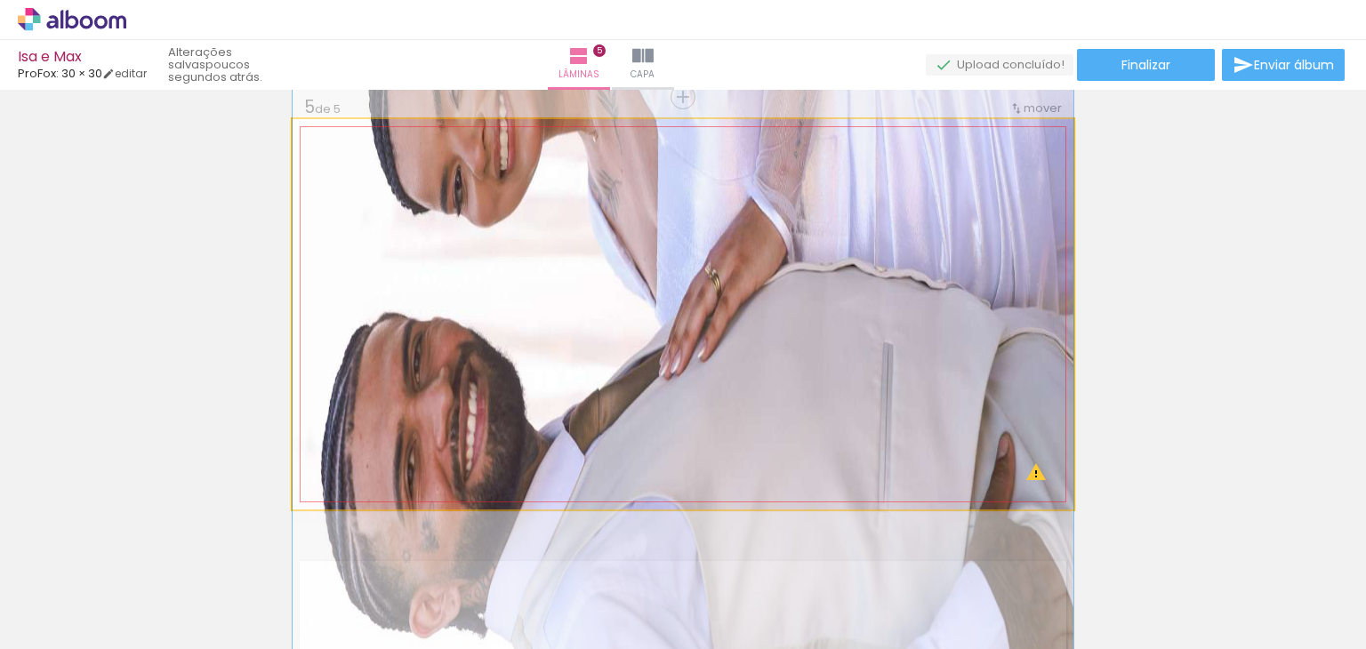
click at [602, 253] on quentale-photo at bounding box center [682, 314] width 781 height 390
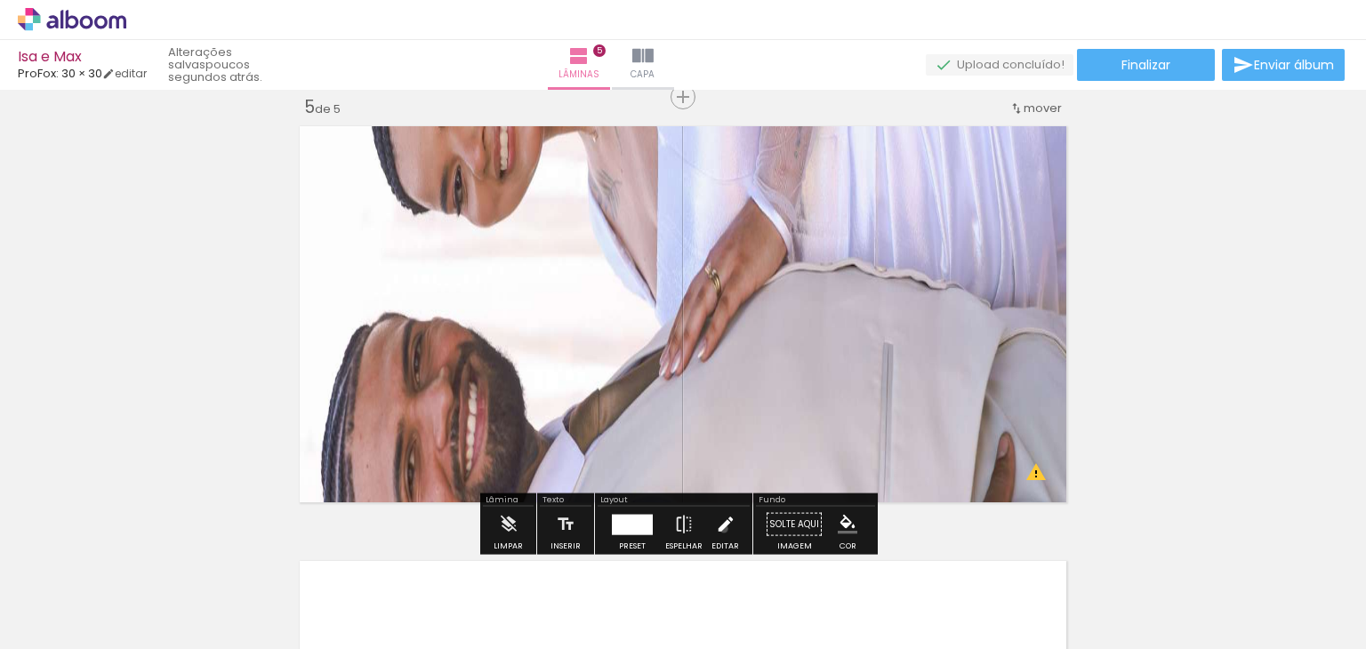
click at [719, 528] on iron-icon at bounding box center [726, 525] width 20 height 36
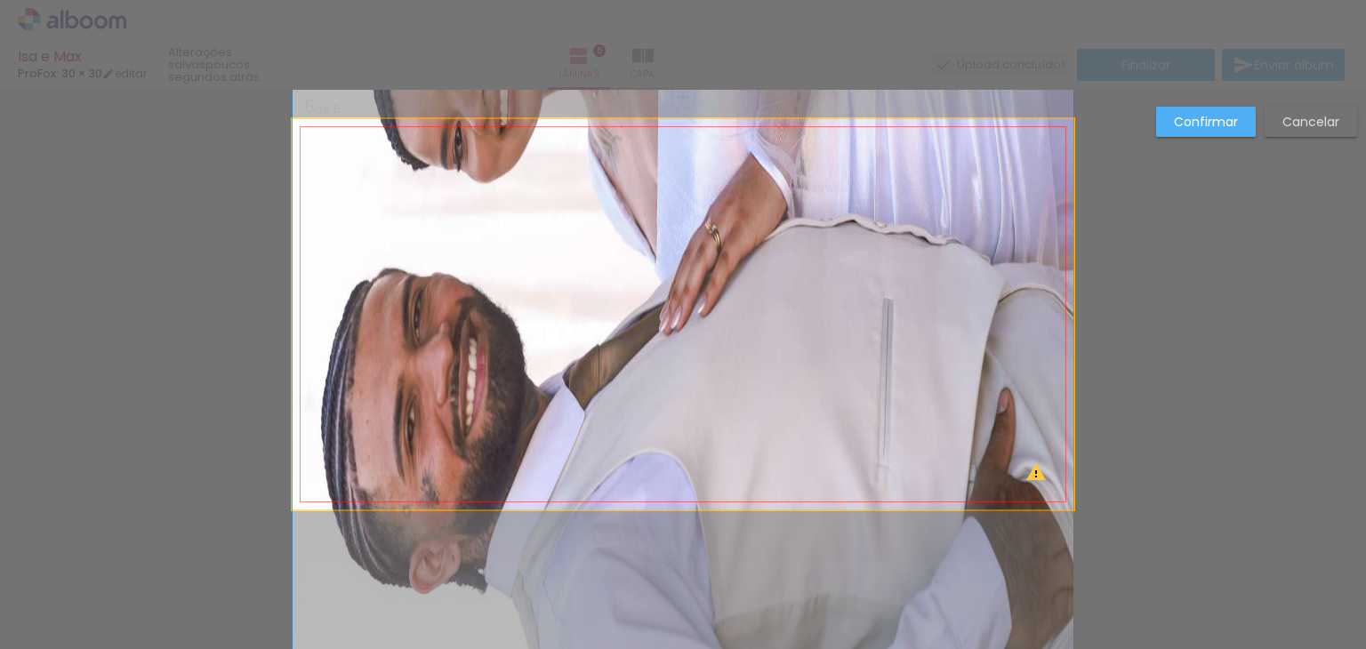
drag, startPoint x: 725, startPoint y: 425, endPoint x: 783, endPoint y: 381, distance: 72.9
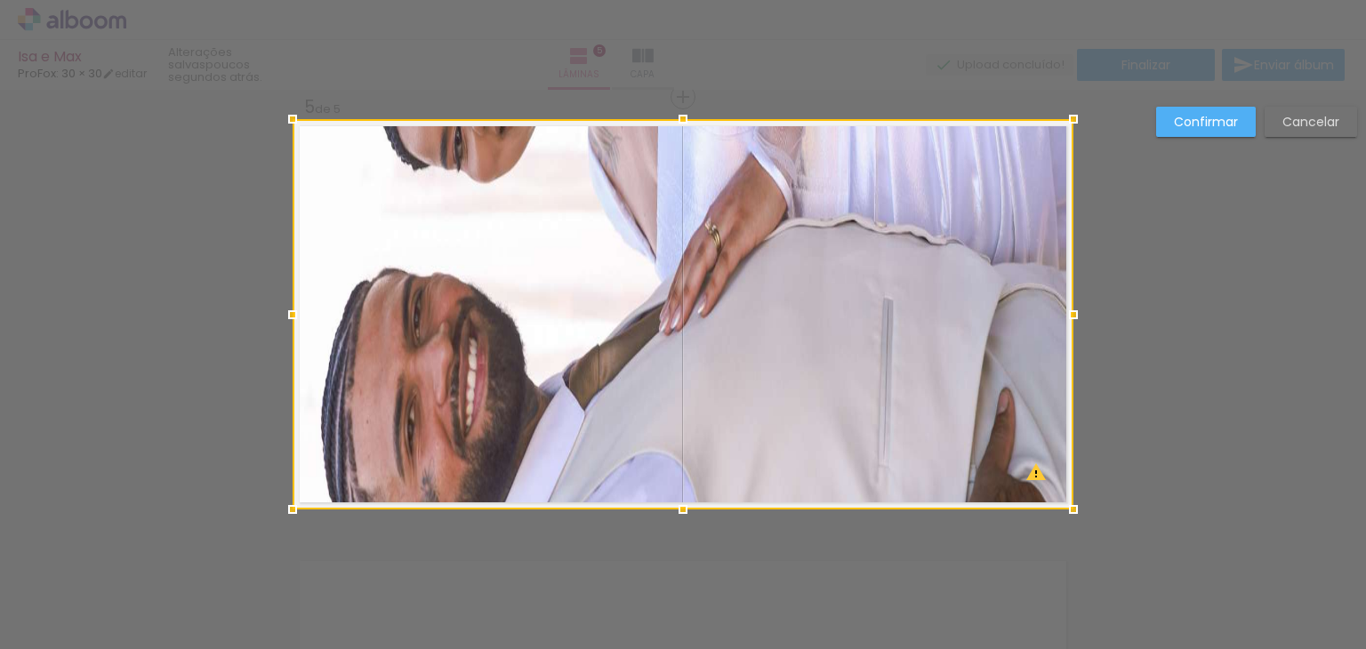
drag, startPoint x: 1298, startPoint y: 127, endPoint x: 1259, endPoint y: 126, distance: 39.1
click at [0, 0] on slot "Cancelar" at bounding box center [0, 0] width 0 height 0
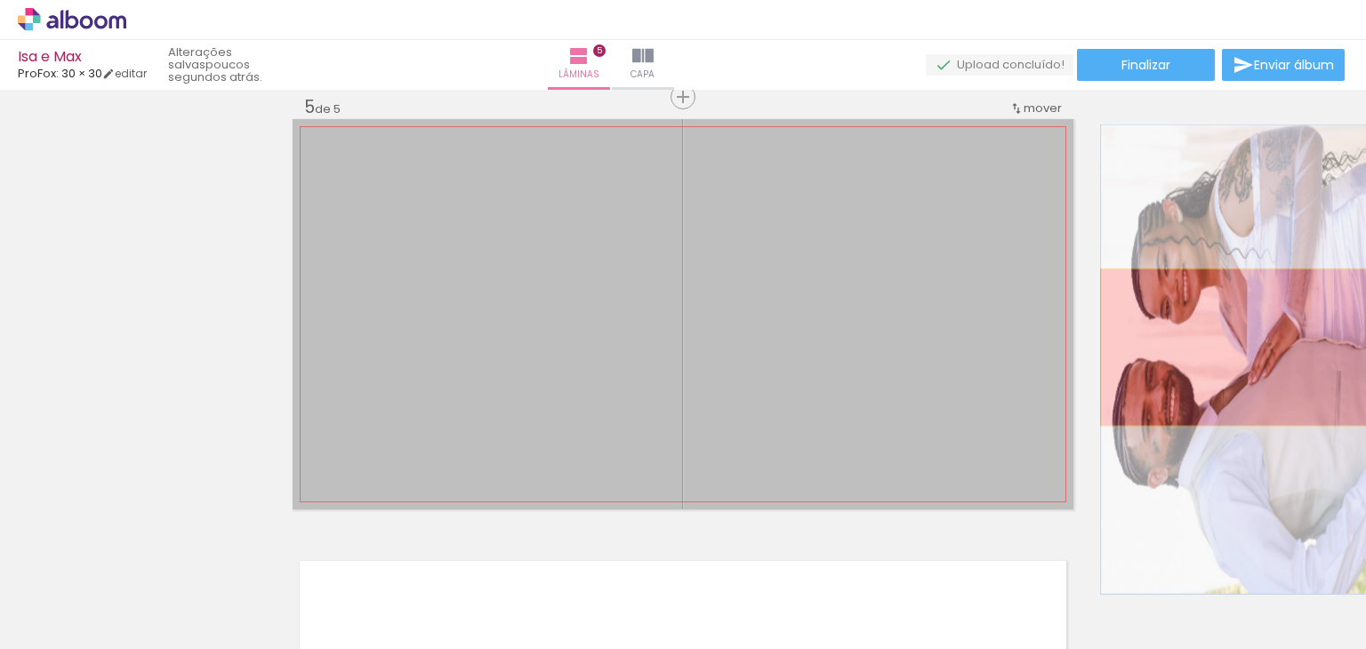
drag, startPoint x: 818, startPoint y: 331, endPoint x: 1250, endPoint y: 347, distance: 432.4
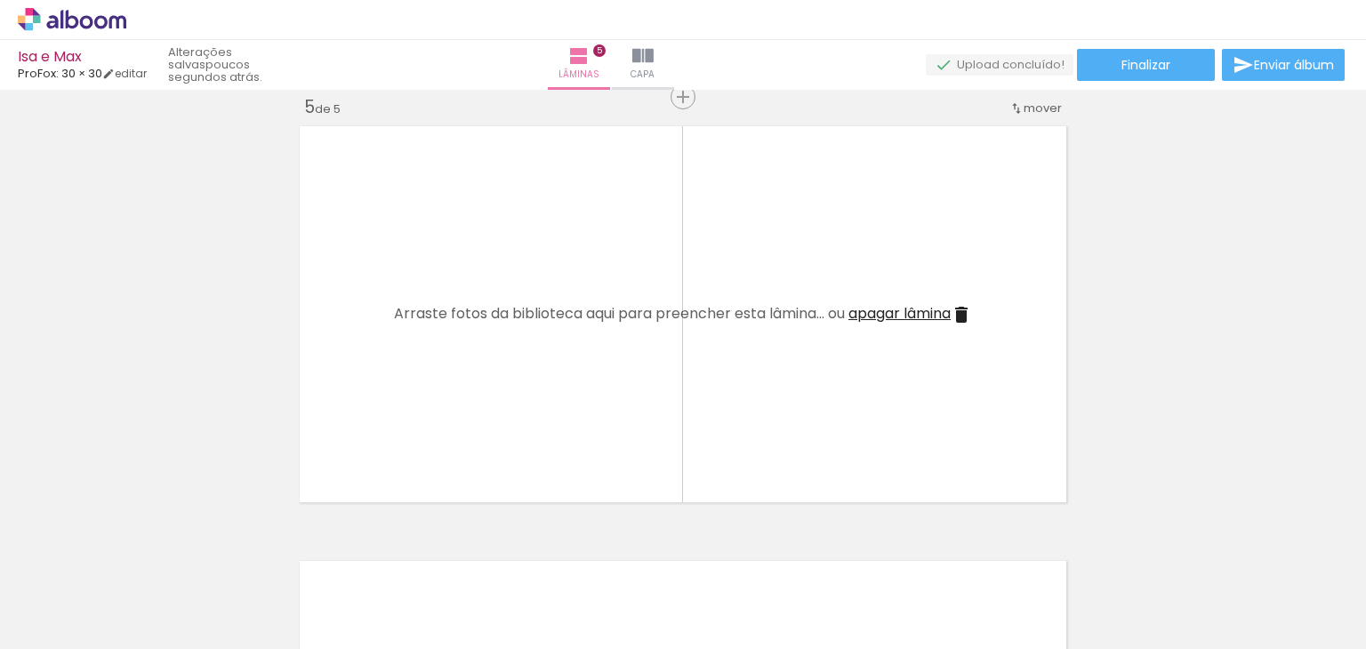
click at [62, 626] on span "Adicionar Fotos" at bounding box center [62, 625] width 53 height 20
click at [0, 0] on input "file" at bounding box center [0, 0] width 0 height 0
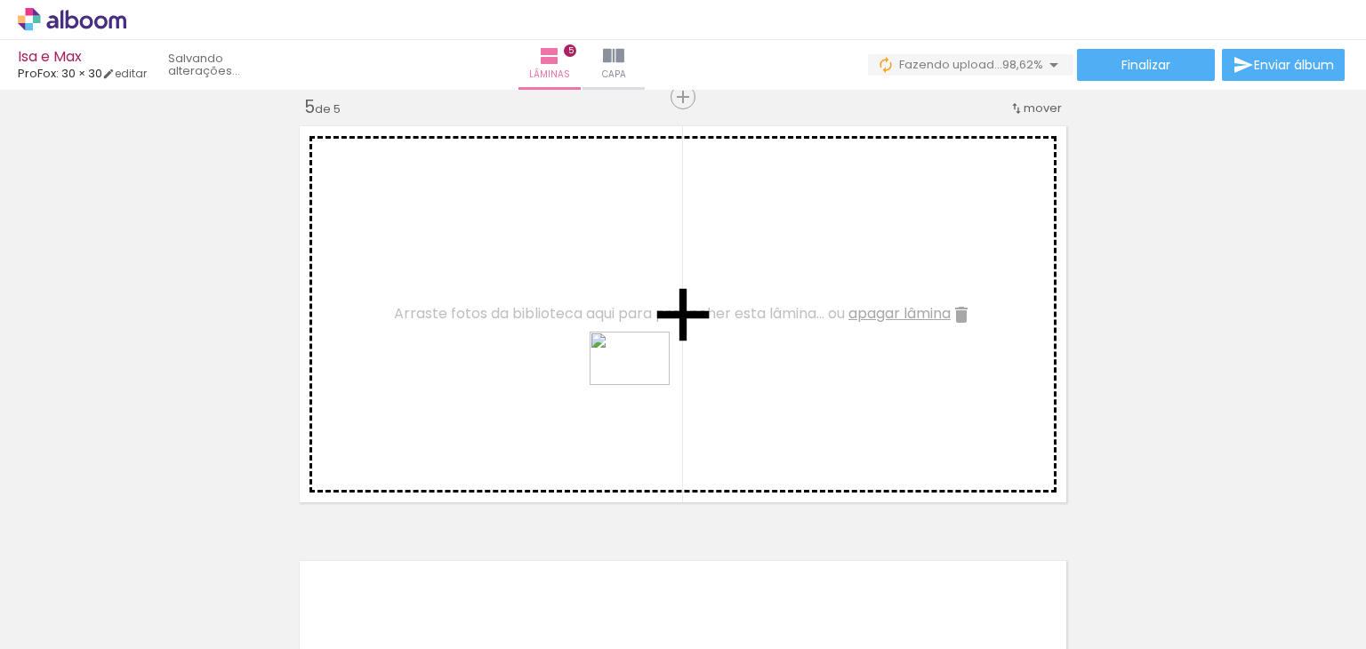
drag, startPoint x: 647, startPoint y: 606, endPoint x: 643, endPoint y: 385, distance: 221.4
click at [643, 385] on quentale-workspace at bounding box center [683, 324] width 1366 height 649
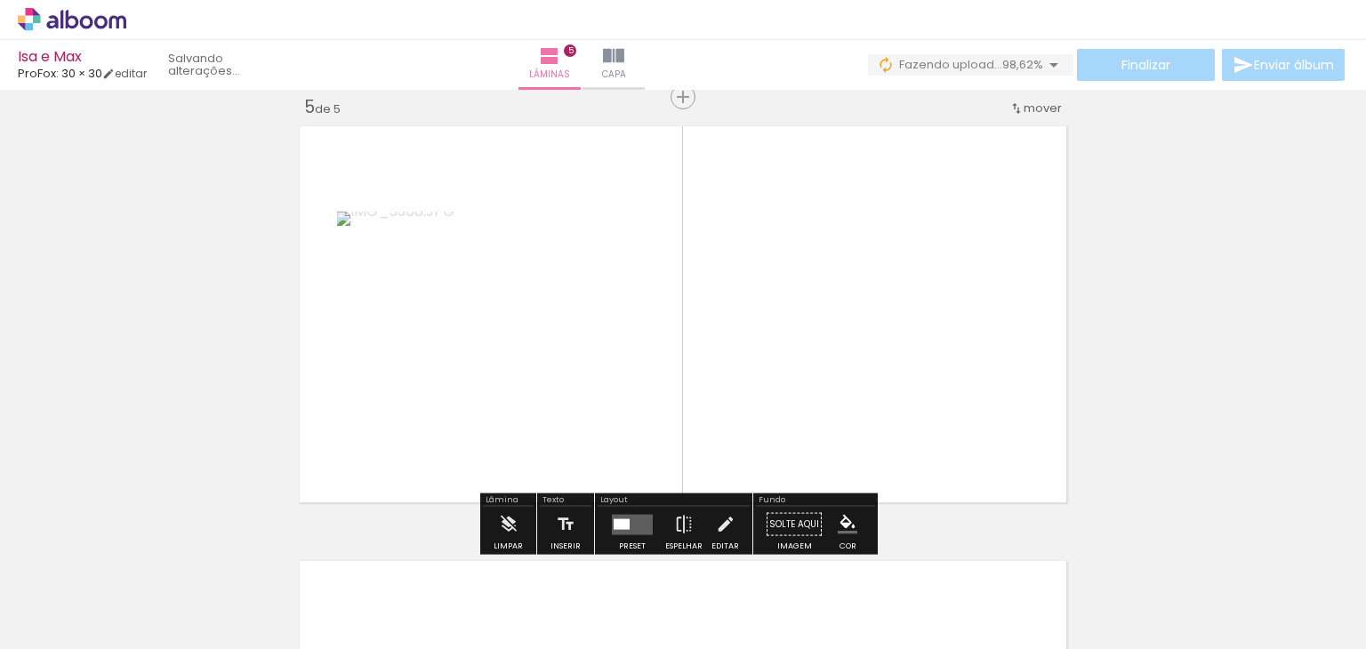
click at [634, 520] on quentale-layouter at bounding box center [632, 524] width 41 height 20
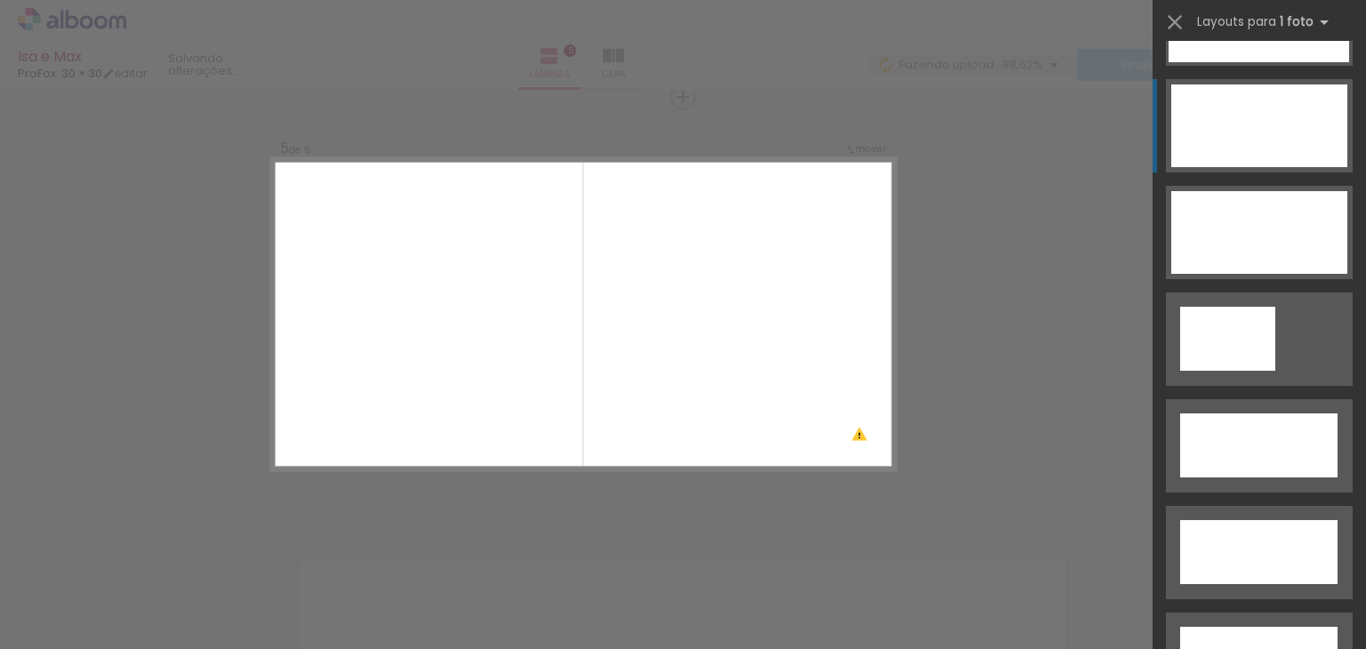
scroll to position [5334, 0]
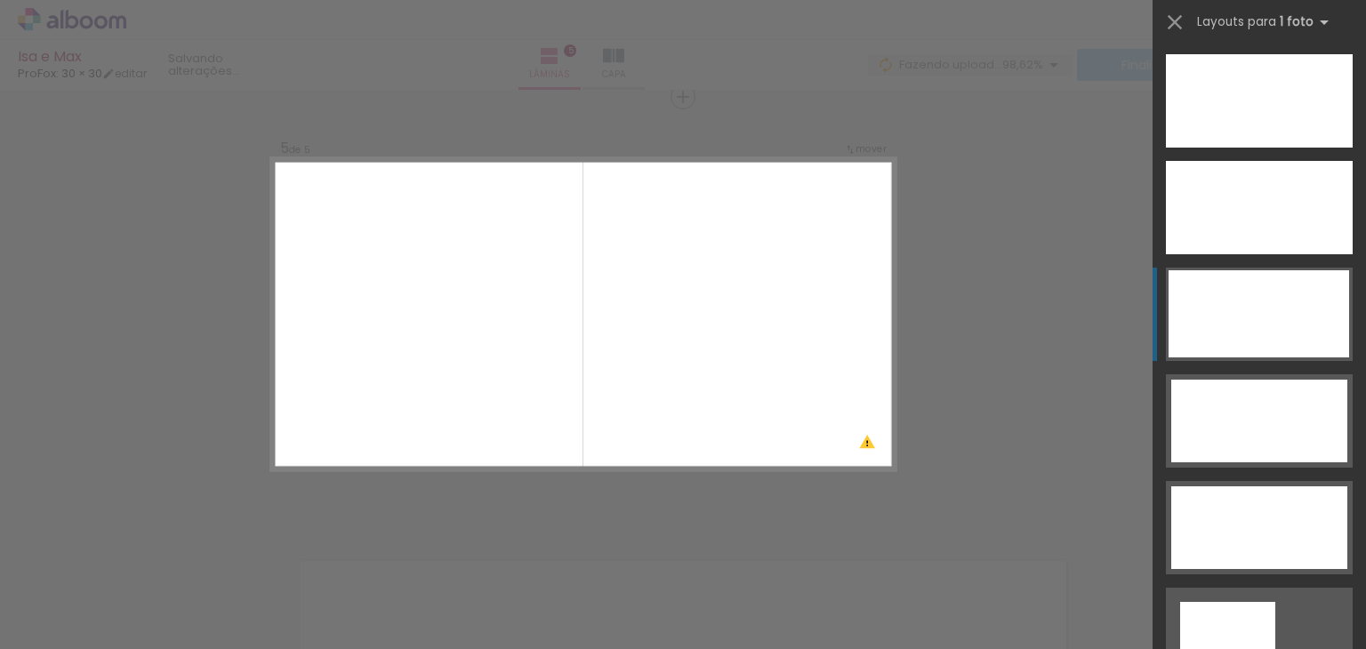
click at [1270, 303] on div at bounding box center [1258, 313] width 180 height 87
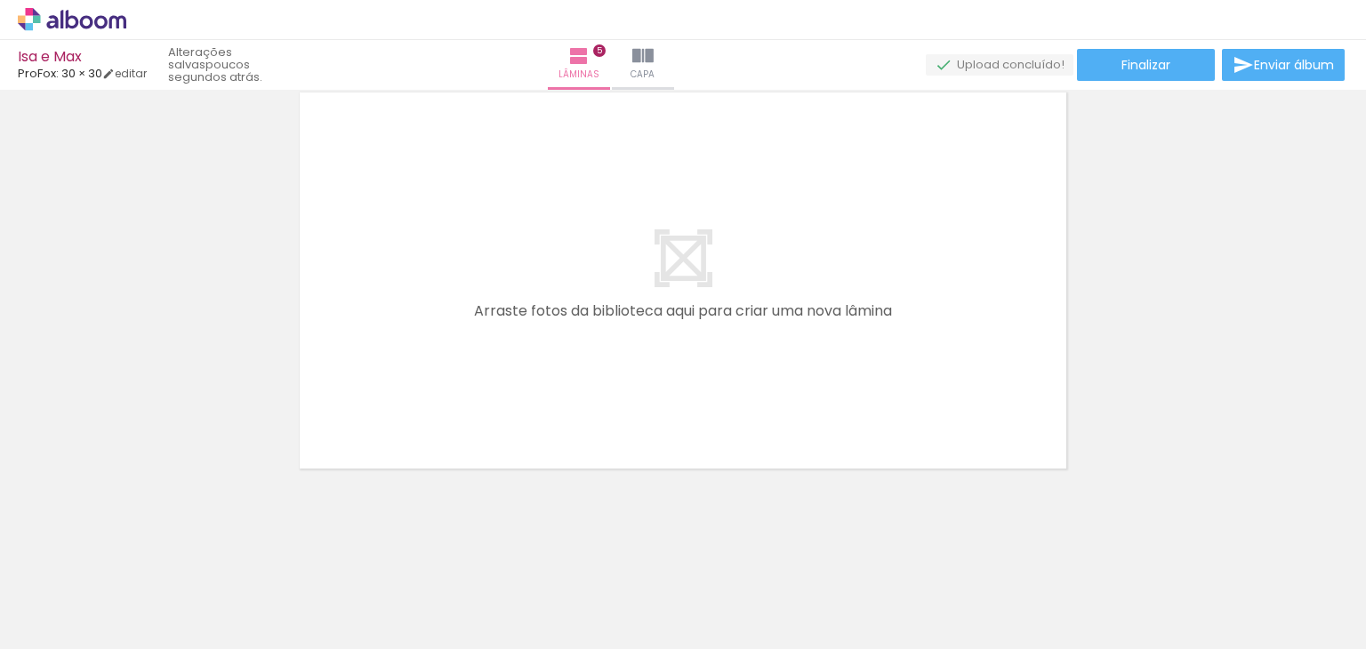
scroll to position [0, 6515]
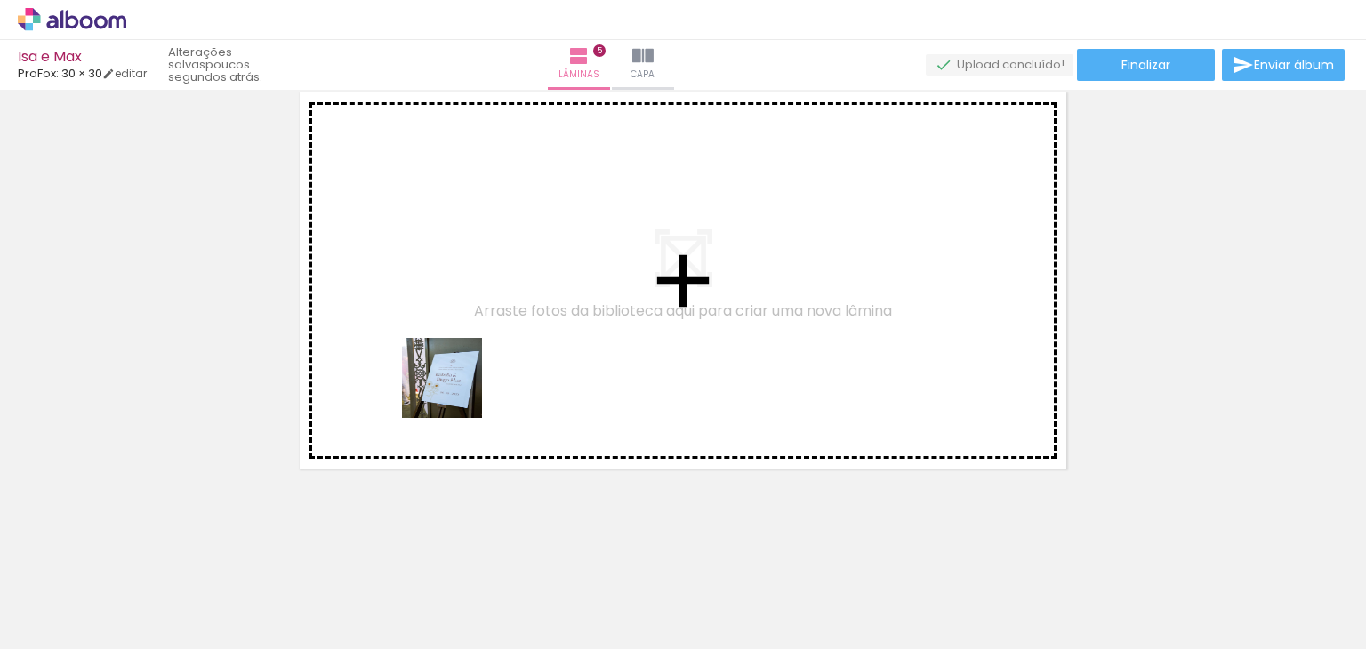
drag, startPoint x: 526, startPoint y: 603, endPoint x: 446, endPoint y: 341, distance: 273.4
click at [446, 341] on quentale-workspace at bounding box center [683, 324] width 1366 height 649
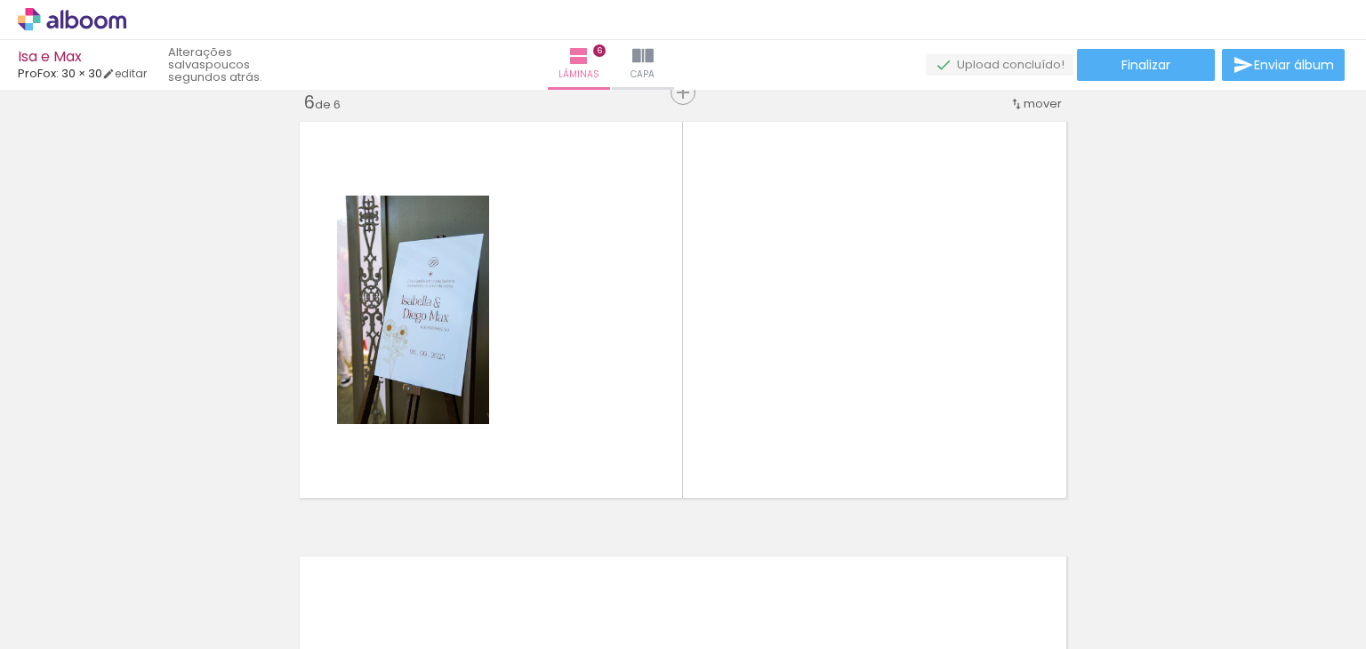
scroll to position [2196, 0]
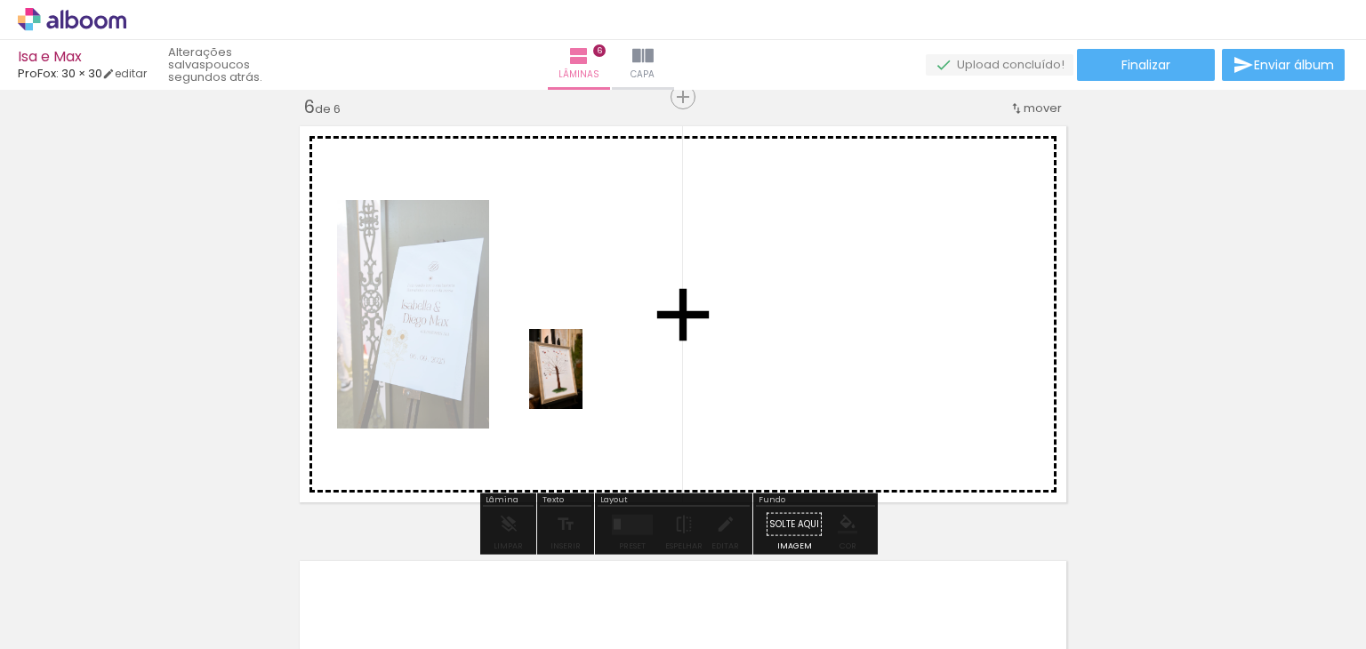
drag, startPoint x: 449, startPoint y: 603, endPoint x: 587, endPoint y: 372, distance: 269.1
click at [587, 372] on quentale-workspace at bounding box center [683, 324] width 1366 height 649
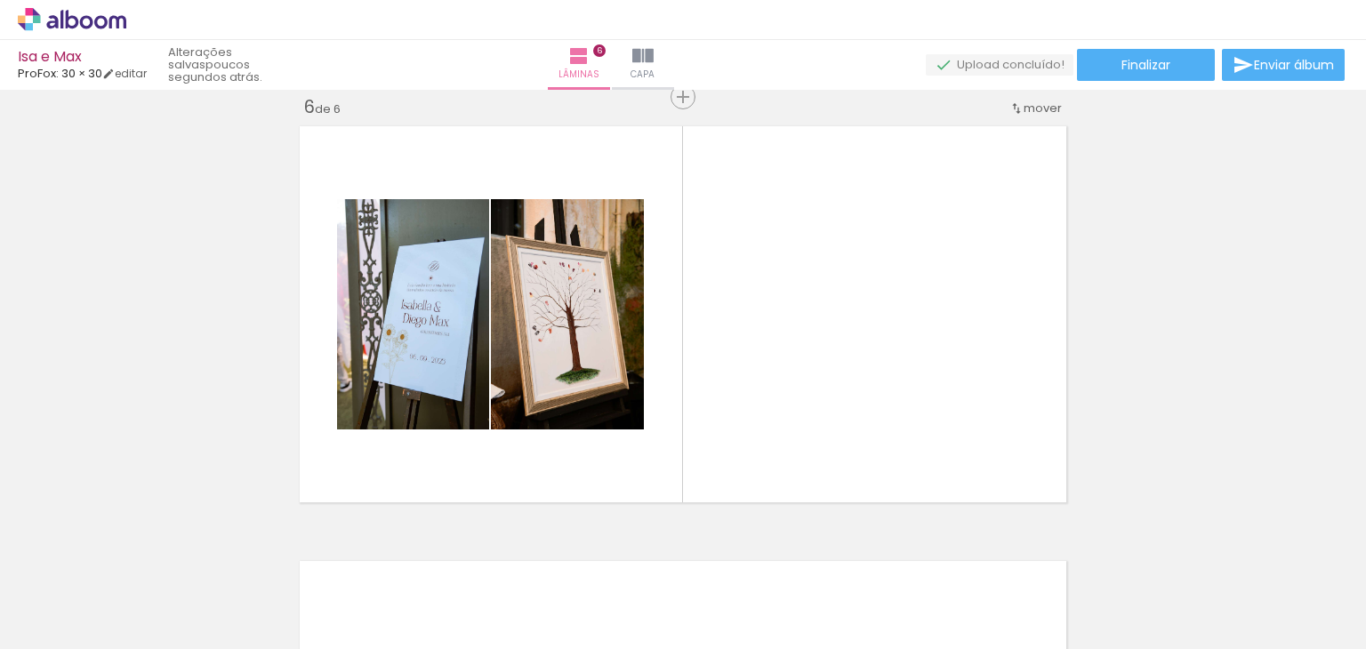
scroll to position [0, 9112]
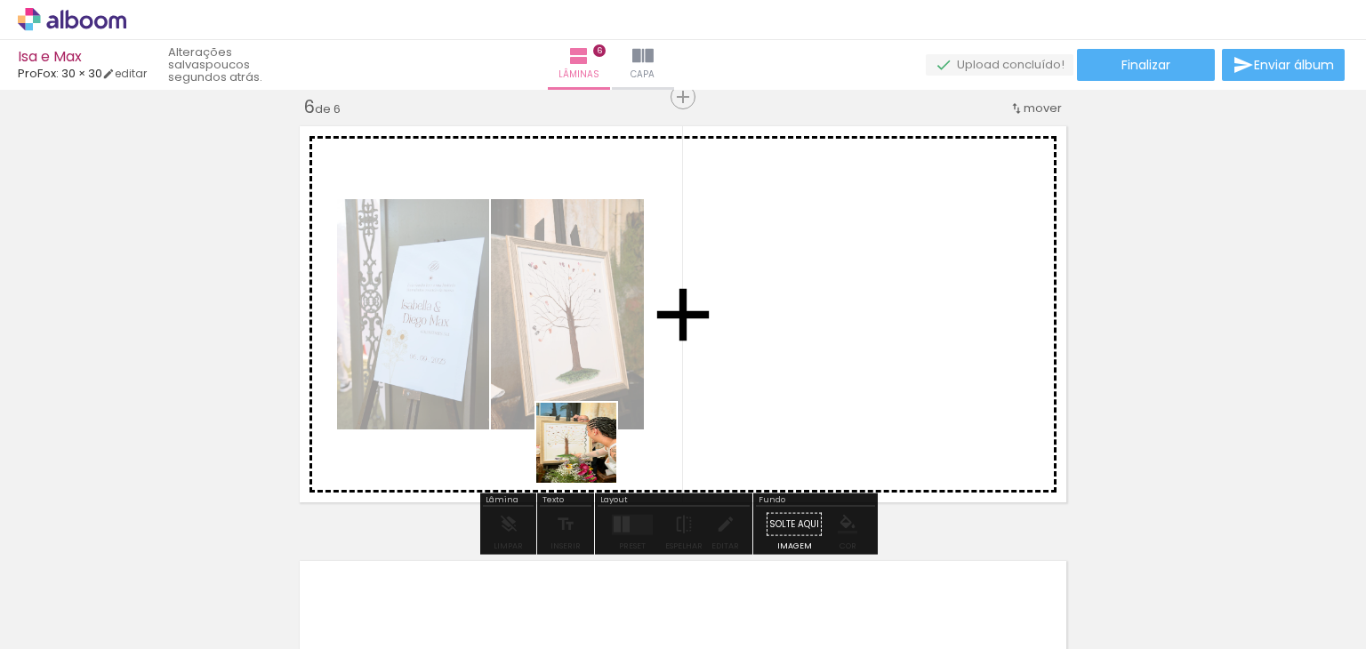
drag, startPoint x: 612, startPoint y: 602, endPoint x: 562, endPoint y: 463, distance: 147.4
click at [589, 435] on quentale-workspace at bounding box center [683, 324] width 1366 height 649
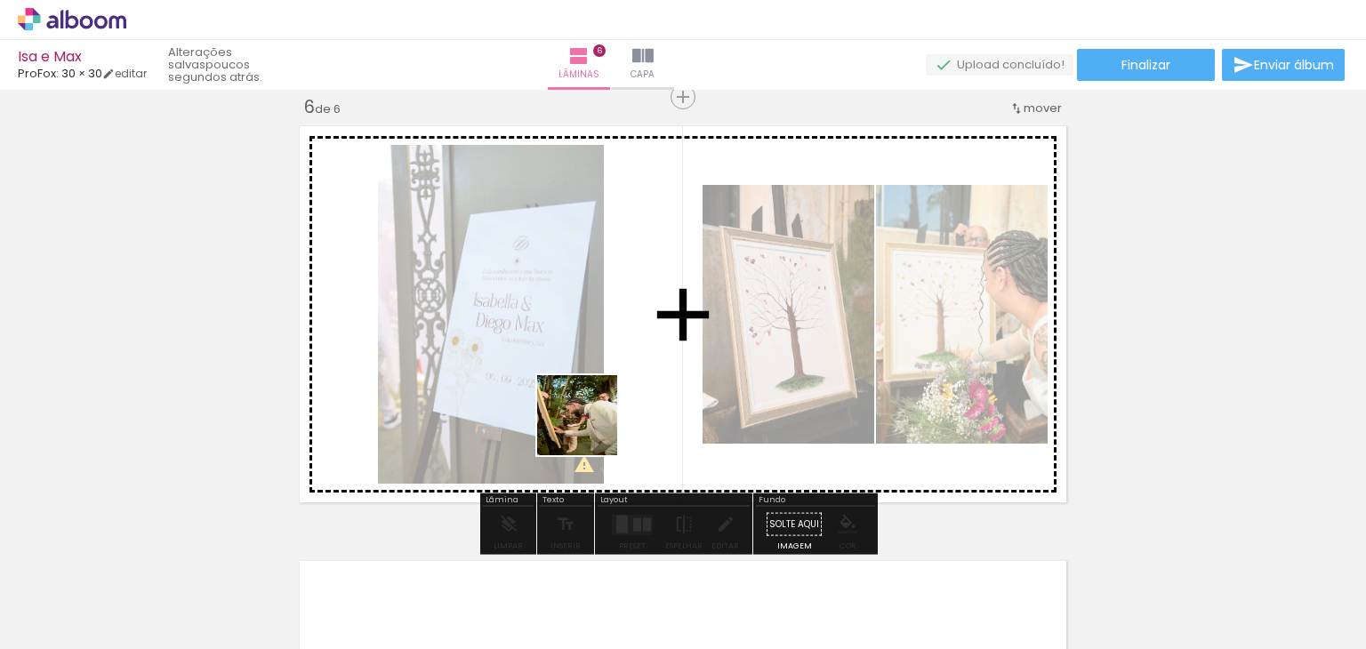
drag, startPoint x: 500, startPoint y: 615, endPoint x: 599, endPoint y: 403, distance: 234.7
click at [599, 403] on quentale-workspace at bounding box center [683, 324] width 1366 height 649
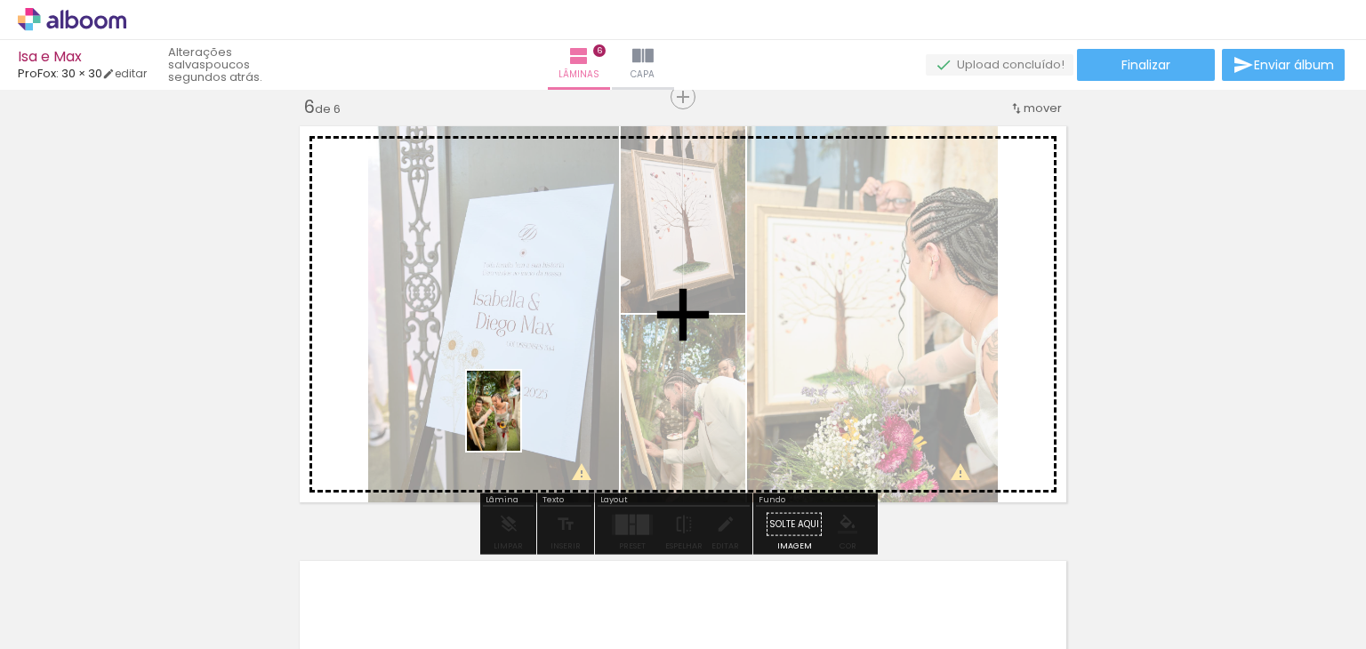
drag, startPoint x: 401, startPoint y: 598, endPoint x: 520, endPoint y: 424, distance: 211.1
click at [520, 424] on quentale-workspace at bounding box center [683, 324] width 1366 height 649
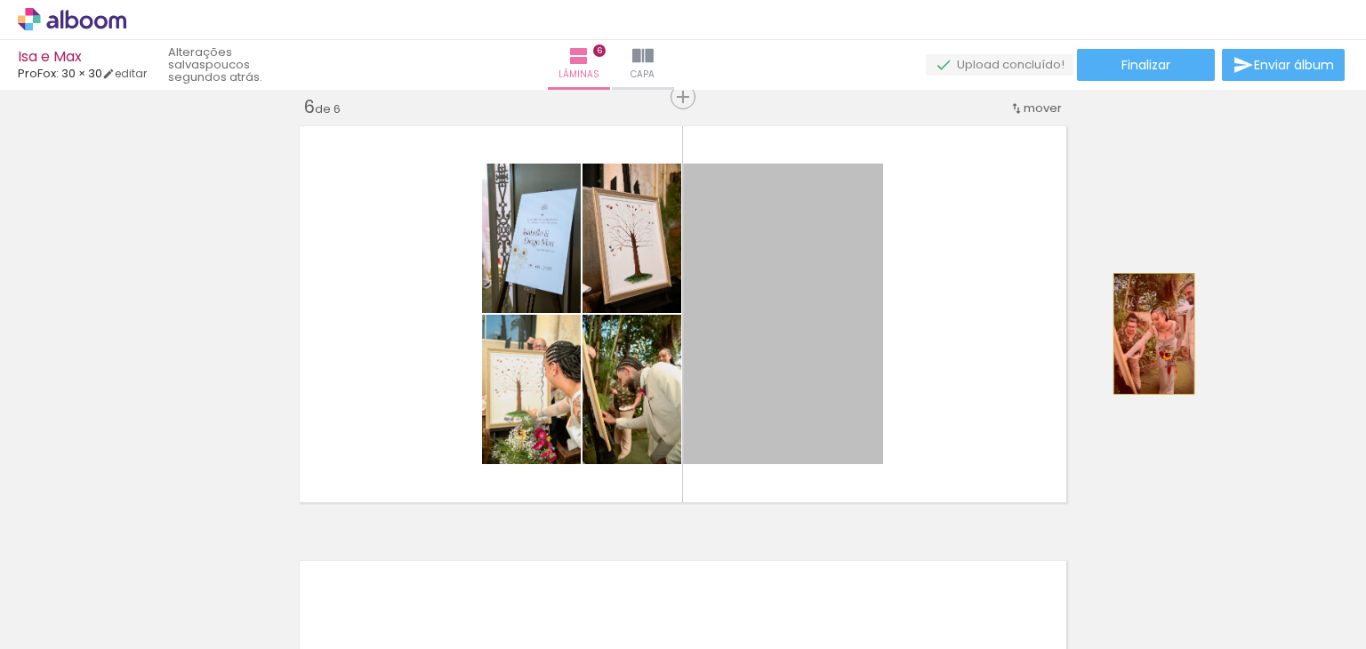
drag, startPoint x: 788, startPoint y: 326, endPoint x: 1147, endPoint y: 333, distance: 359.2
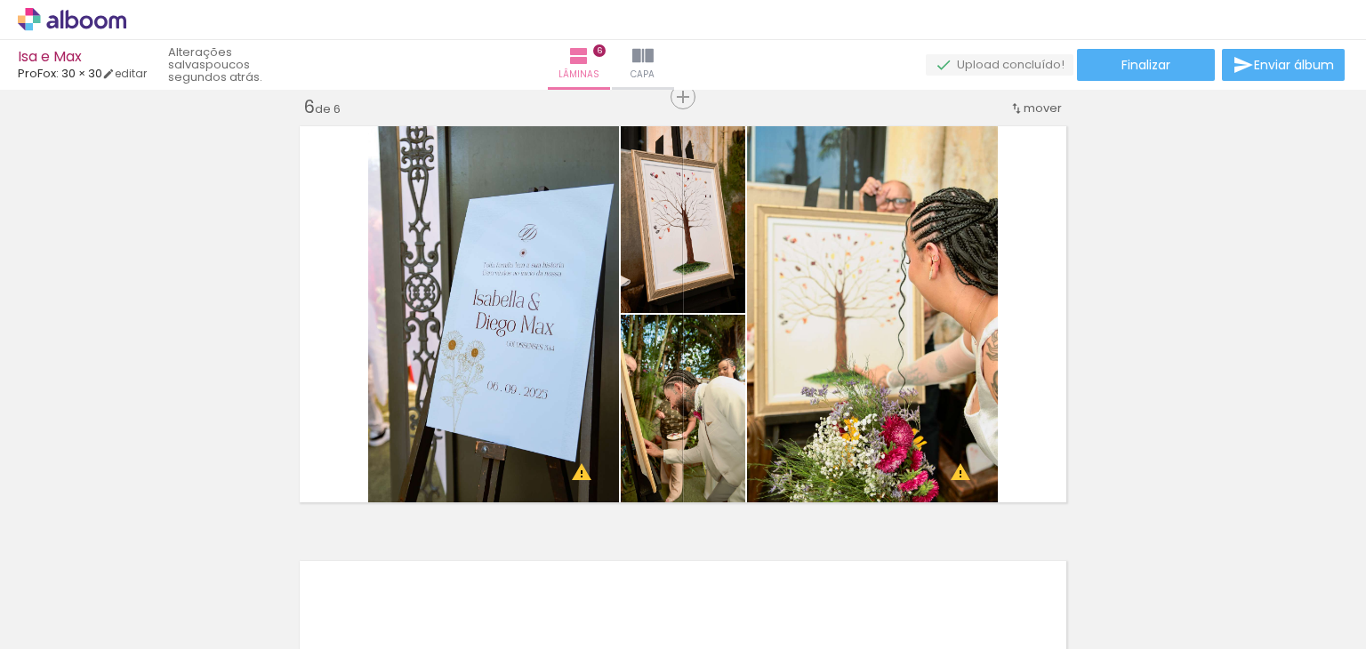
scroll to position [0, 973]
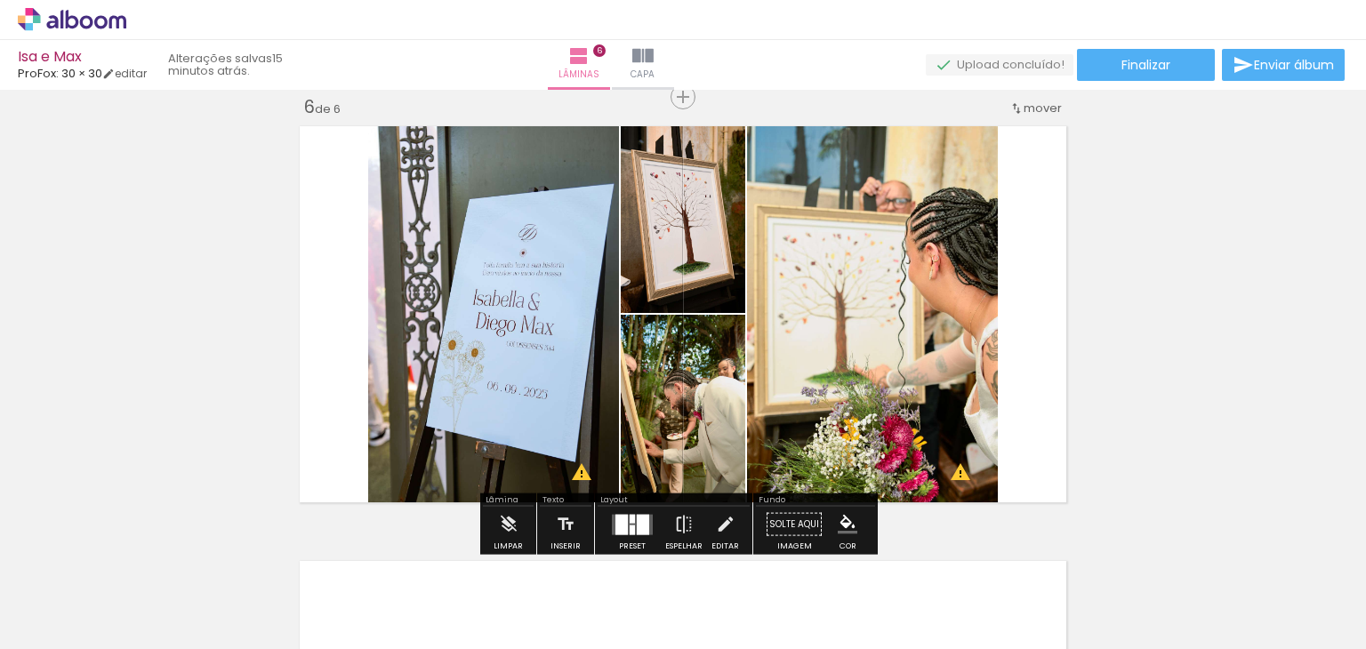
scroll to position [0, 973]
click at [640, 517] on div at bounding box center [643, 524] width 12 height 20
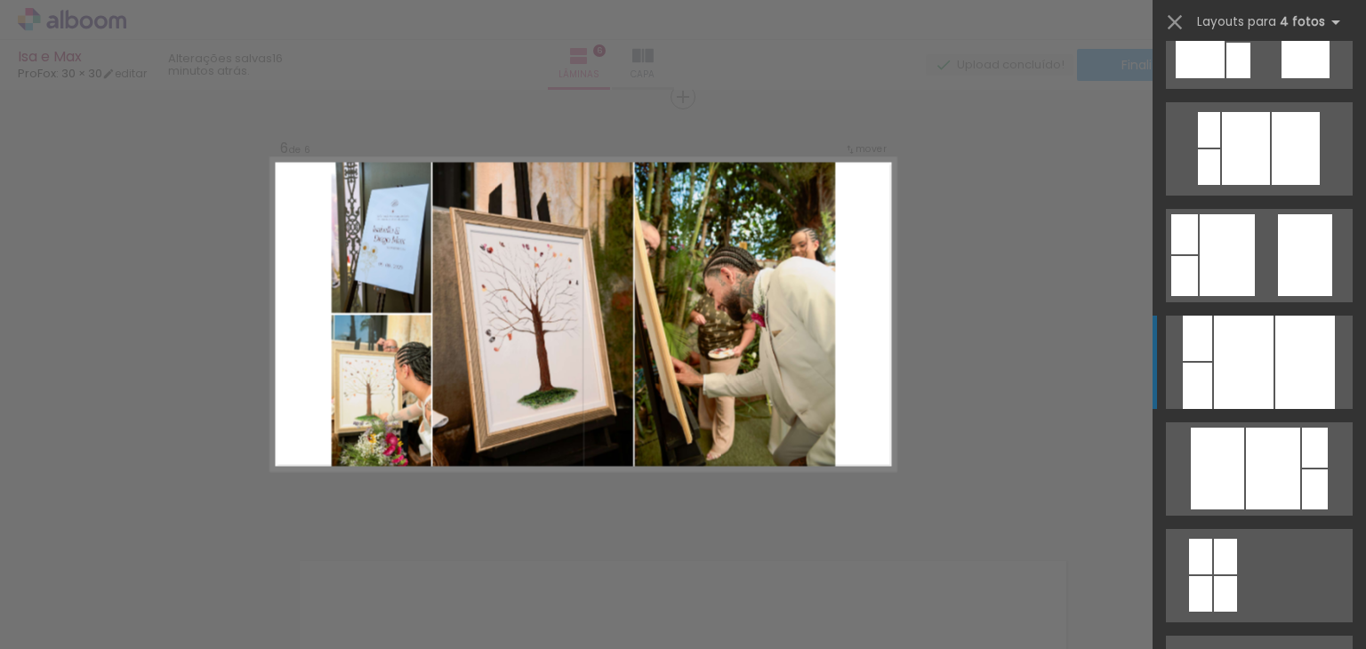
scroll to position [889, 0]
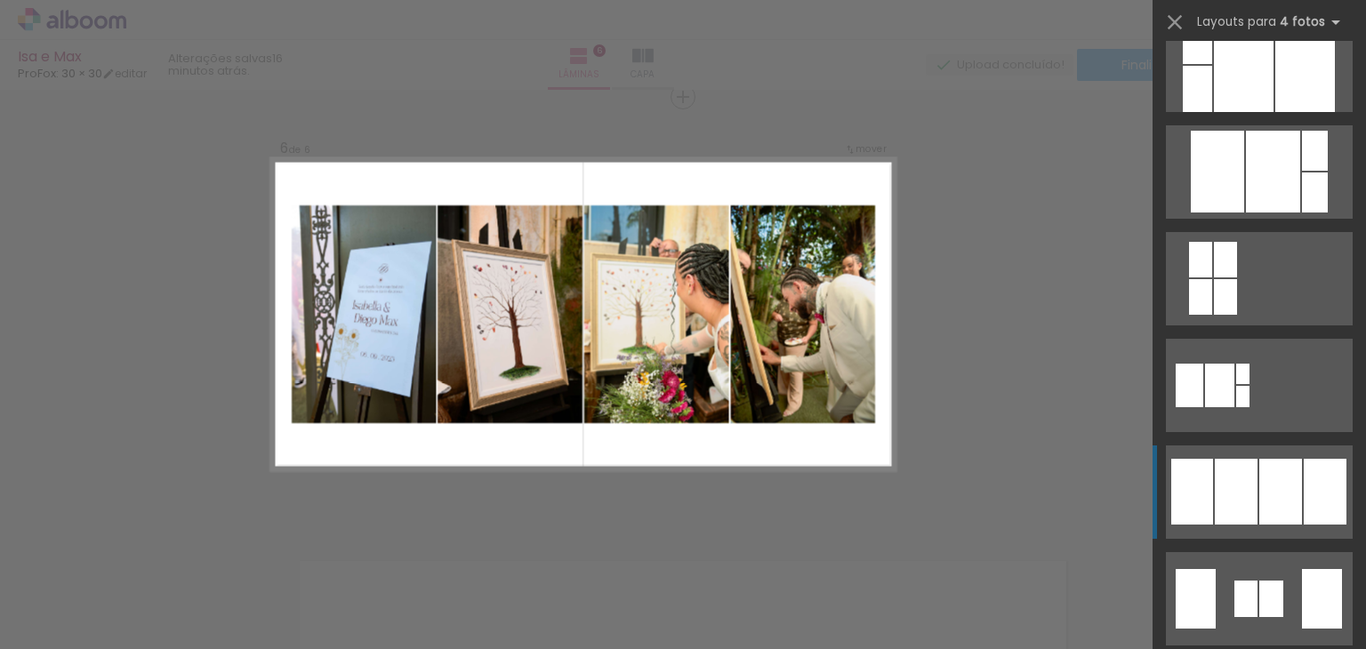
click at [1266, 488] on div at bounding box center [1280, 492] width 43 height 66
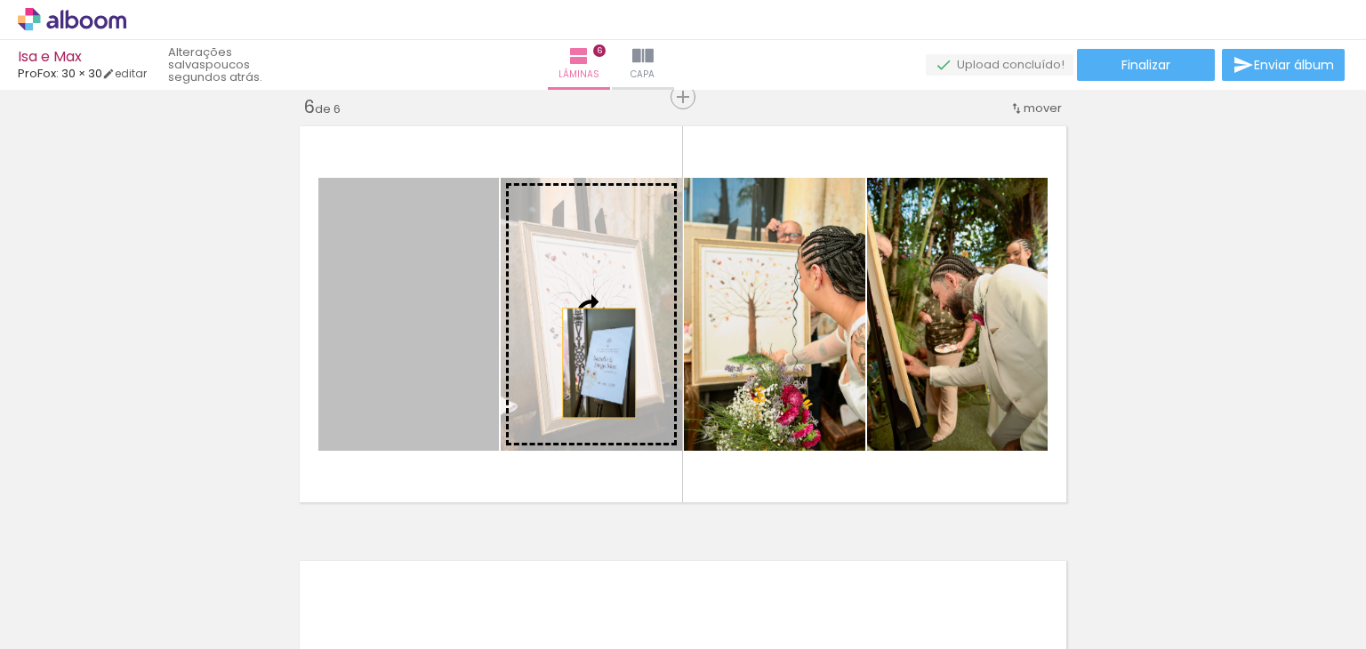
drag, startPoint x: 420, startPoint y: 355, endPoint x: 592, endPoint y: 363, distance: 172.7
click at [0, 0] on slot at bounding box center [0, 0] width 0 height 0
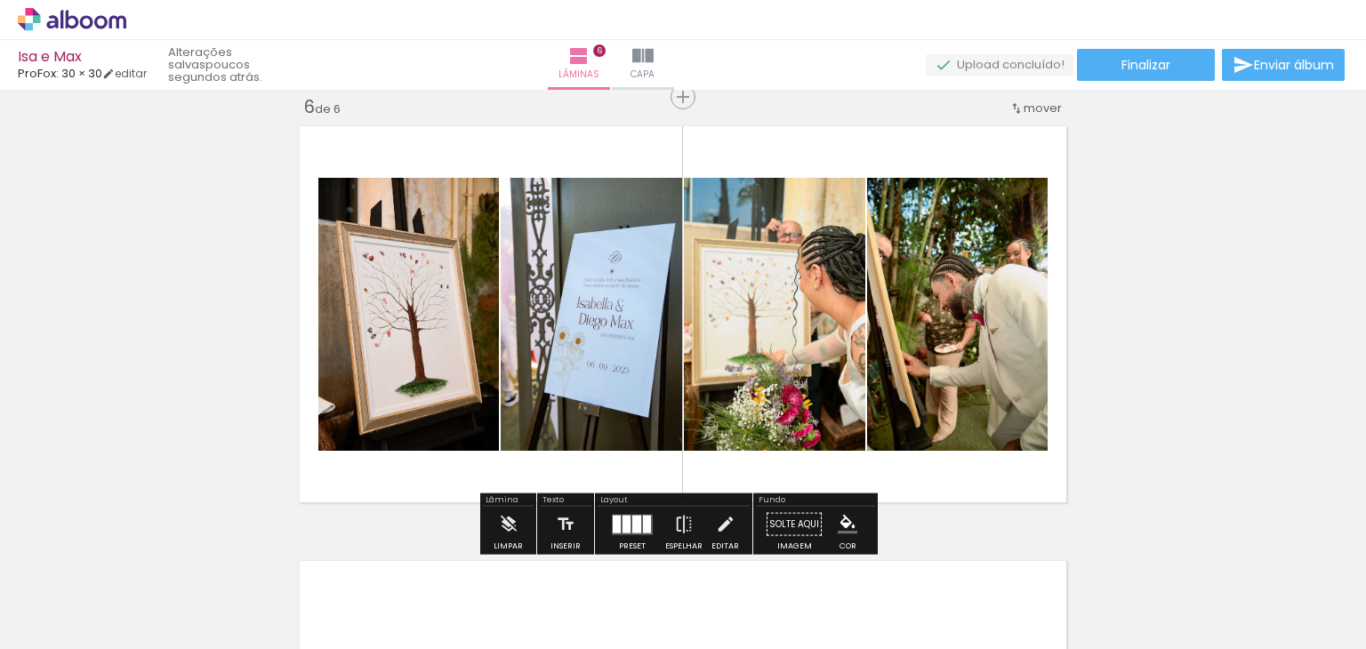
click at [615, 517] on div at bounding box center [617, 524] width 8 height 18
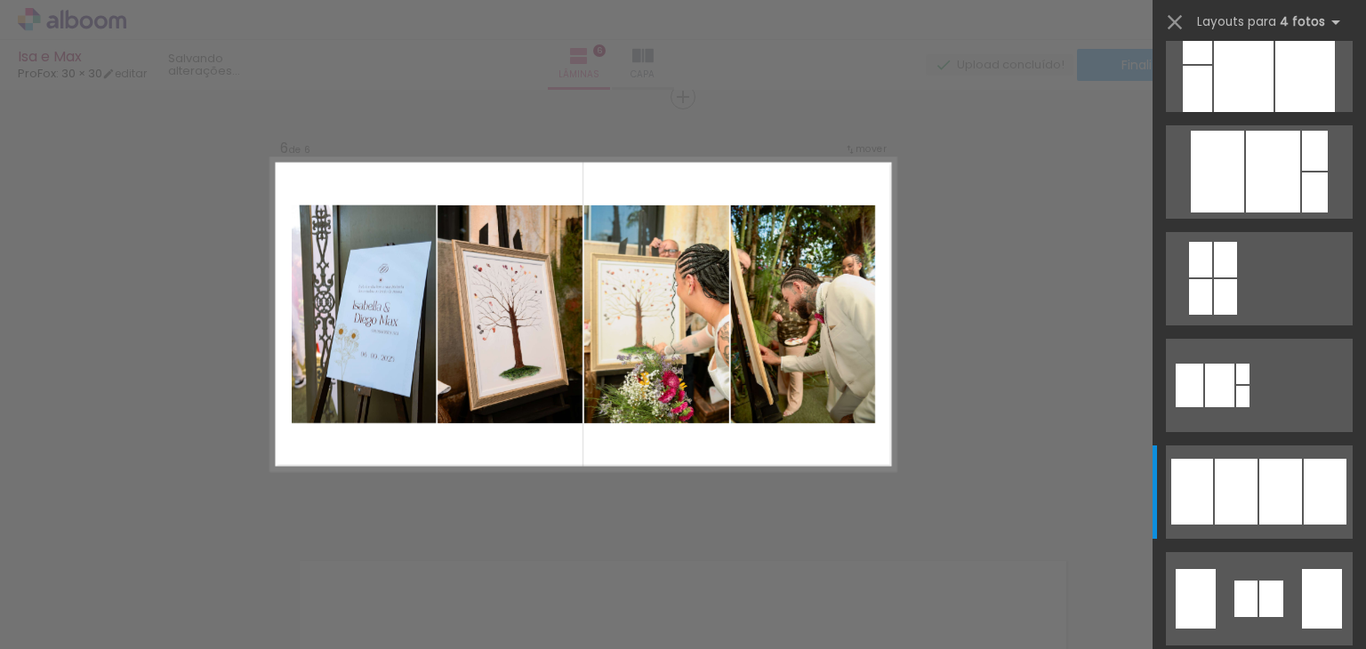
scroll to position [1280, 0]
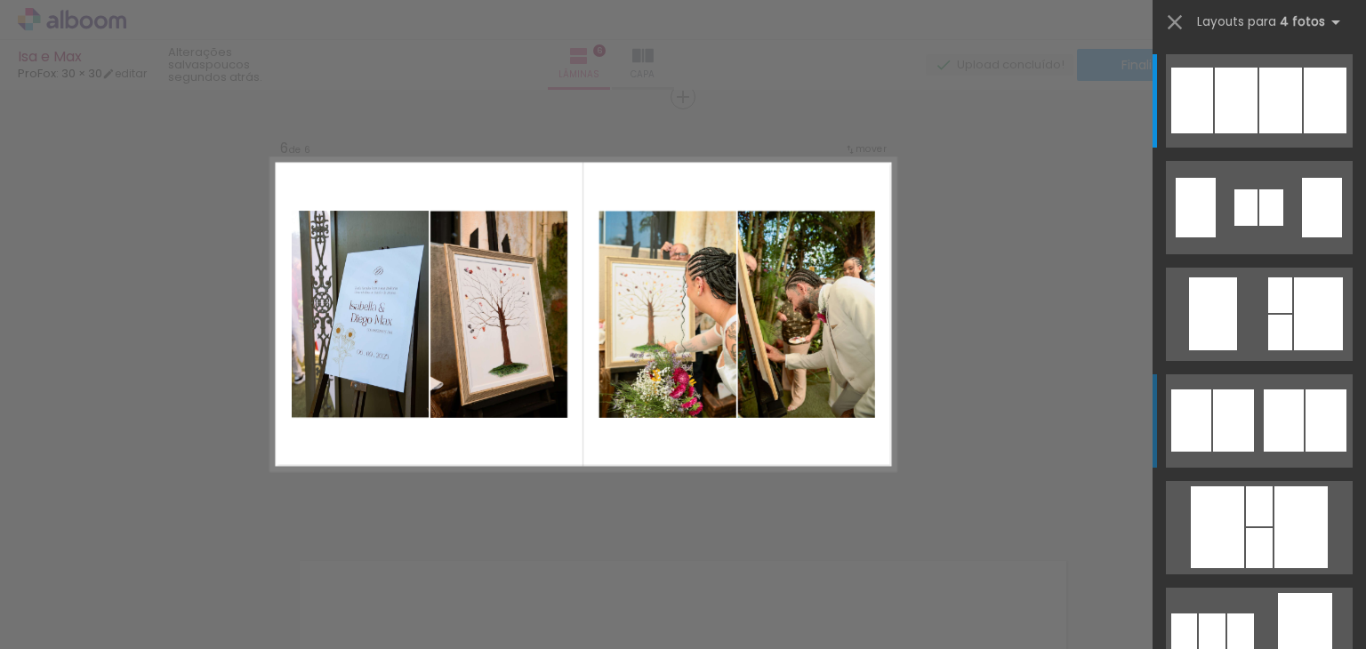
click at [1252, 425] on quentale-layouter at bounding box center [1259, 420] width 187 height 93
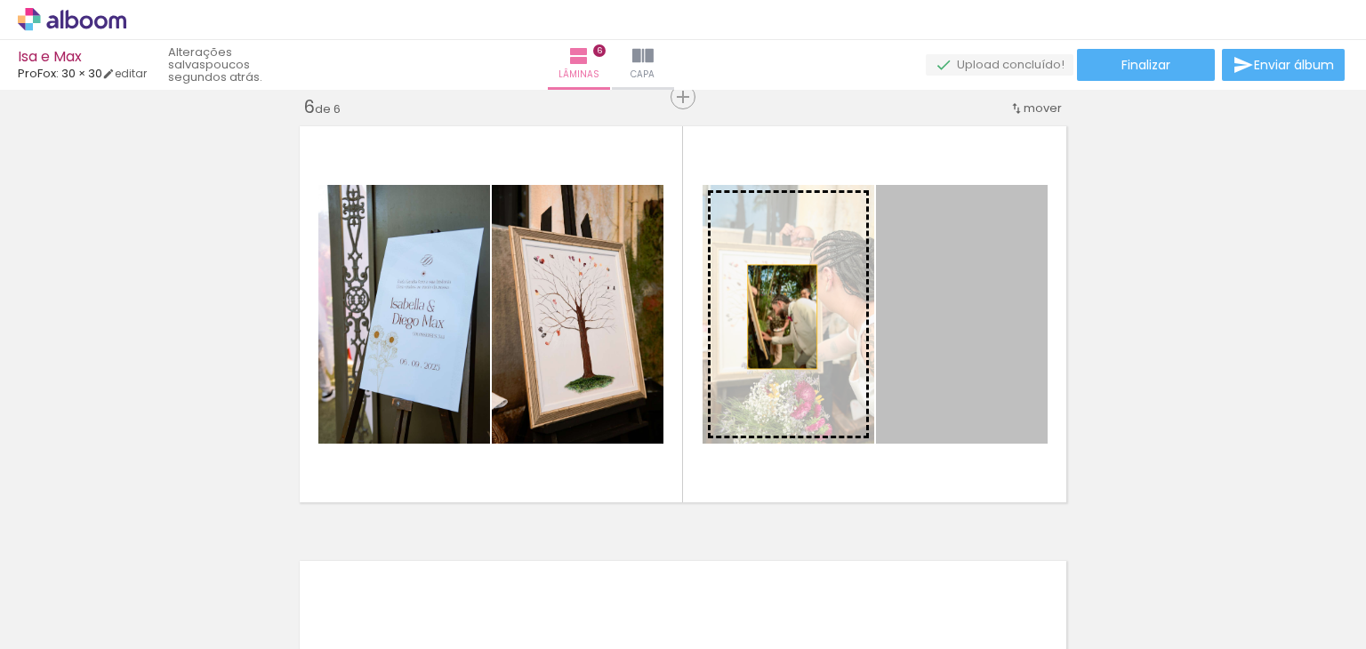
drag, startPoint x: 939, startPoint y: 313, endPoint x: 775, endPoint y: 317, distance: 163.6
click at [0, 0] on slot at bounding box center [0, 0] width 0 height 0
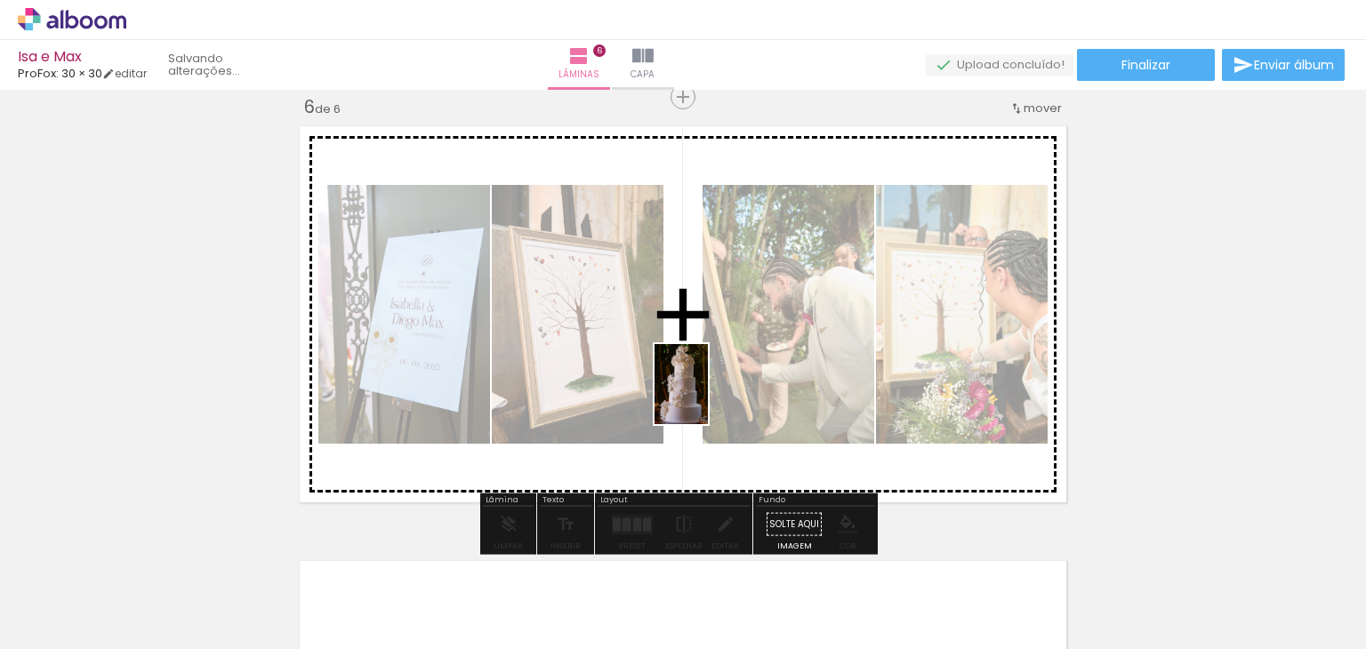
drag, startPoint x: 502, startPoint y: 591, endPoint x: 708, endPoint y: 397, distance: 282.4
click at [708, 397] on quentale-workspace at bounding box center [683, 324] width 1366 height 649
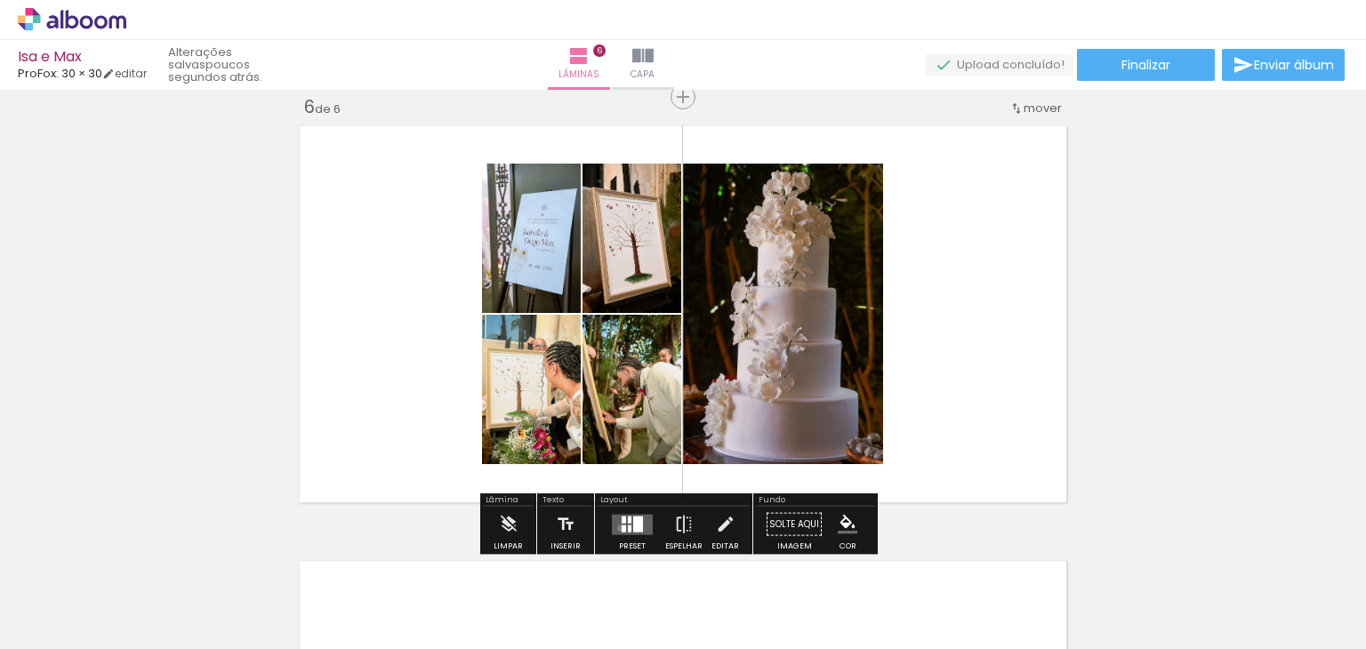
drag, startPoint x: 616, startPoint y: 527, endPoint x: 911, endPoint y: 498, distance: 296.6
click at [621, 527] on div at bounding box center [623, 528] width 4 height 7
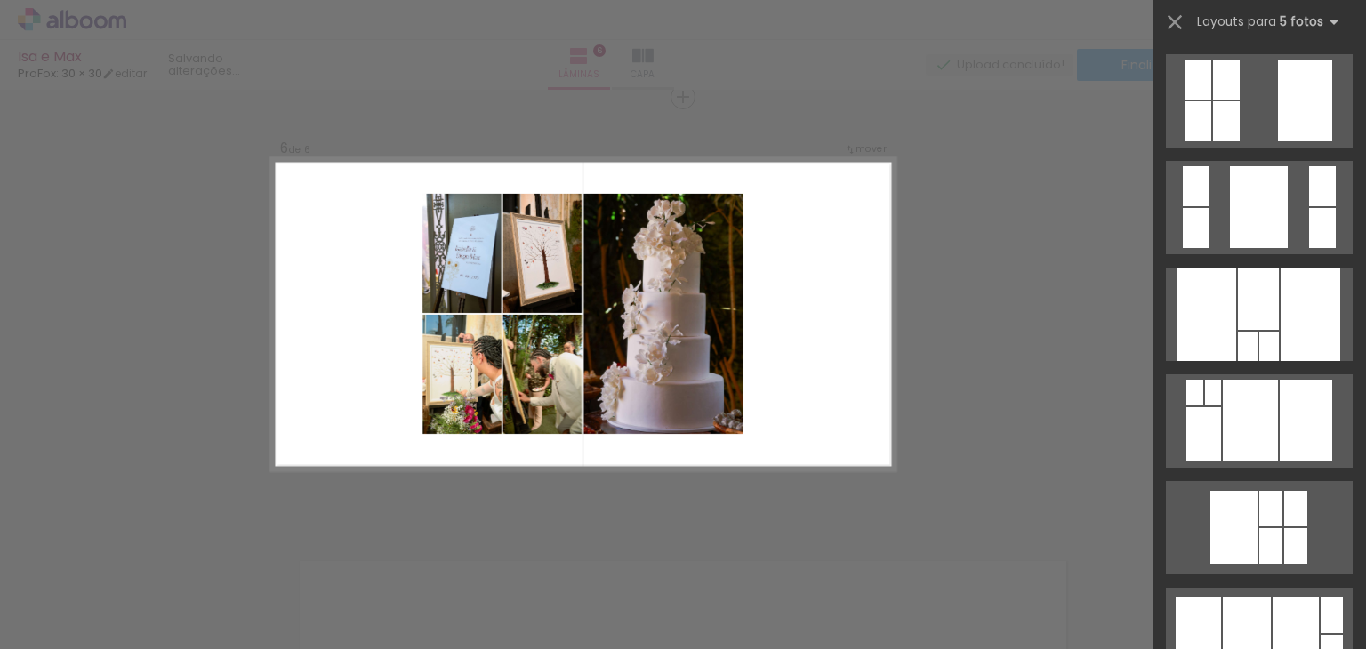
scroll to position [0, 0]
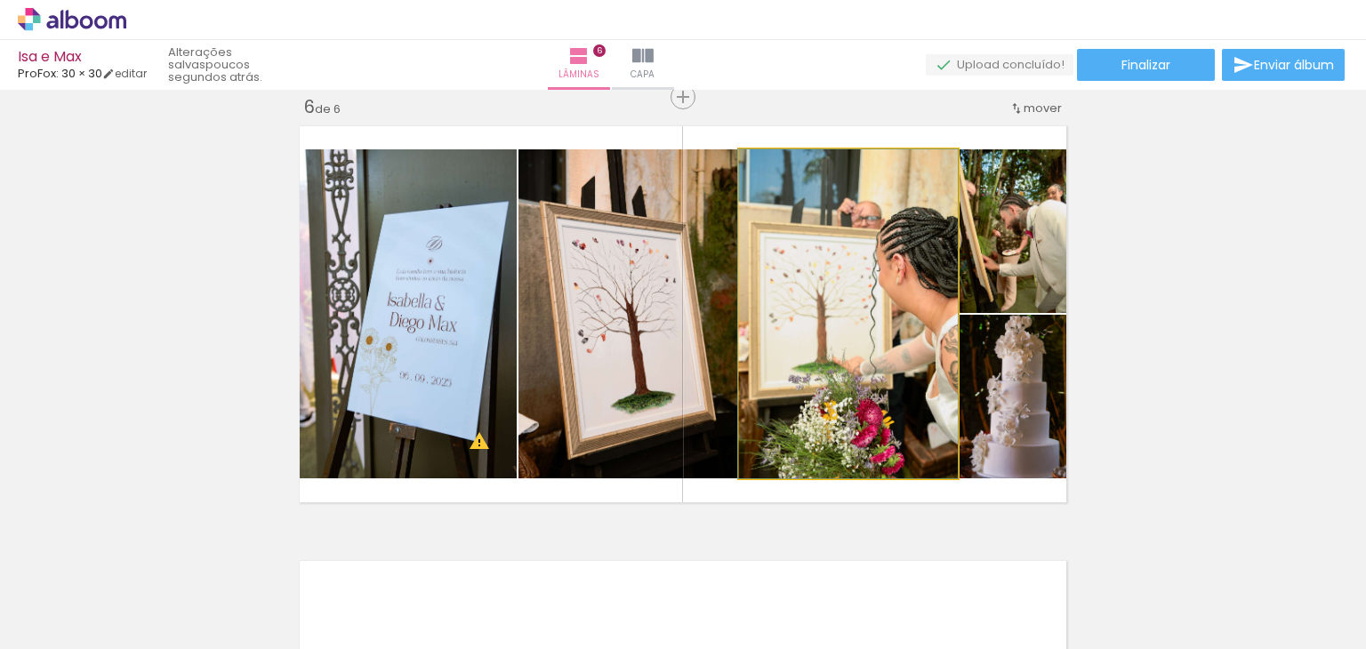
scroll to position [0, 973]
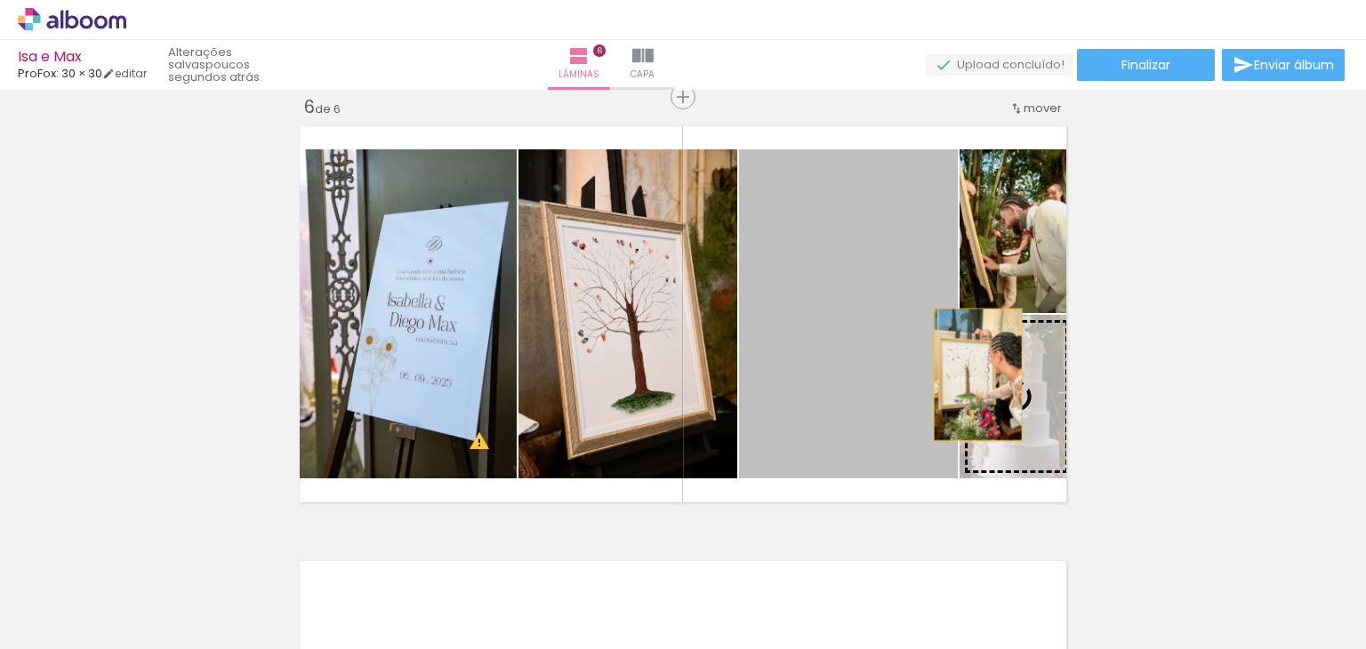
drag, startPoint x: 804, startPoint y: 298, endPoint x: 971, endPoint y: 374, distance: 183.8
click at [0, 0] on slot at bounding box center [0, 0] width 0 height 0
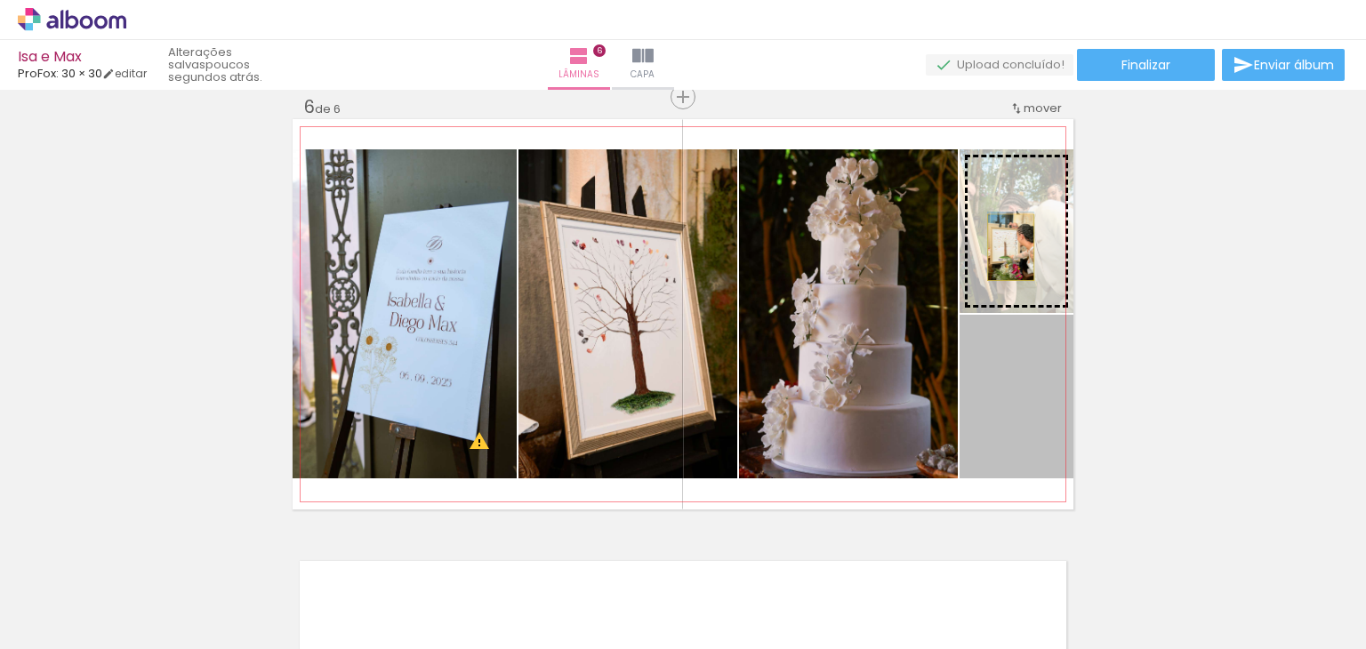
drag, startPoint x: 1004, startPoint y: 406, endPoint x: 1004, endPoint y: 247, distance: 159.1
click at [0, 0] on slot at bounding box center [0, 0] width 0 height 0
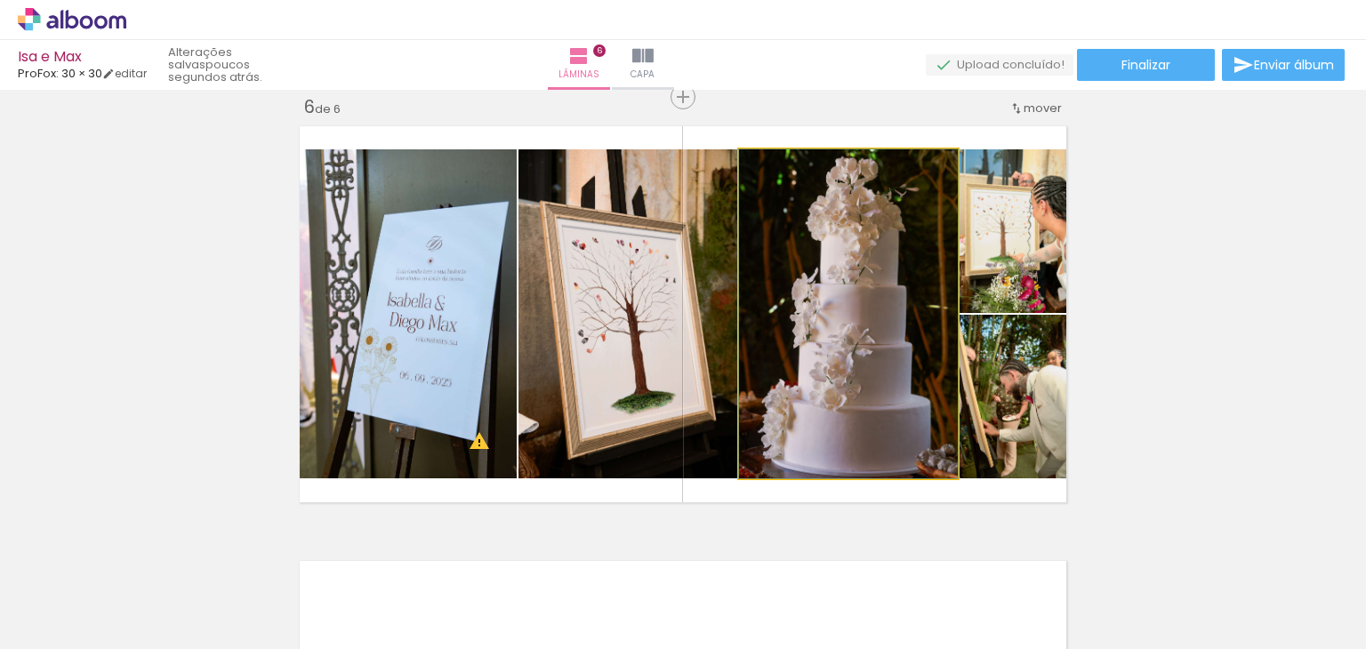
click at [861, 372] on quentale-photo at bounding box center [848, 313] width 219 height 329
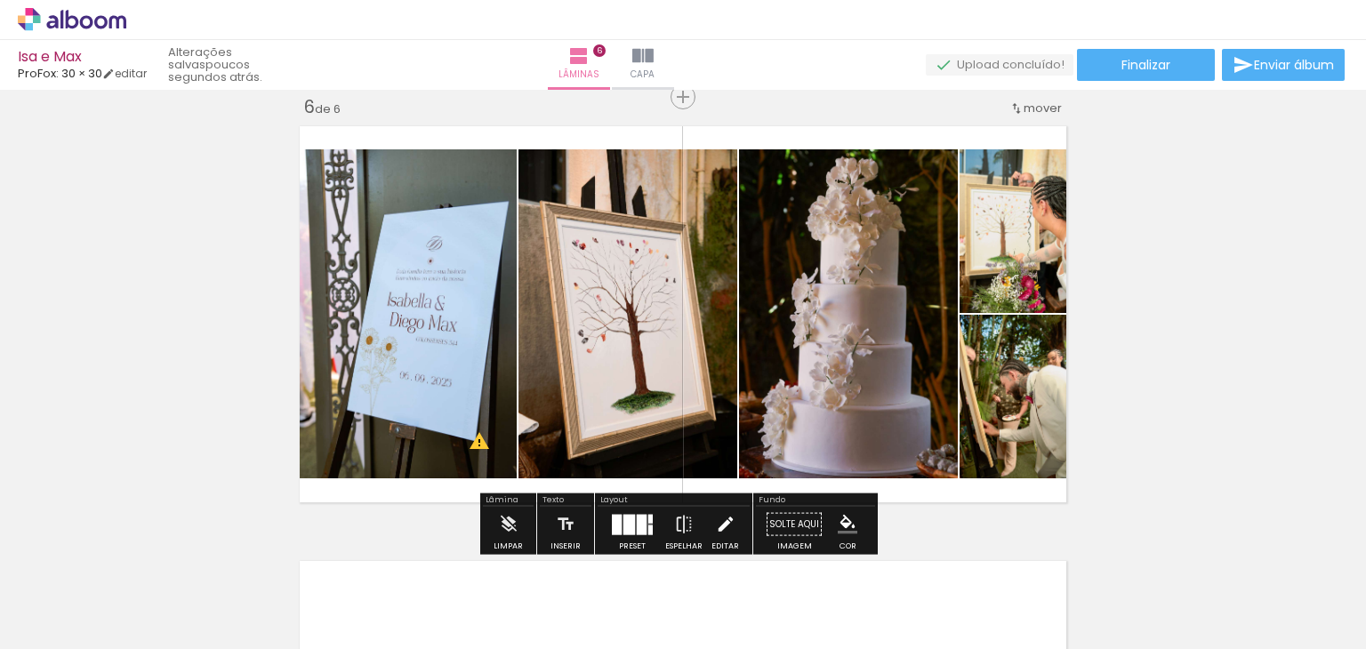
click at [716, 523] on iron-icon at bounding box center [726, 525] width 20 height 36
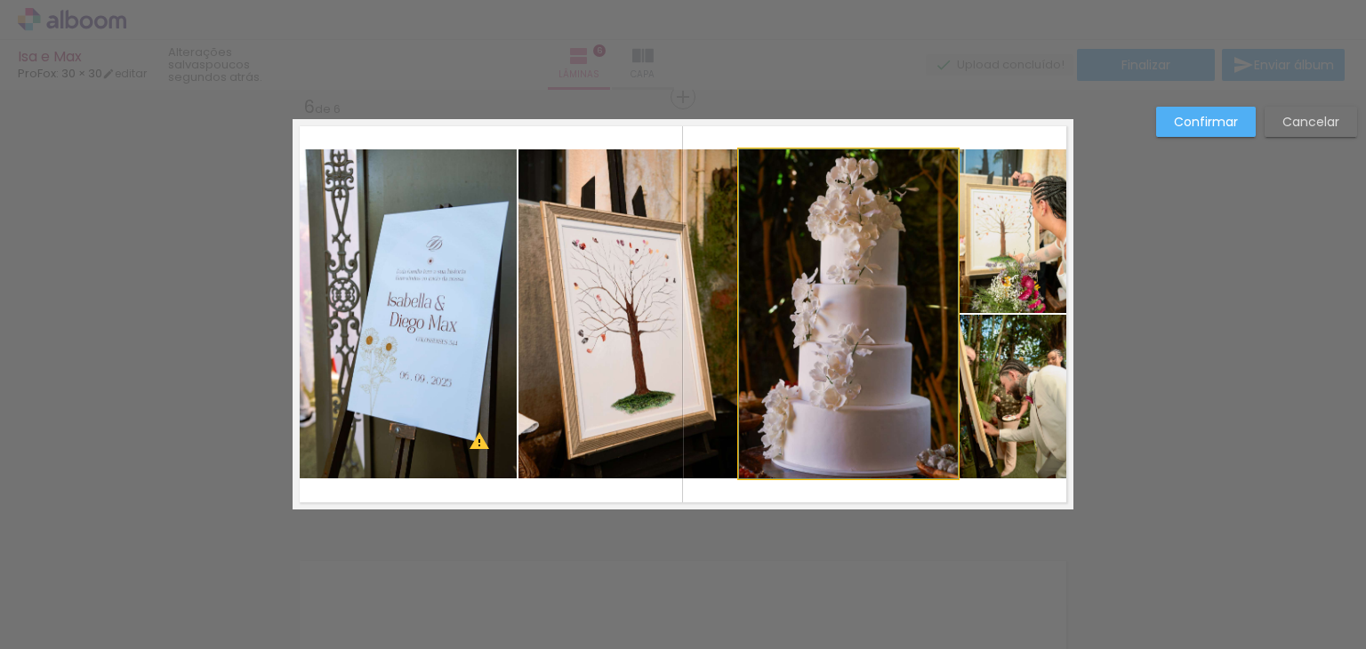
click at [878, 381] on quentale-photo at bounding box center [848, 313] width 219 height 329
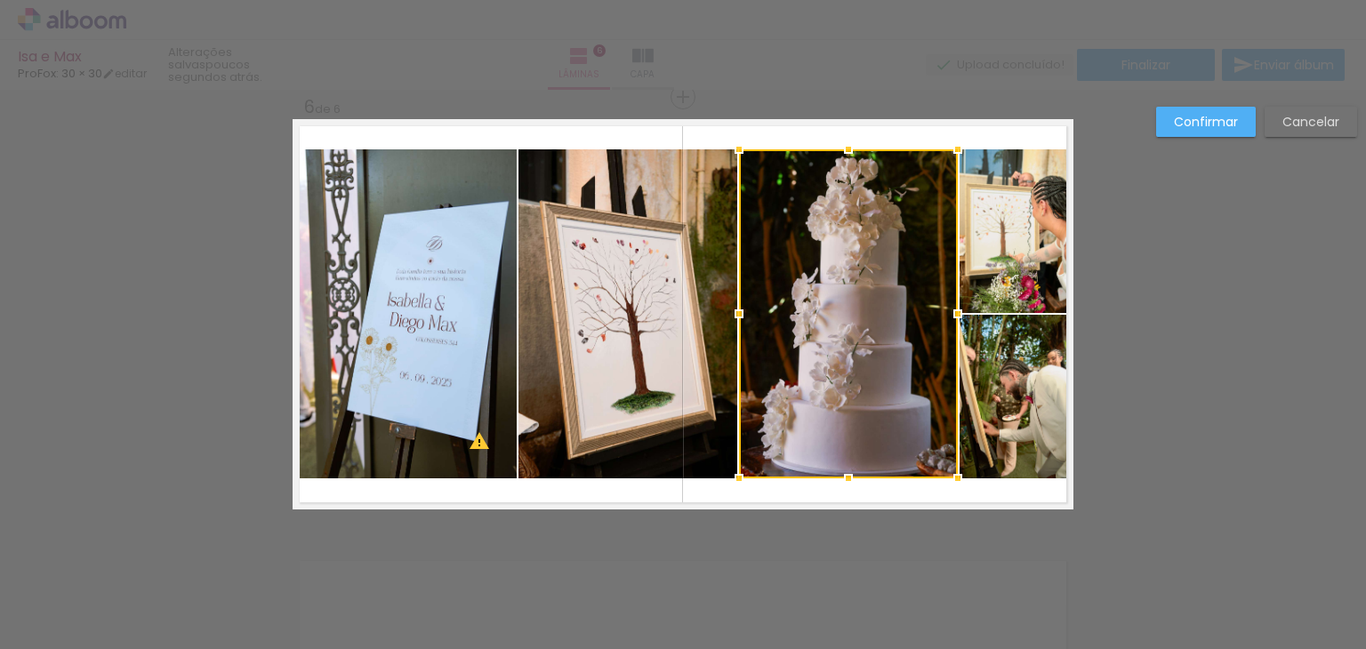
click at [878, 381] on div at bounding box center [848, 313] width 219 height 329
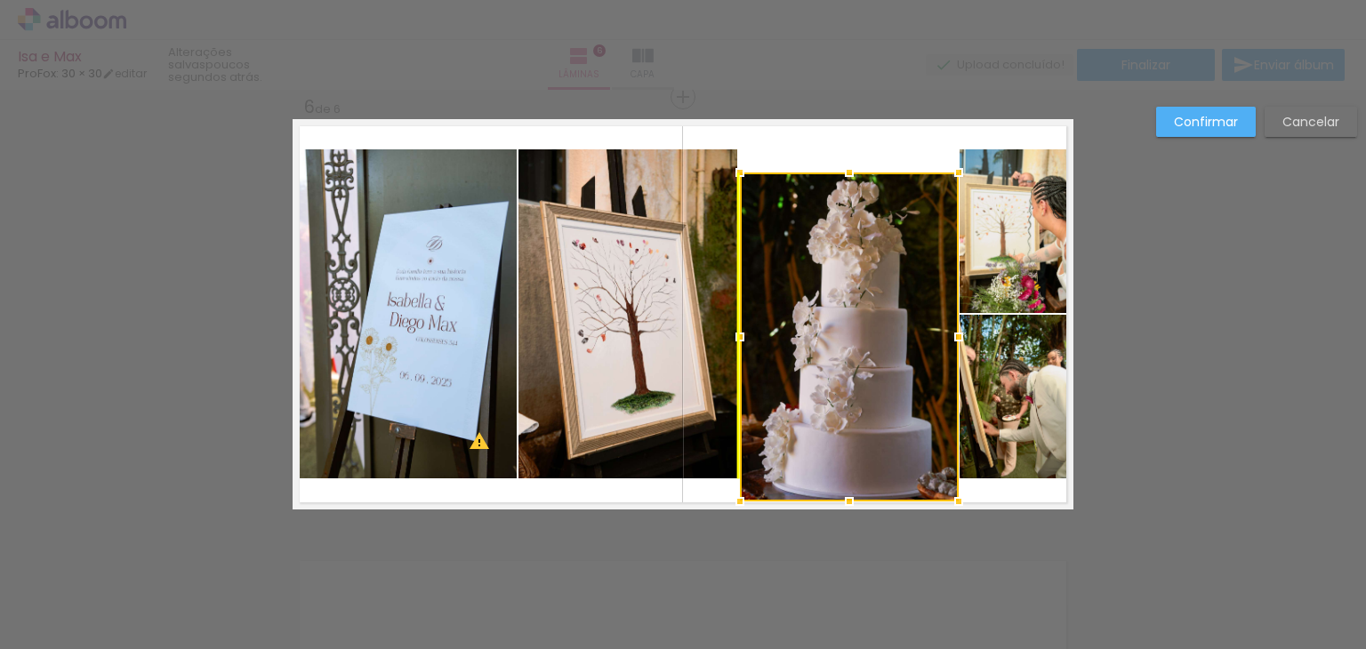
drag, startPoint x: 873, startPoint y: 335, endPoint x: 875, endPoint y: 359, distance: 24.1
click at [875, 359] on div at bounding box center [849, 336] width 219 height 329
click at [0, 0] on slot "Cancelar" at bounding box center [0, 0] width 0 height 0
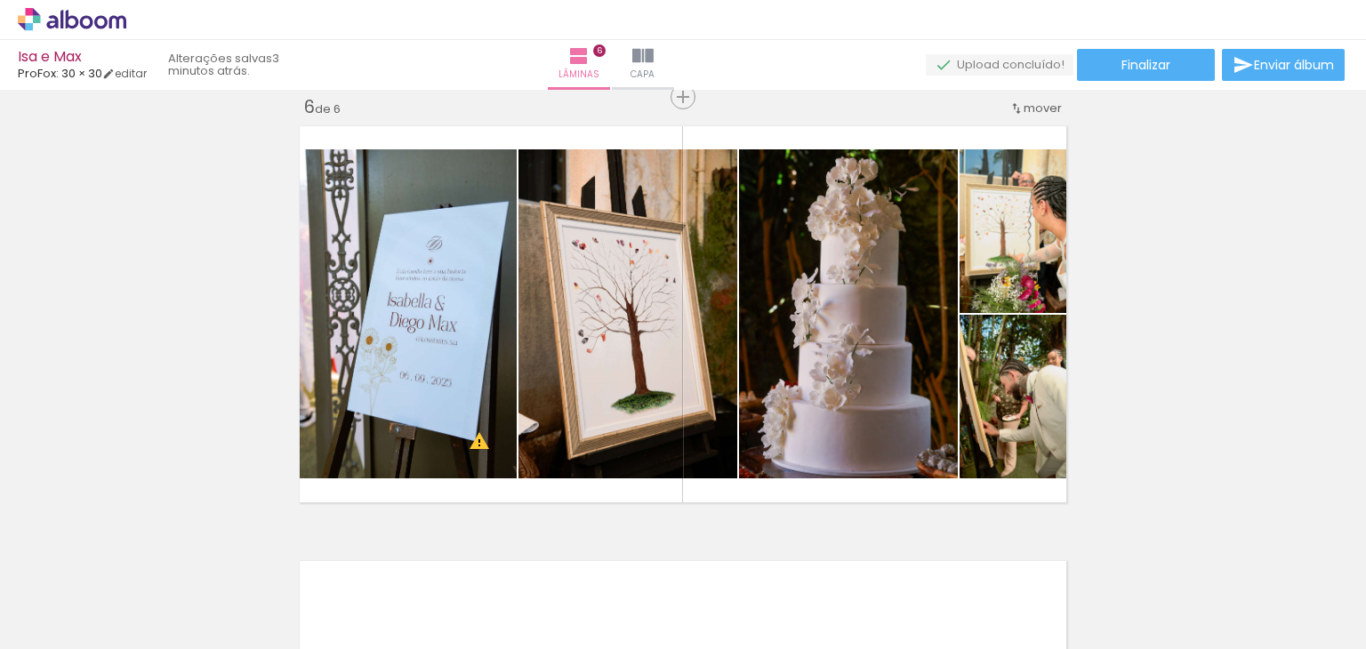
scroll to position [0, 973]
